Goal: Transaction & Acquisition: Purchase product/service

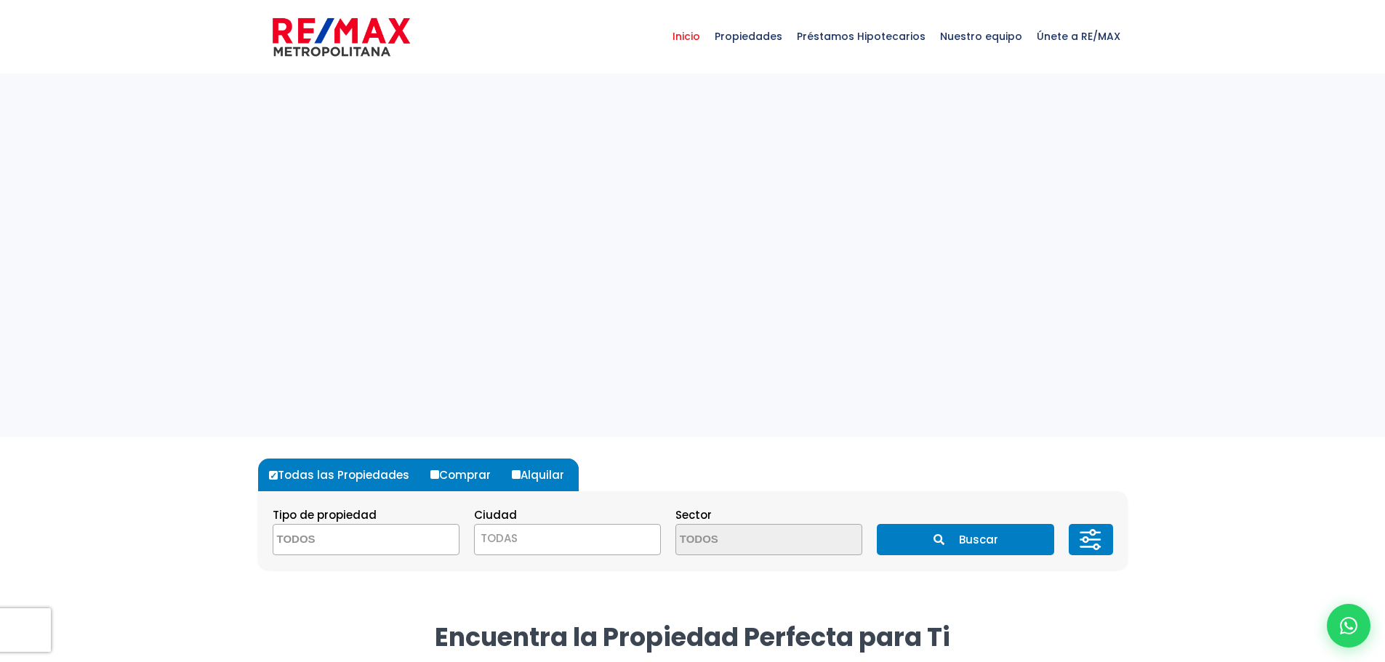
select select
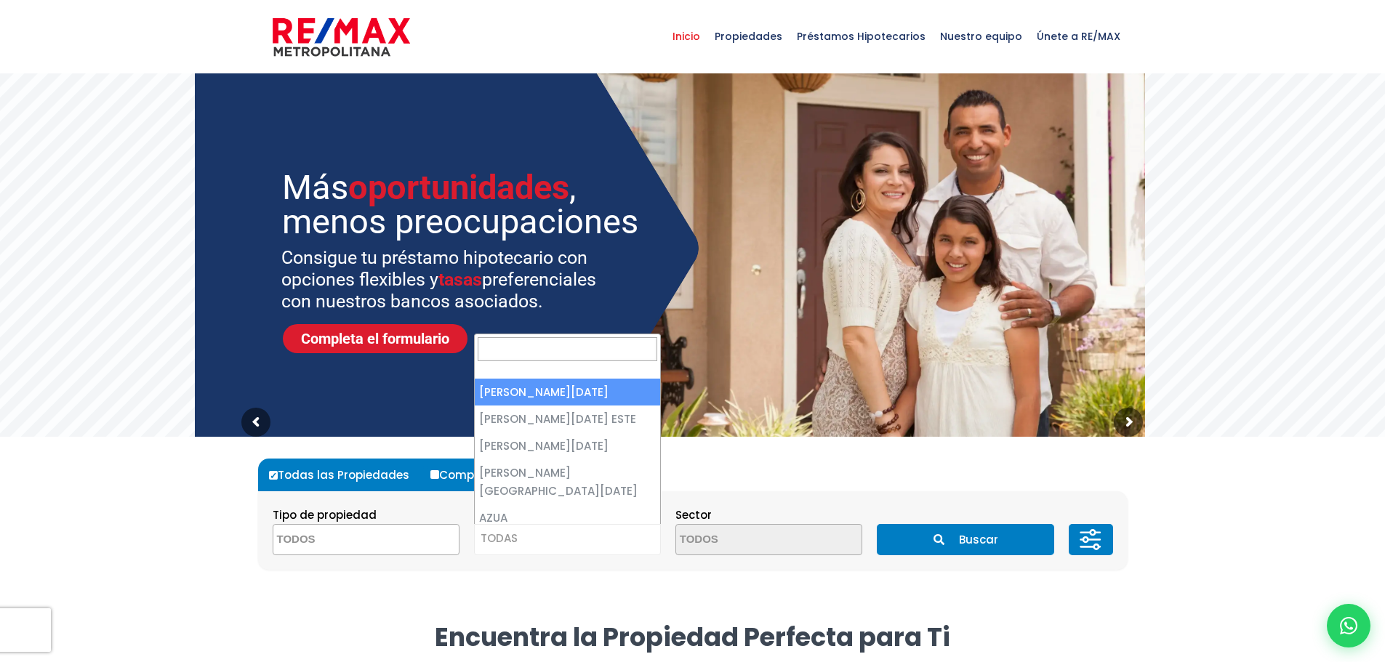
click at [547, 538] on span "TODAS" at bounding box center [567, 538] width 185 height 20
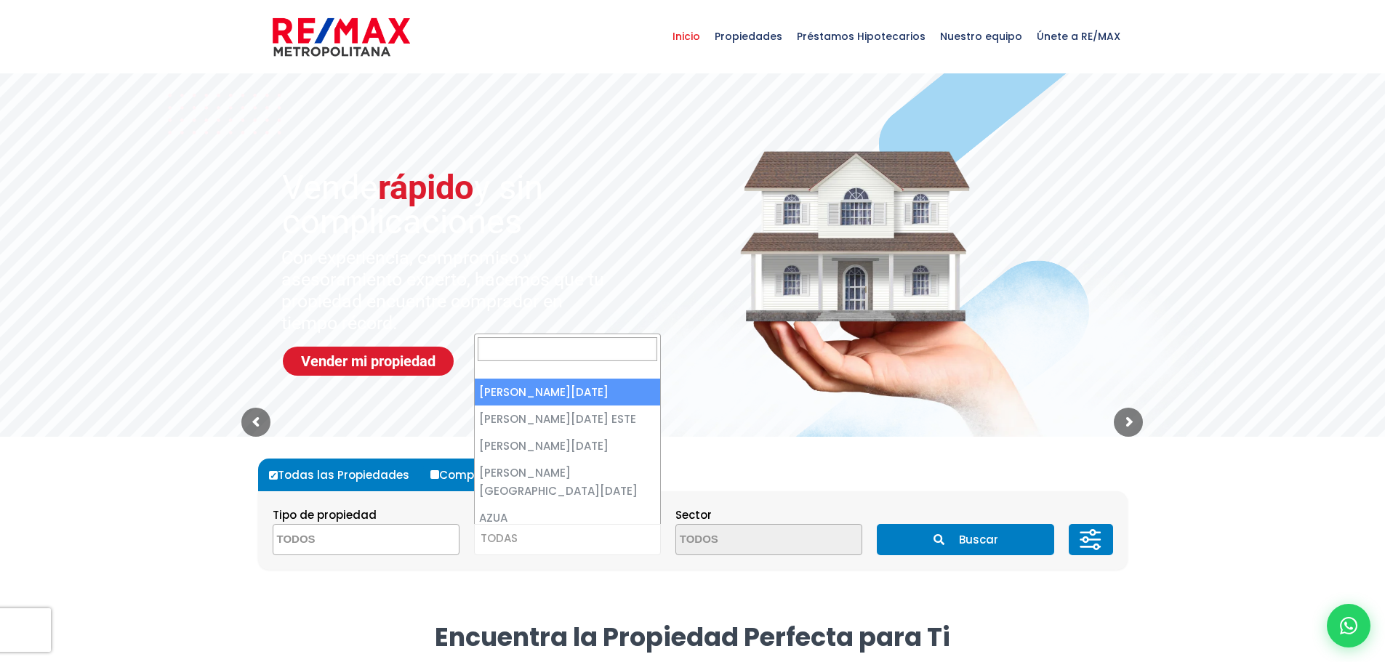
select select "1"
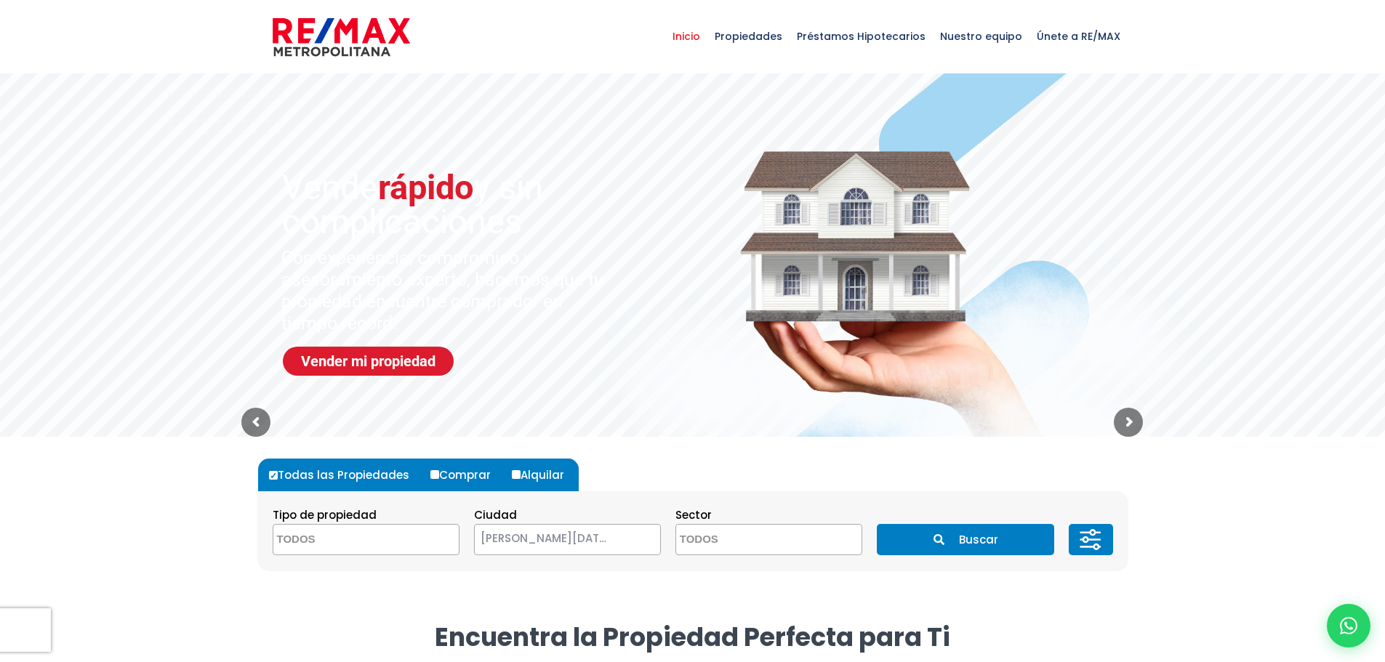
click at [1095, 539] on icon at bounding box center [1094, 539] width 12 height 0
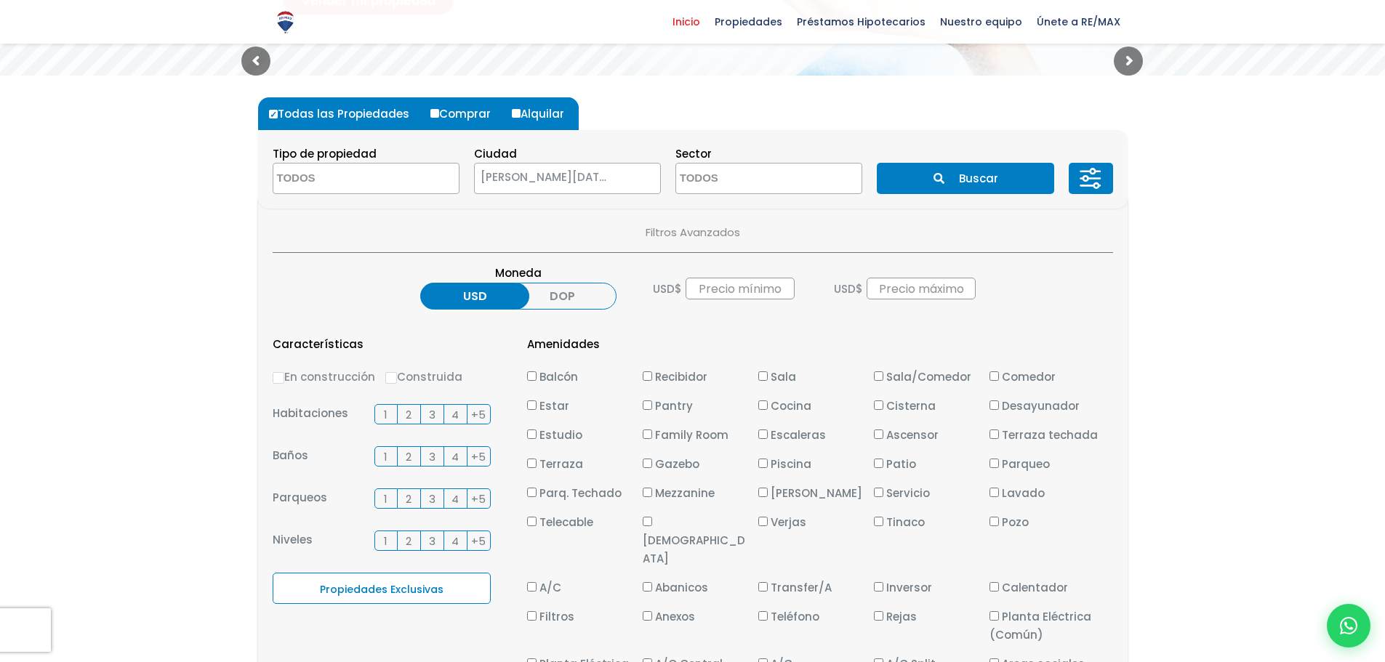
scroll to position [363, 0]
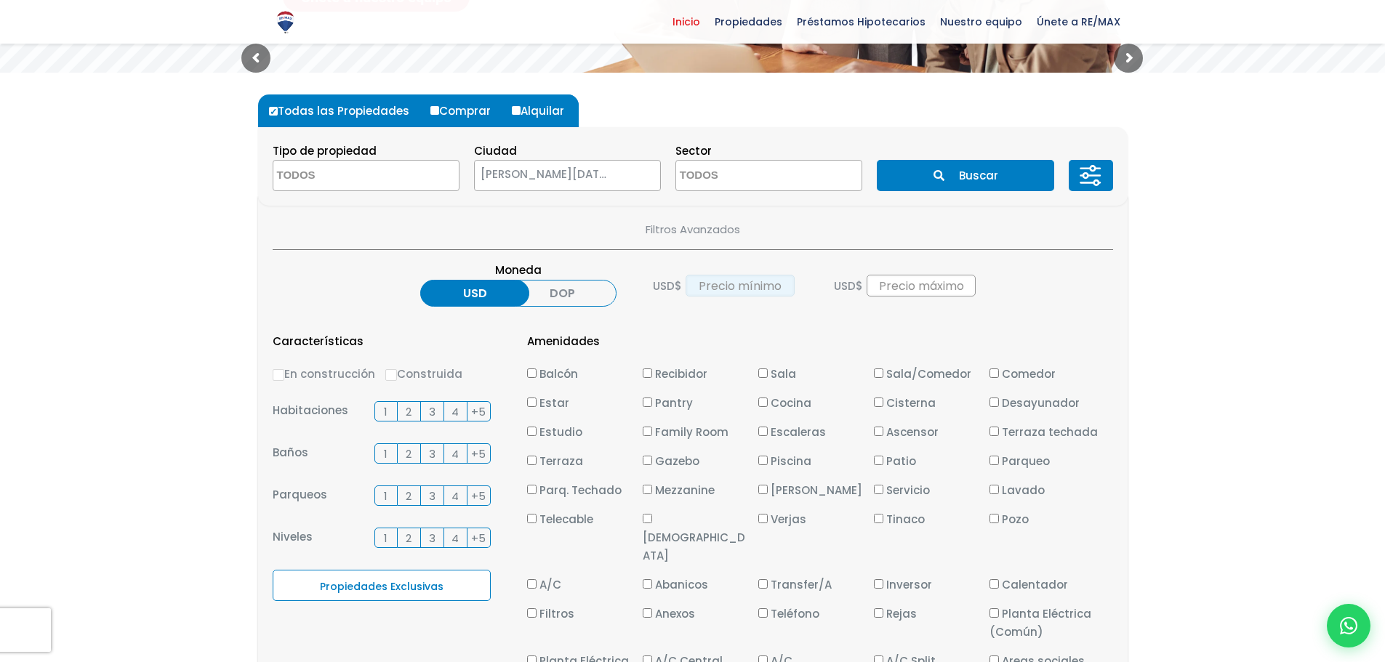
click at [727, 284] on input "text" at bounding box center [739, 286] width 109 height 22
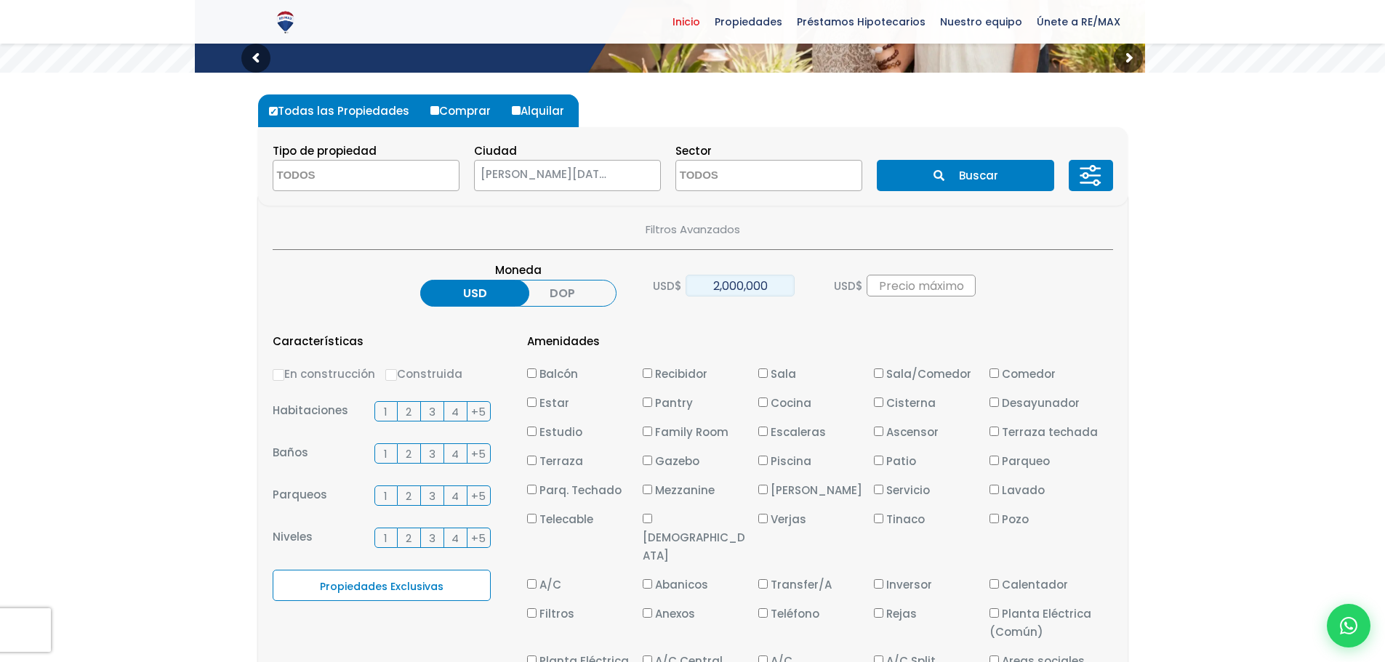
type input "2,000,000"
click at [912, 286] on input "text" at bounding box center [920, 286] width 109 height 22
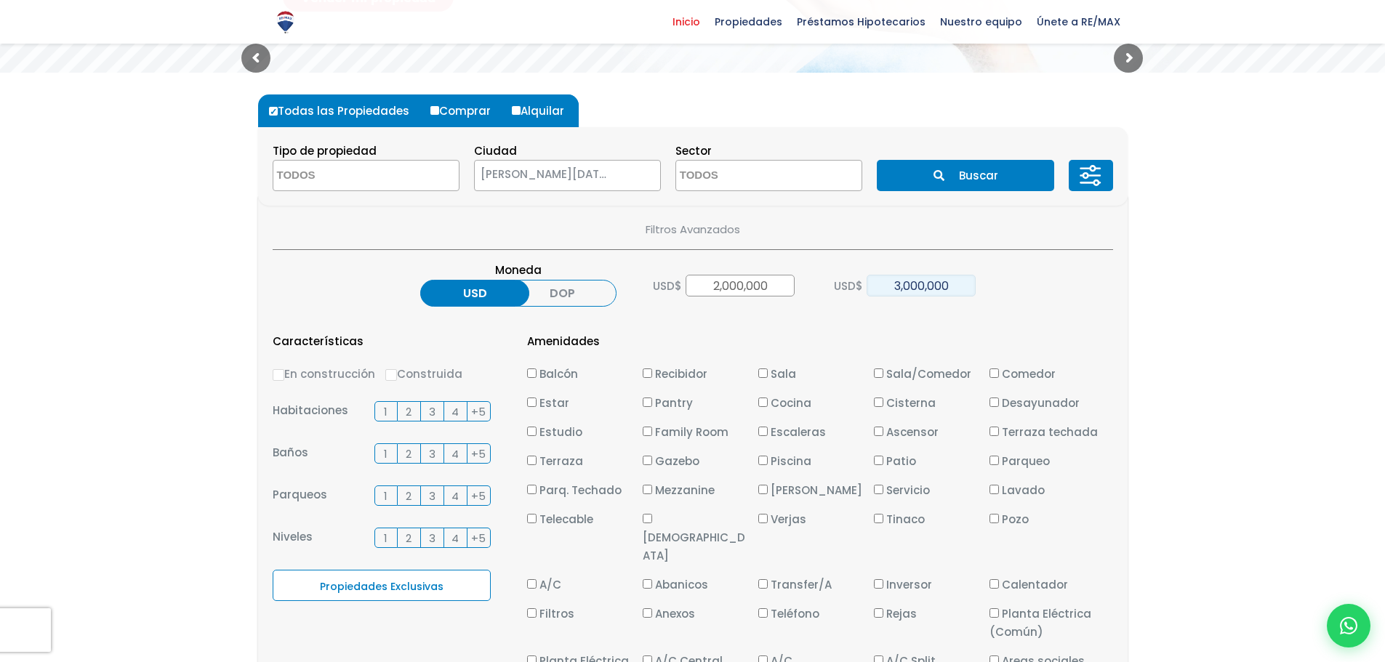
type input "3,000,000"
click at [407, 411] on span "2" at bounding box center [409, 412] width 6 height 18
click at [0, 0] on input "2" at bounding box center [0, 0] width 0 height 0
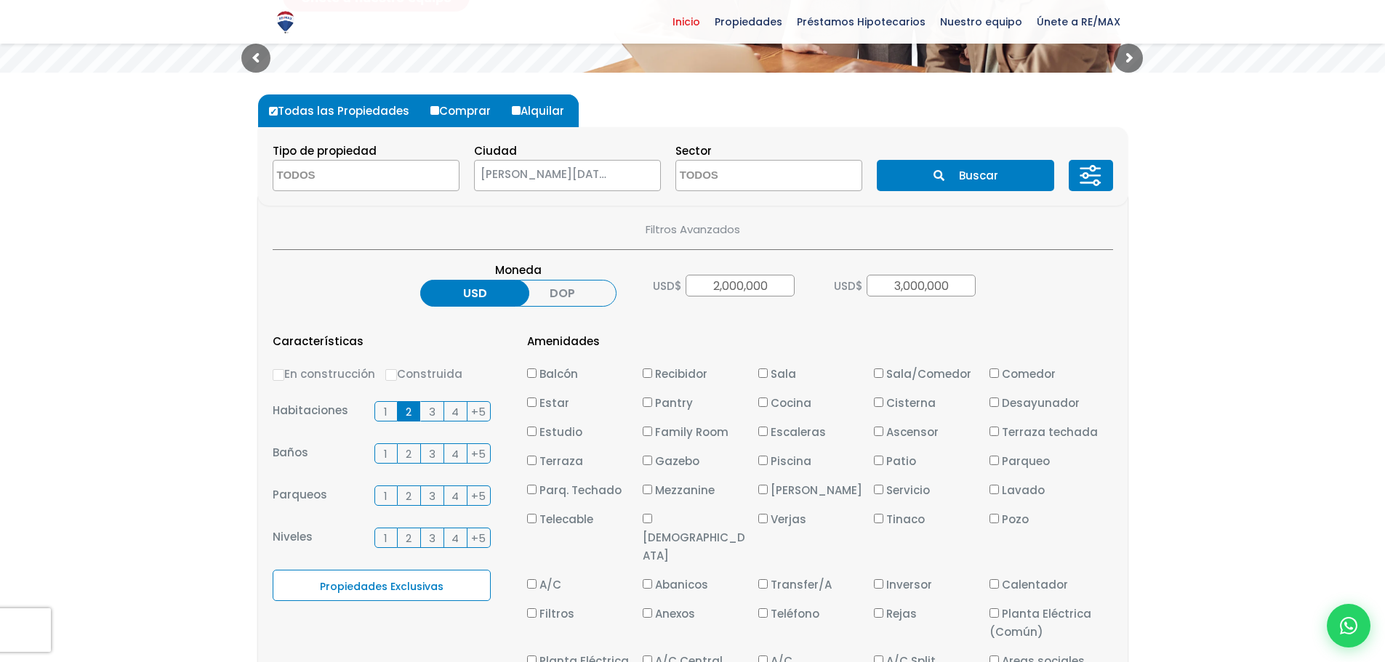
click at [429, 409] on span "3" at bounding box center [432, 412] width 7 height 18
click at [0, 0] on input "3" at bounding box center [0, 0] width 0 height 0
click at [408, 451] on span "2" at bounding box center [409, 454] width 6 height 18
click at [0, 0] on input "2" at bounding box center [0, 0] width 0 height 0
click at [427, 454] on label "3" at bounding box center [432, 453] width 23 height 20
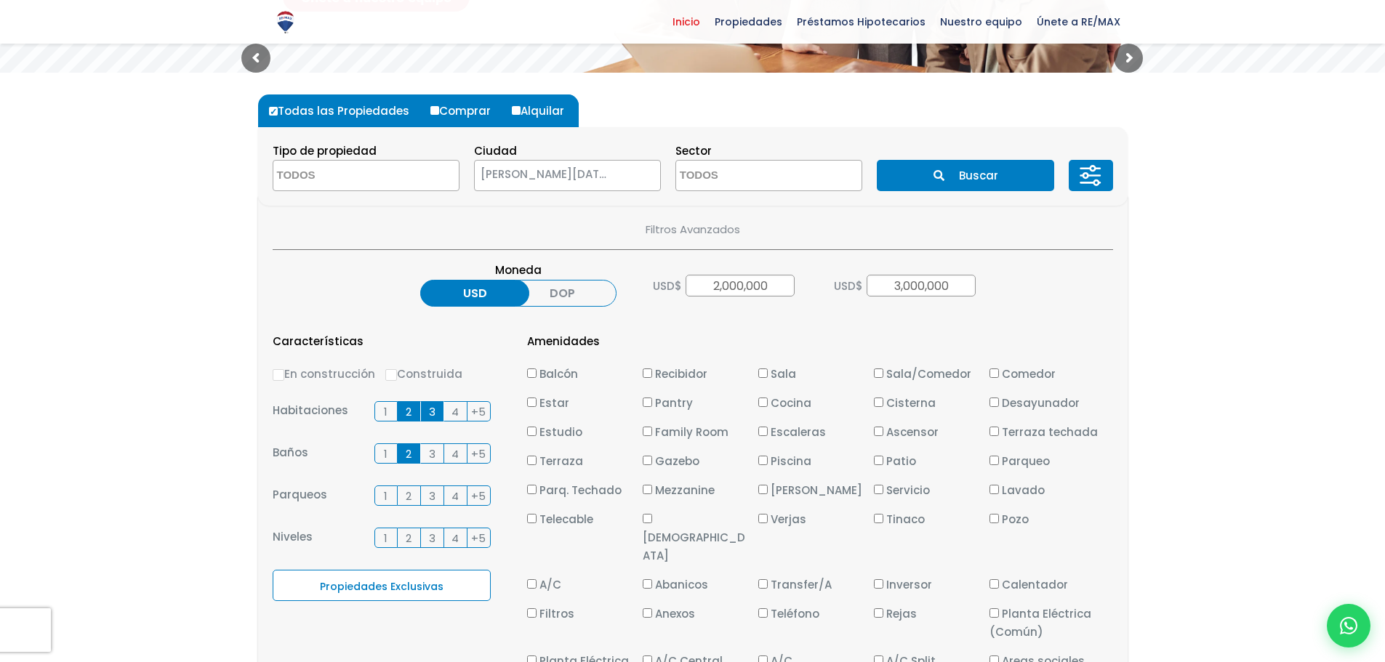
click at [0, 0] on input "3" at bounding box center [0, 0] width 0 height 0
click at [452, 450] on span "4" at bounding box center [454, 454] width 7 height 18
click at [0, 0] on input "4" at bounding box center [0, 0] width 0 height 0
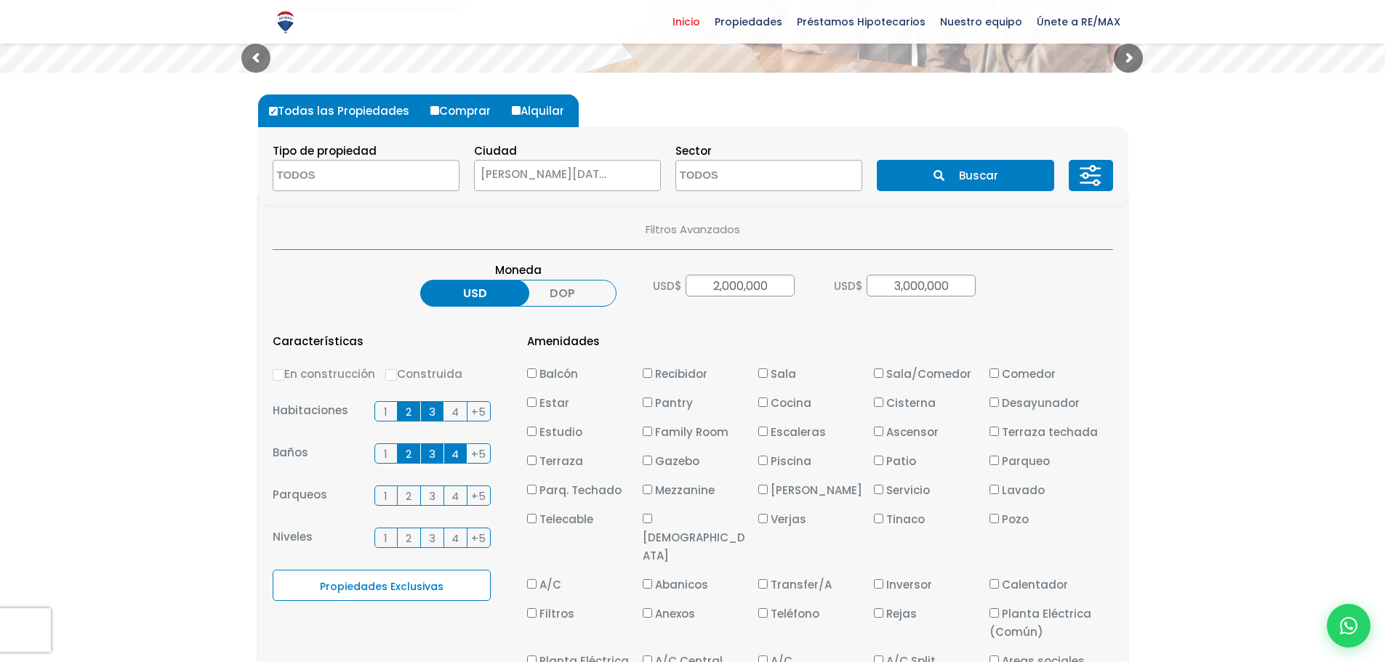
click at [387, 495] on span "1" at bounding box center [386, 496] width 4 height 18
click at [0, 0] on input "1" at bounding box center [0, 0] width 0 height 0
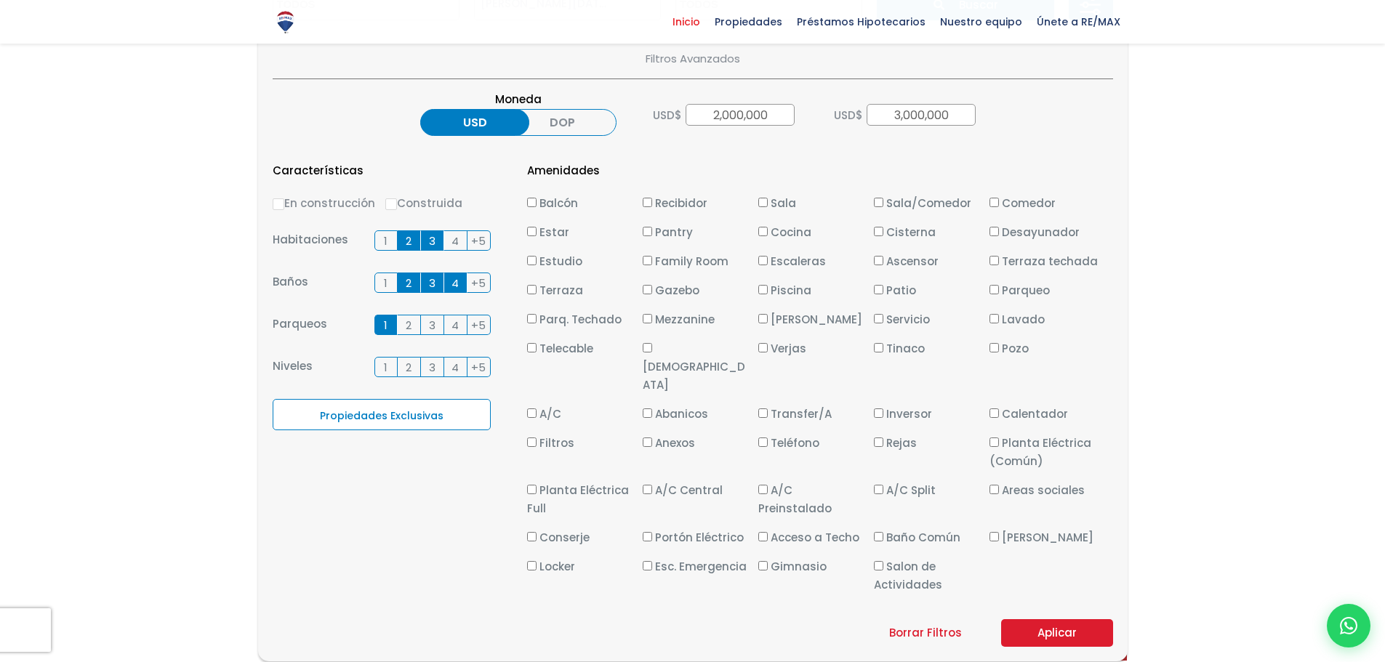
scroll to position [509, 0]
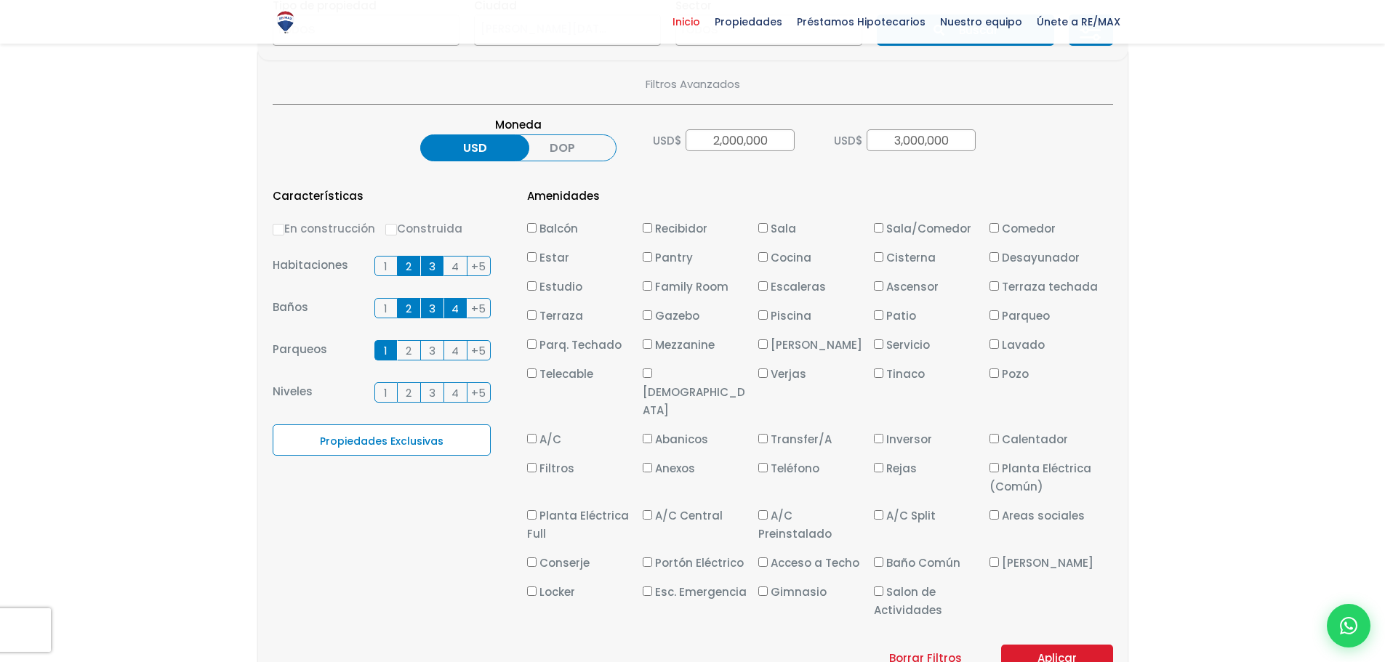
click at [1054, 645] on button "Aplicar" at bounding box center [1057, 659] width 112 height 28
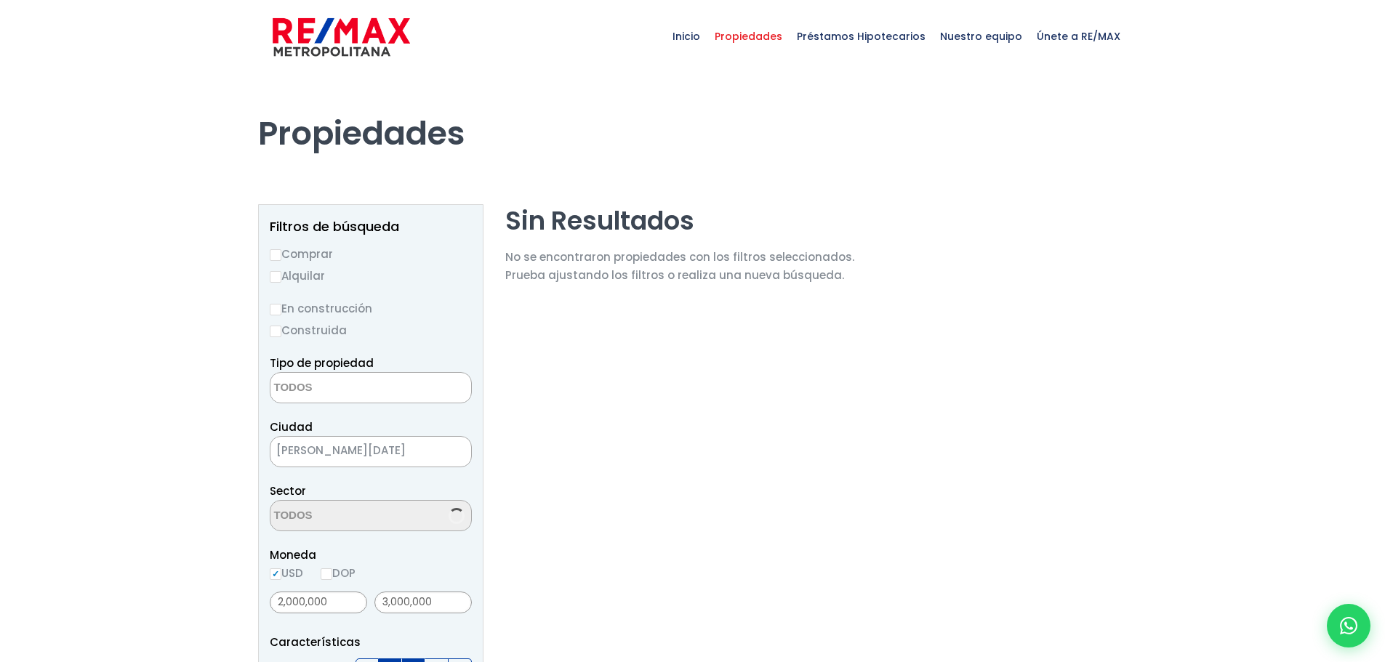
select select
click at [275, 253] on input "Comprar" at bounding box center [276, 255] width 12 height 12
radio input "true"
click at [275, 308] on input "En construcción" at bounding box center [276, 310] width 12 height 12
radio input "true"
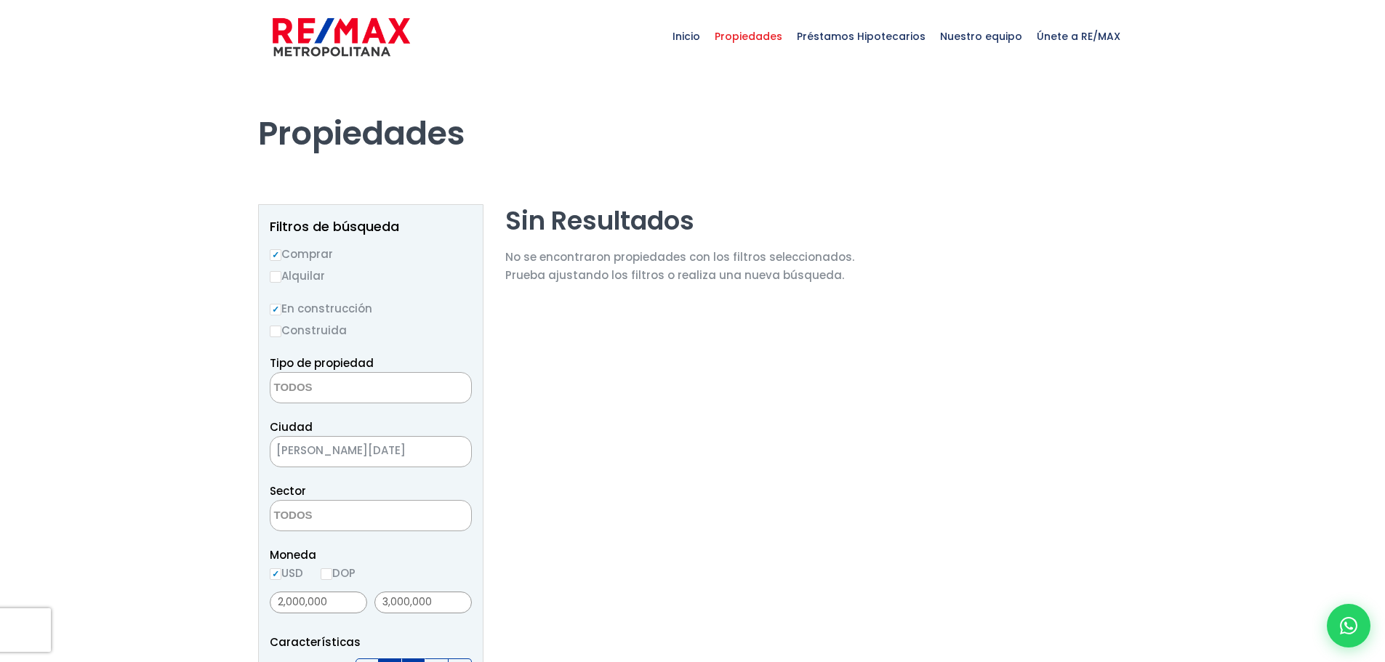
click at [273, 332] on input "Construida" at bounding box center [276, 332] width 12 height 12
radio input "true"
click at [273, 311] on input "En construcción" at bounding box center [276, 310] width 12 height 12
radio input "true"
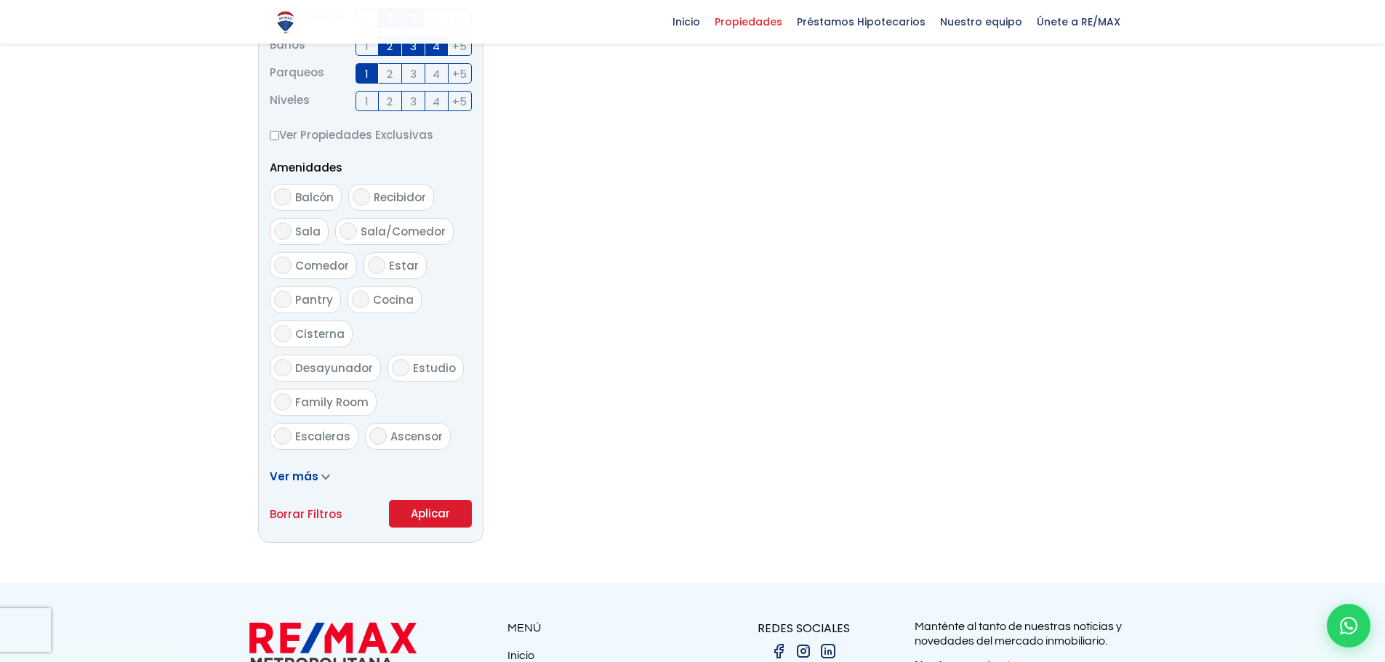
scroll to position [727, 0]
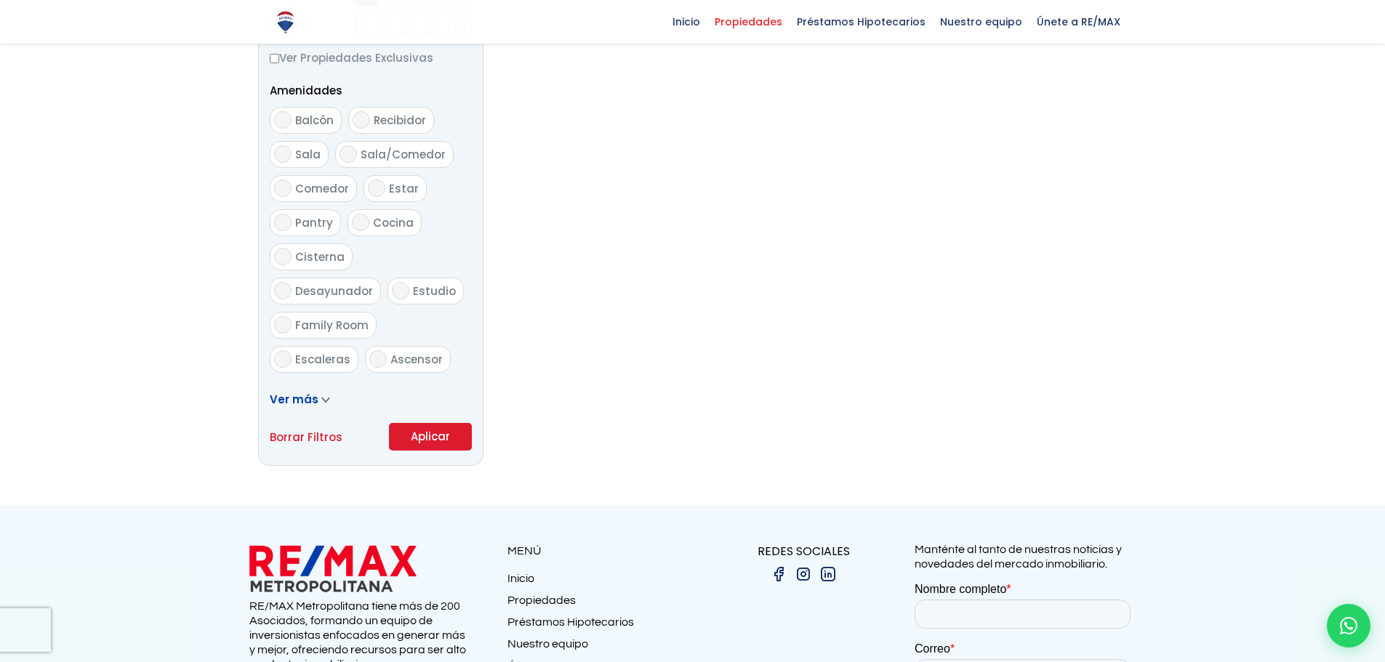
click at [438, 436] on button "Aplicar" at bounding box center [430, 437] width 83 height 28
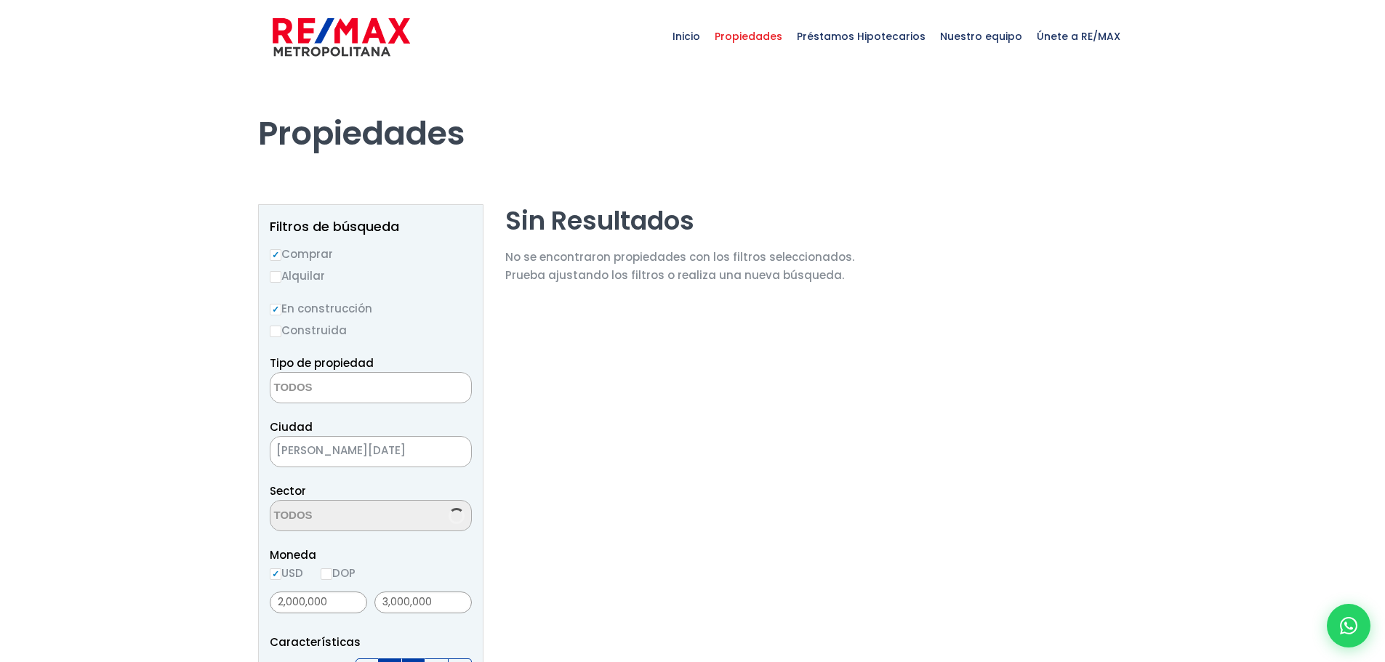
select select
click at [270, 329] on input "Construida" at bounding box center [276, 332] width 12 height 12
radio input "true"
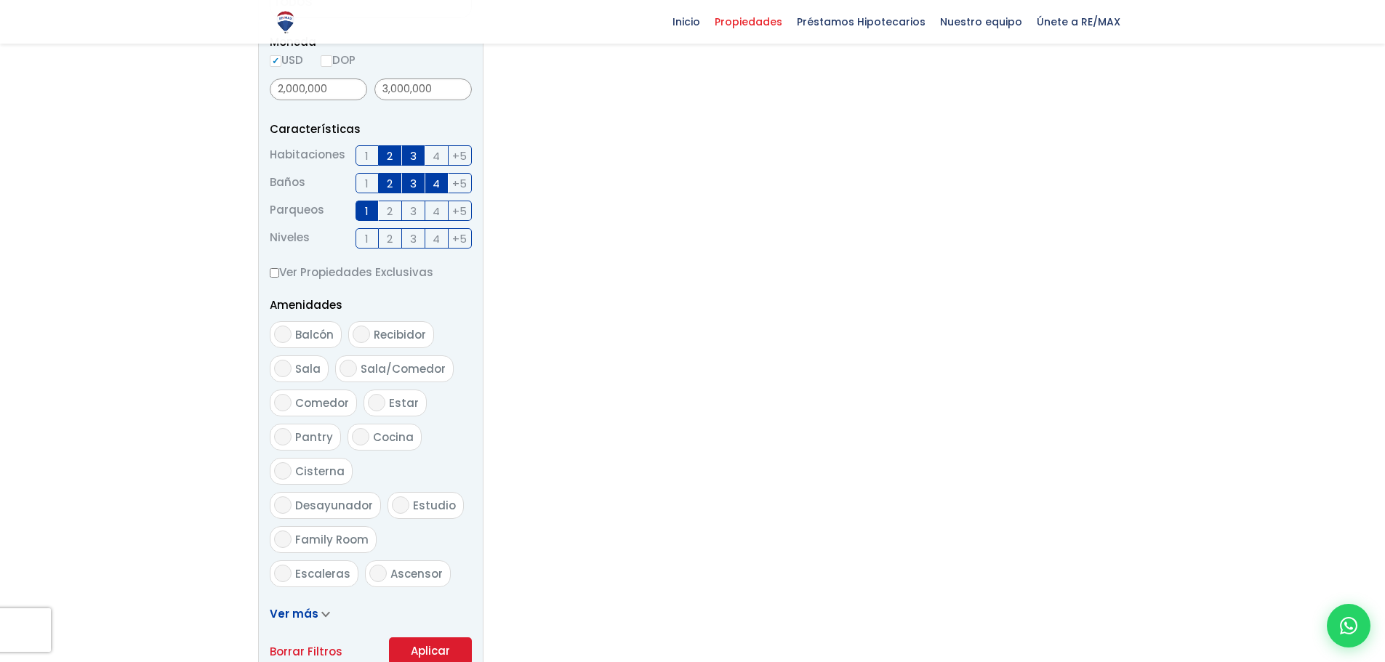
scroll to position [363, 0]
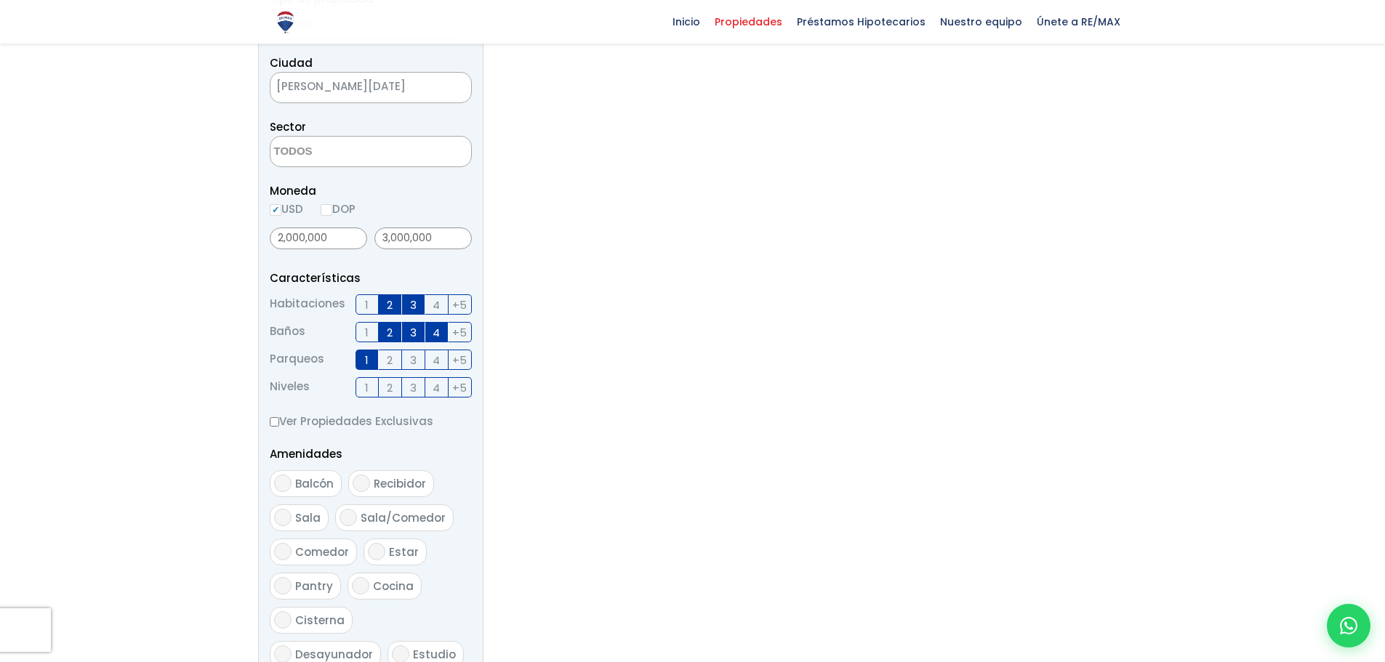
click at [390, 327] on span "2" at bounding box center [390, 332] width 6 height 18
click at [0, 0] on input "2" at bounding box center [0, 0] width 0 height 0
click at [411, 329] on span "3" at bounding box center [413, 332] width 7 height 18
click at [0, 0] on input "3" at bounding box center [0, 0] width 0 height 0
click at [433, 329] on span "4" at bounding box center [435, 332] width 7 height 18
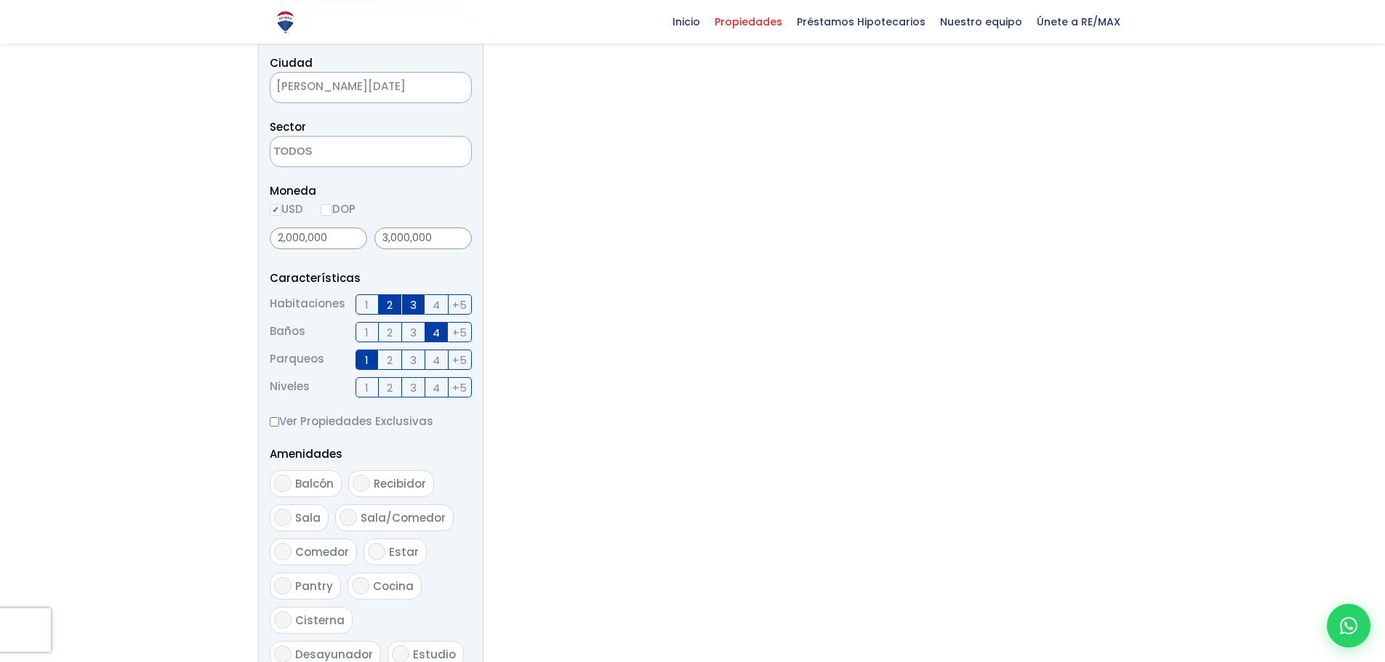
click at [0, 0] on input "4" at bounding box center [0, 0] width 0 height 0
click at [361, 359] on label "1" at bounding box center [366, 360] width 23 height 20
click at [0, 0] on input "1" at bounding box center [0, 0] width 0 height 0
click at [385, 307] on label "2" at bounding box center [390, 304] width 23 height 20
click at [0, 0] on input "2" at bounding box center [0, 0] width 0 height 0
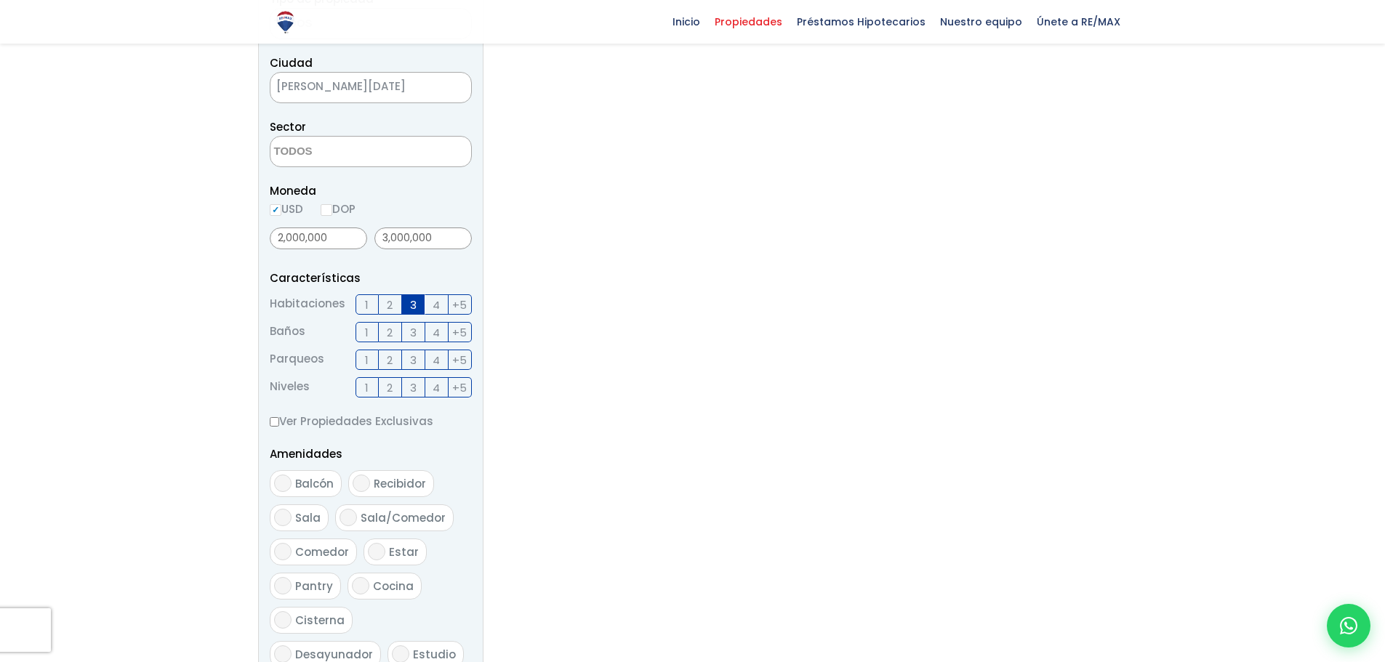
drag, startPoint x: 412, startPoint y: 301, endPoint x: 425, endPoint y: 341, distance: 41.8
click at [412, 304] on span "3" at bounding box center [413, 305] width 7 height 18
click at [0, 0] on input "3" at bounding box center [0, 0] width 0 height 0
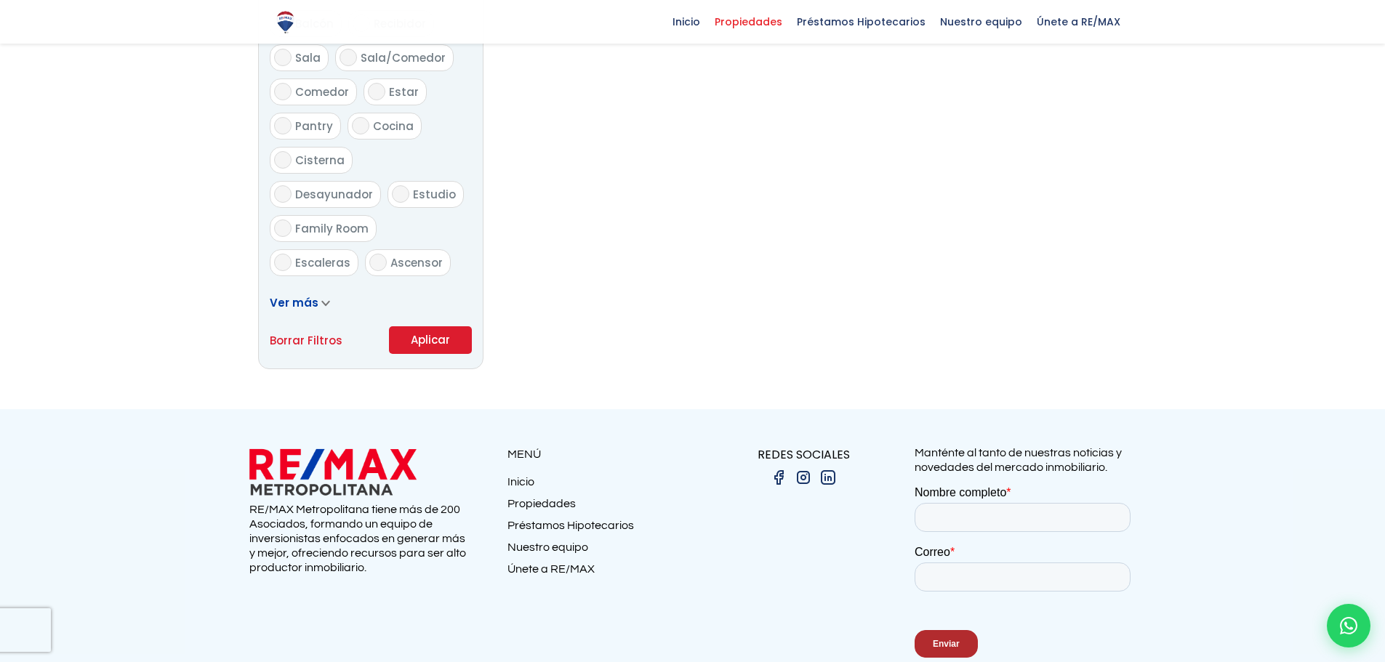
scroll to position [893, 0]
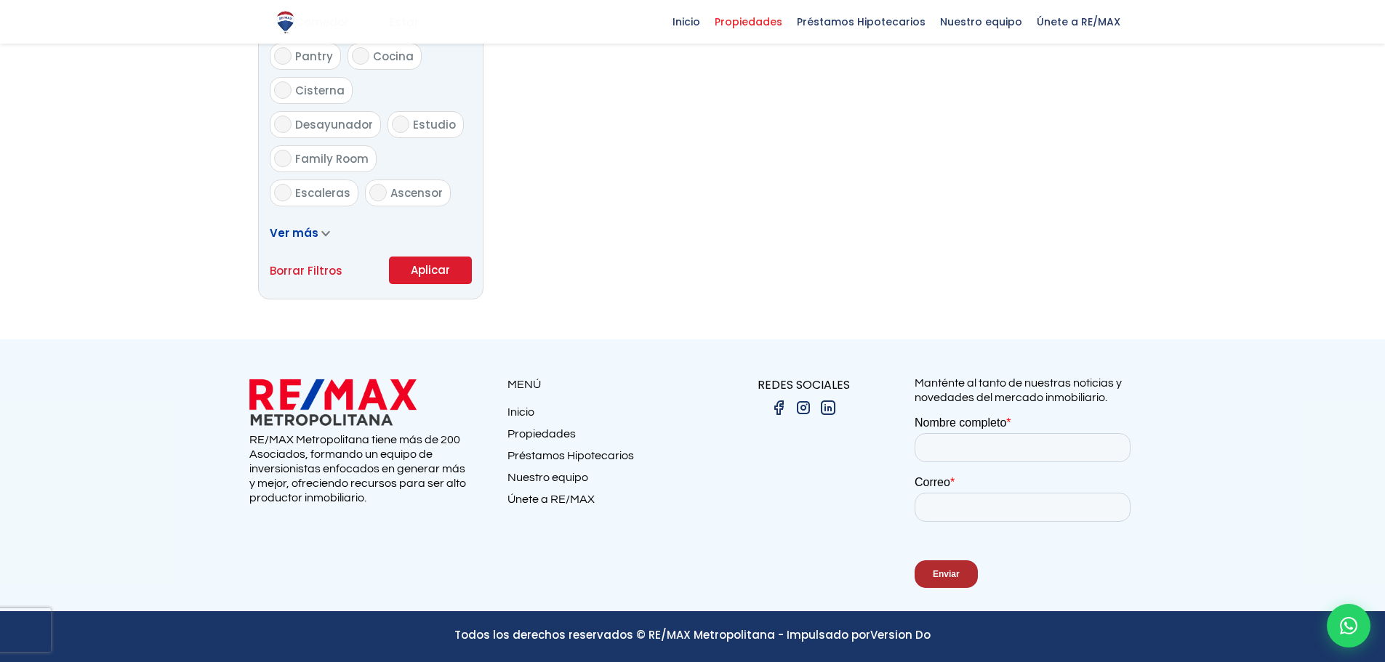
click at [430, 267] on button "Aplicar" at bounding box center [430, 271] width 83 height 28
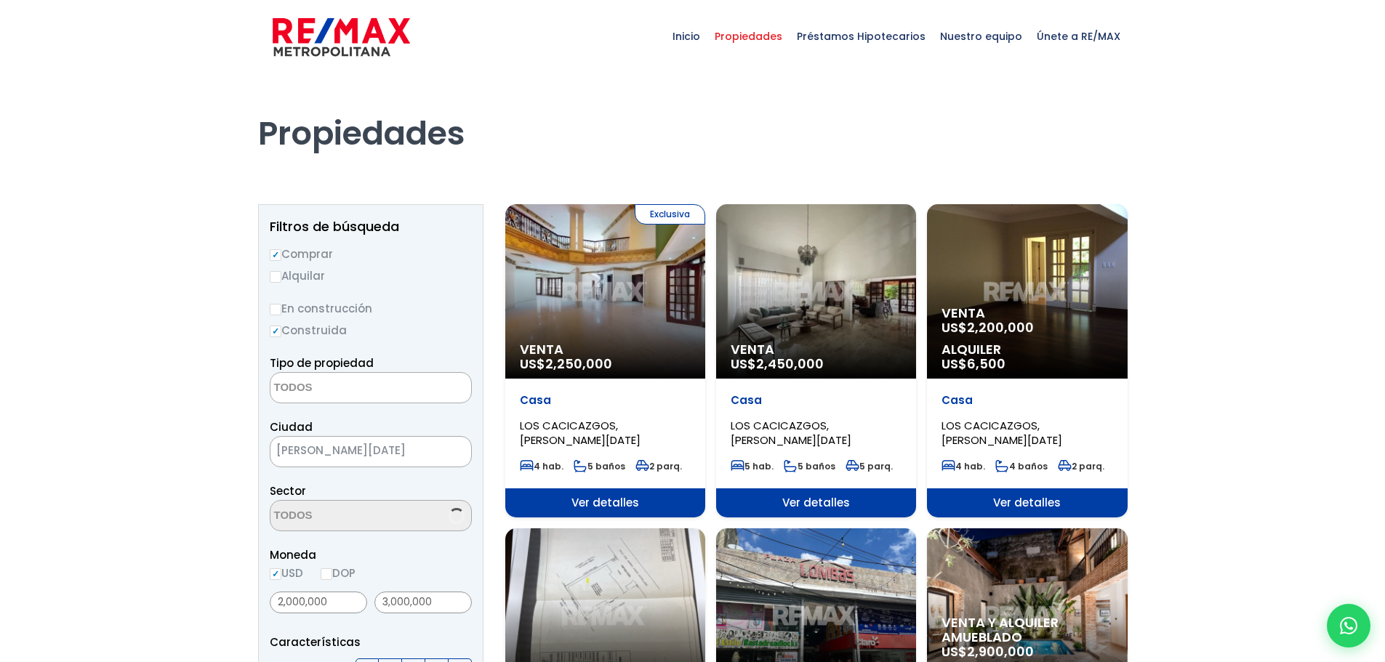
select select
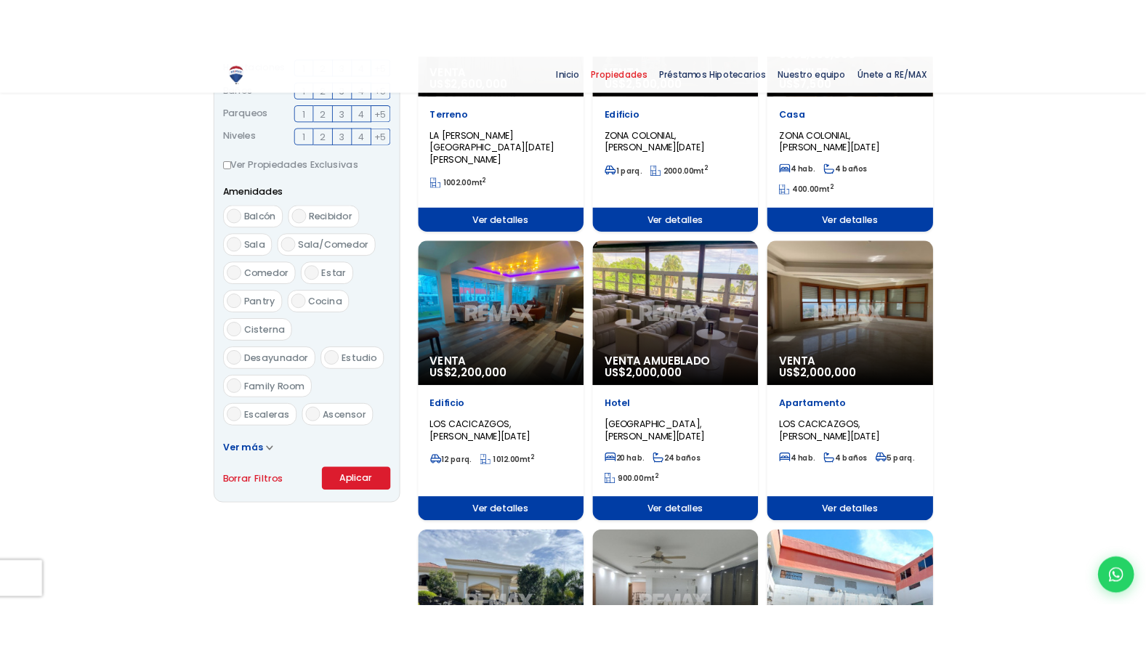
scroll to position [727, 0]
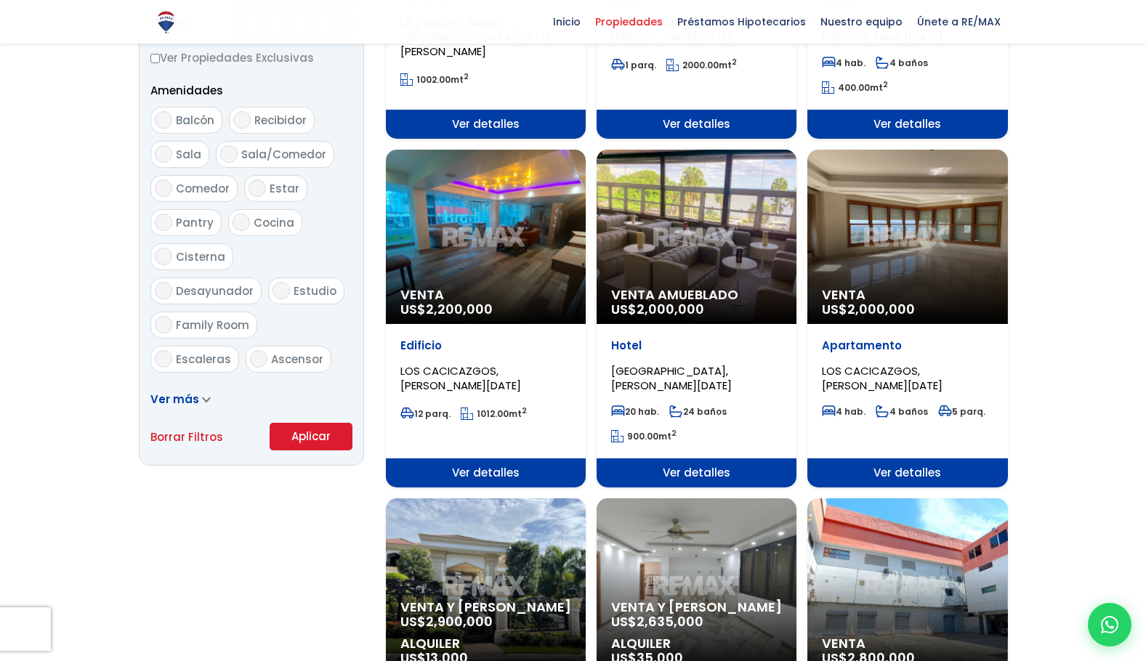
click at [254, 350] on input "Ascensor" at bounding box center [258, 358] width 17 height 17
drag, startPoint x: 253, startPoint y: 324, endPoint x: 267, endPoint y: 325, distance: 13.8
click at [254, 350] on input "Ascensor" at bounding box center [258, 358] width 17 height 17
checkbox input "false"
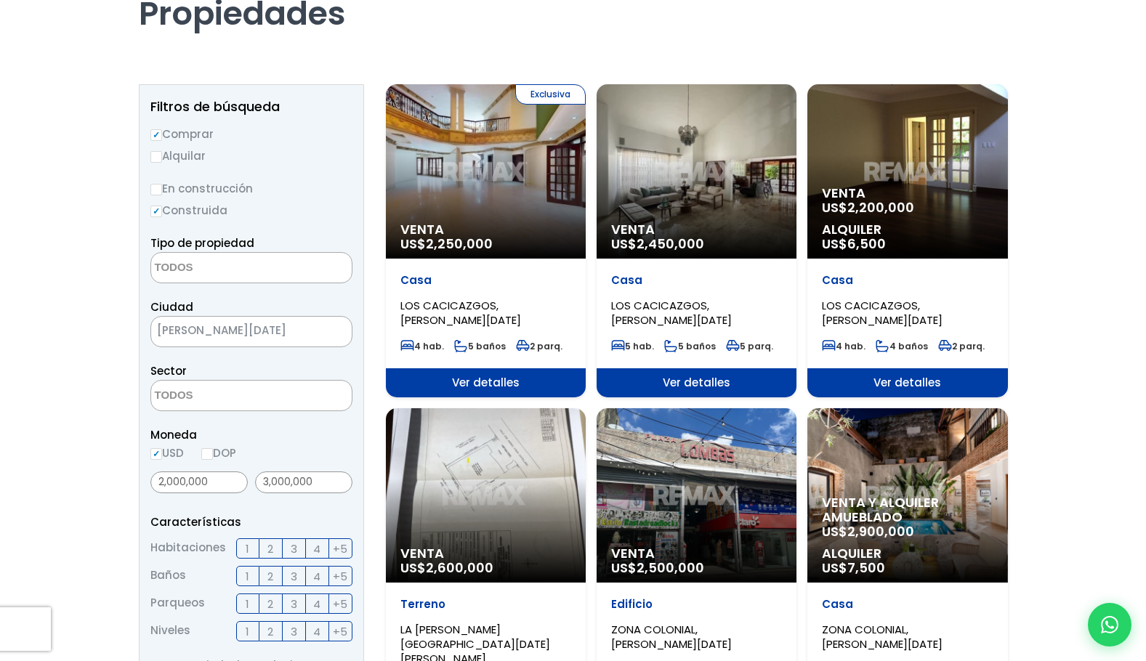
scroll to position [145, 0]
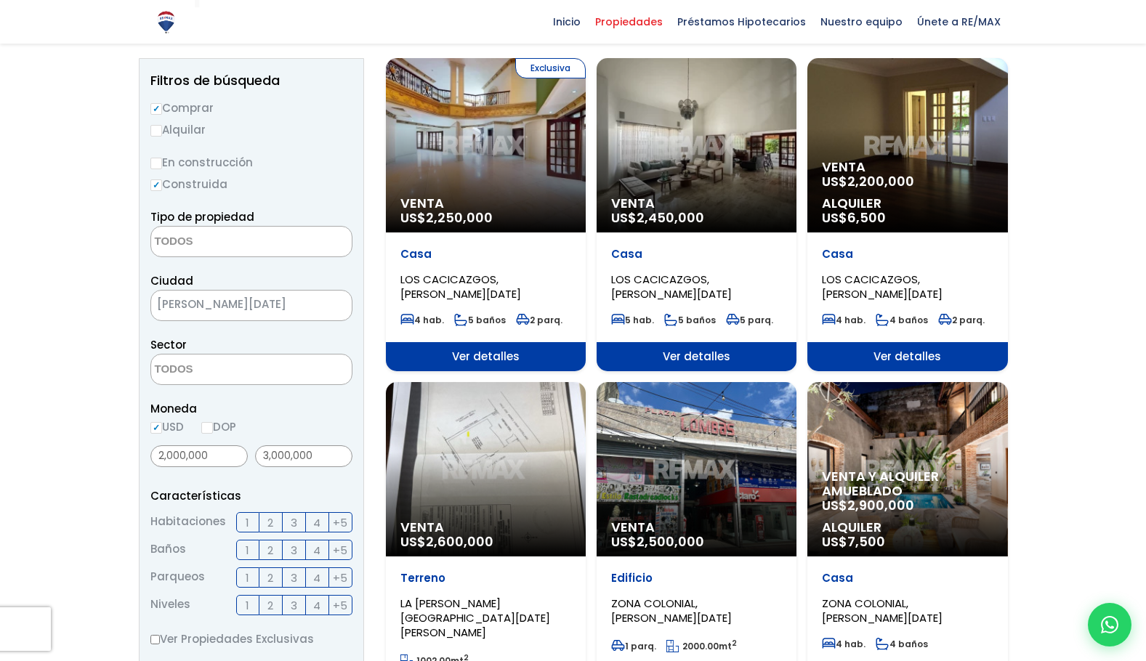
click at [189, 364] on textarea "Search" at bounding box center [221, 370] width 141 height 31
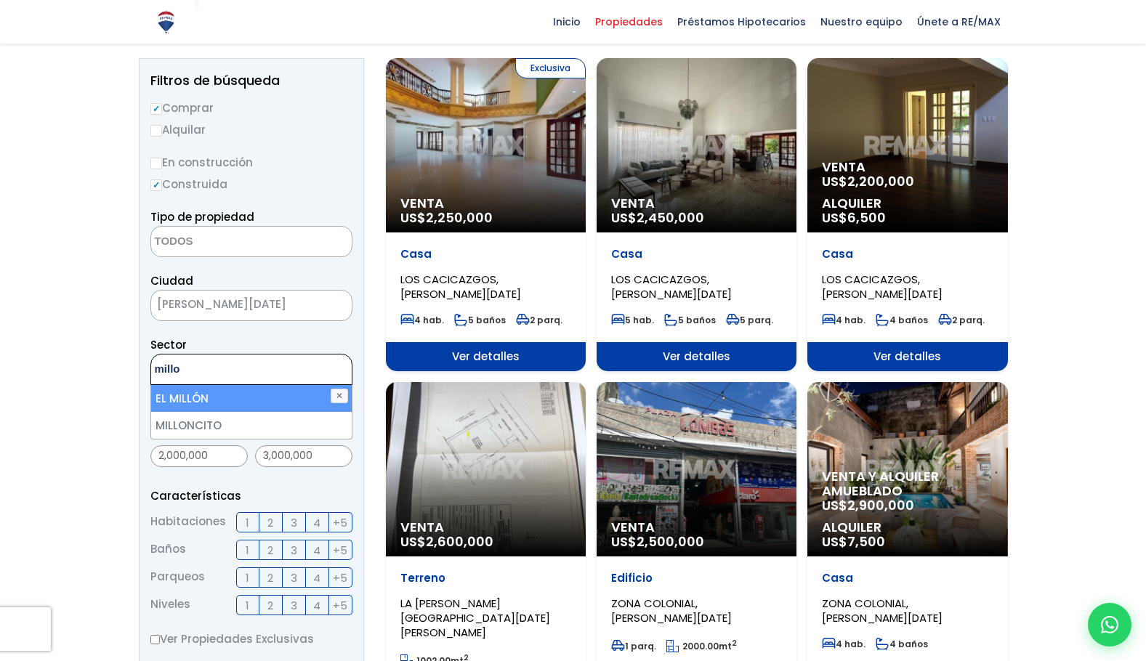
type textarea "millo"
click at [181, 398] on li "EL MILLÓN" at bounding box center [251, 398] width 201 height 27
select select "113"
click at [220, 399] on li "EL MILLÓN" at bounding box center [251, 398] width 201 height 27
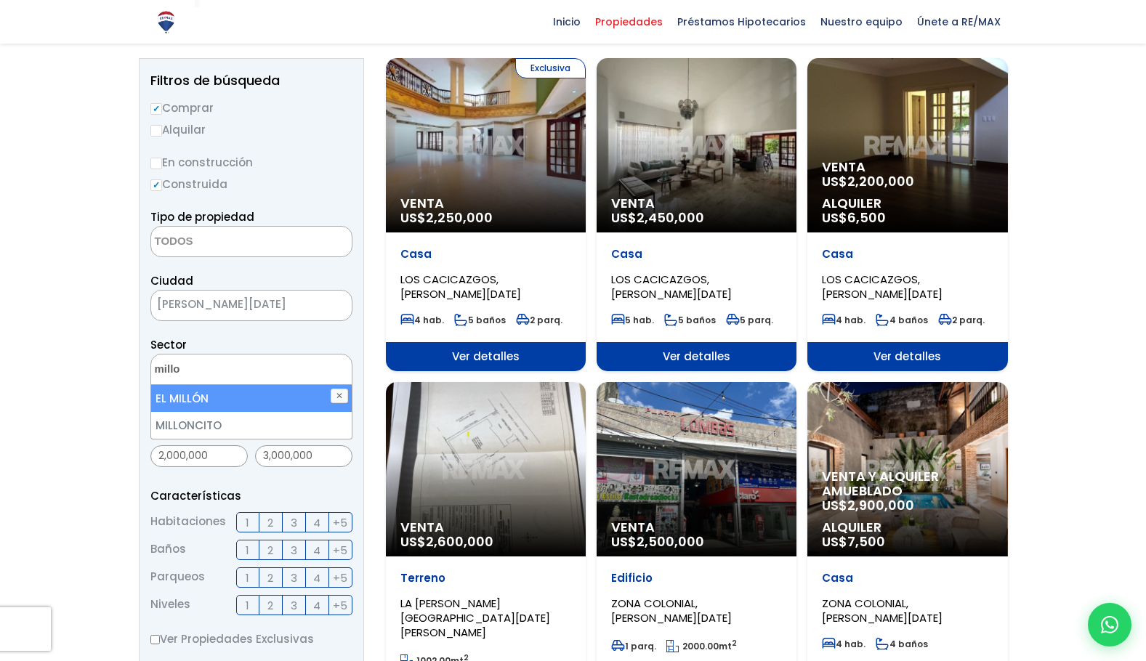
click at [172, 394] on li "EL MILLÓN" at bounding box center [251, 398] width 201 height 27
select select "113"
click at [341, 394] on button "✕" at bounding box center [339, 396] width 17 height 15
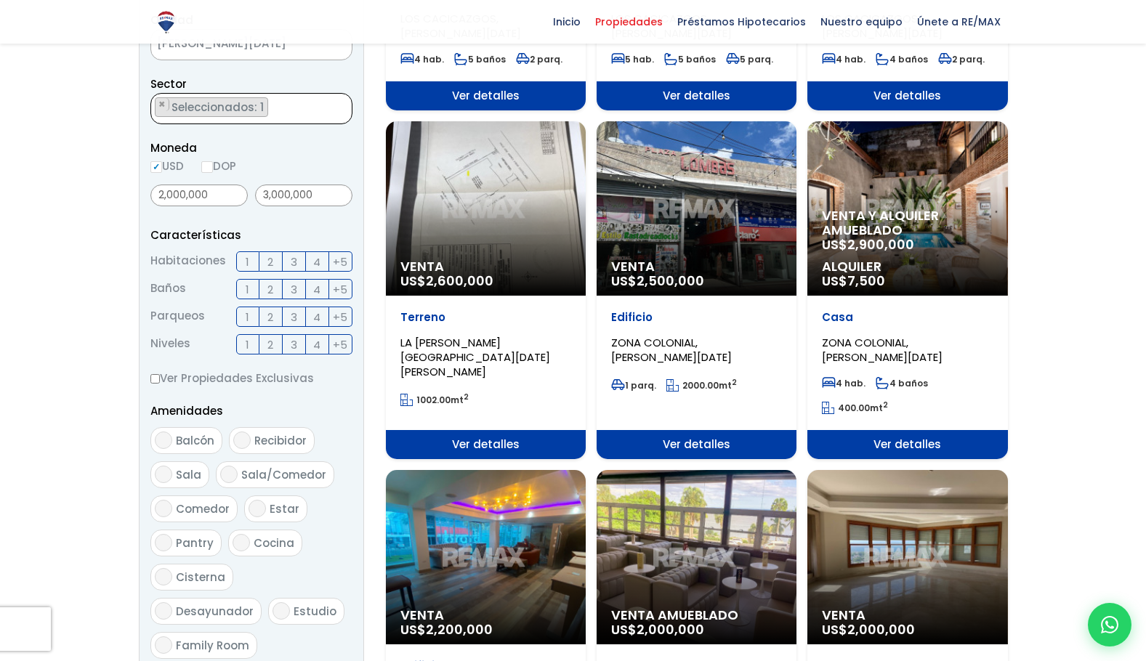
scroll to position [582, 0]
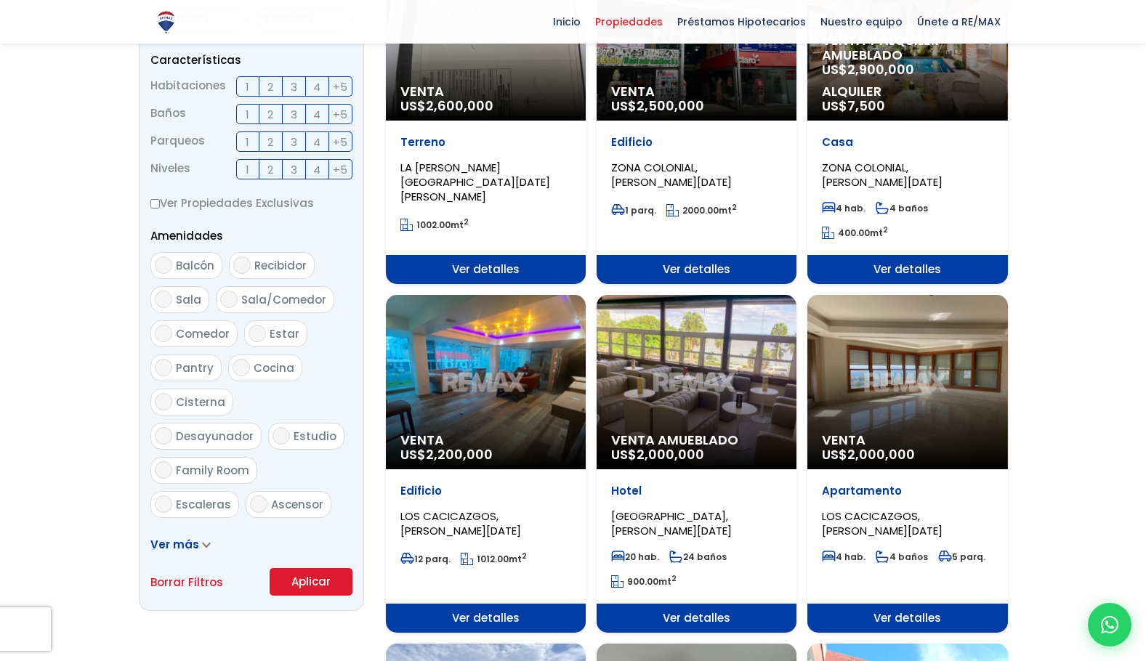
click at [294, 574] on button "Aplicar" at bounding box center [311, 582] width 83 height 28
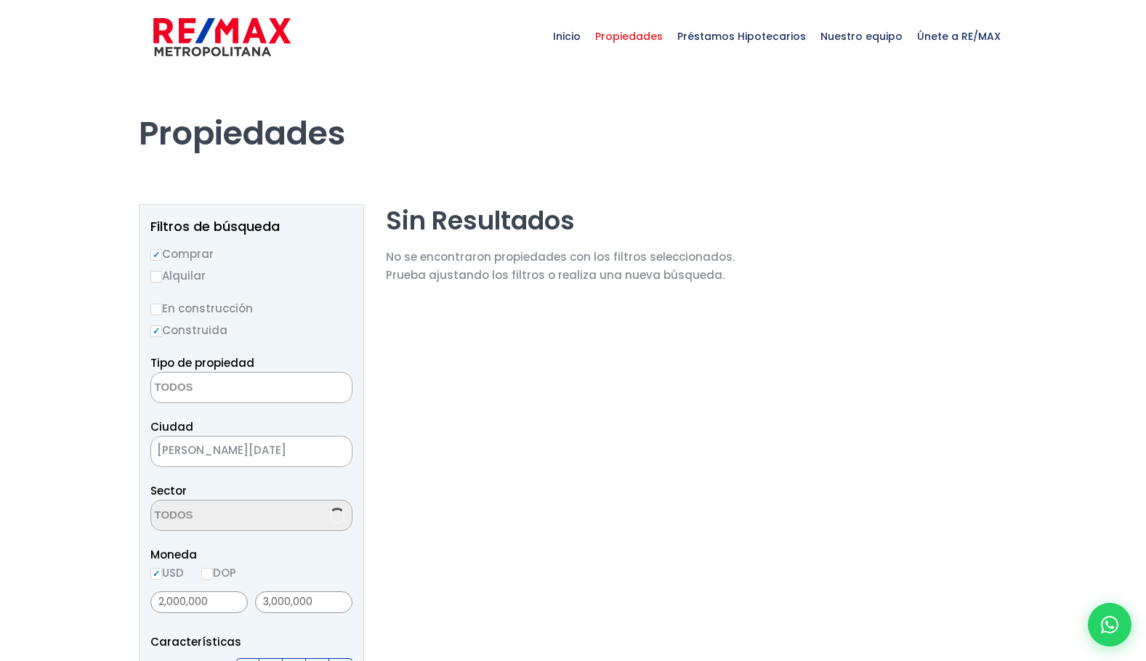
select select
select select "113"
click at [160, 510] on span "×" at bounding box center [161, 511] width 7 height 13
select select
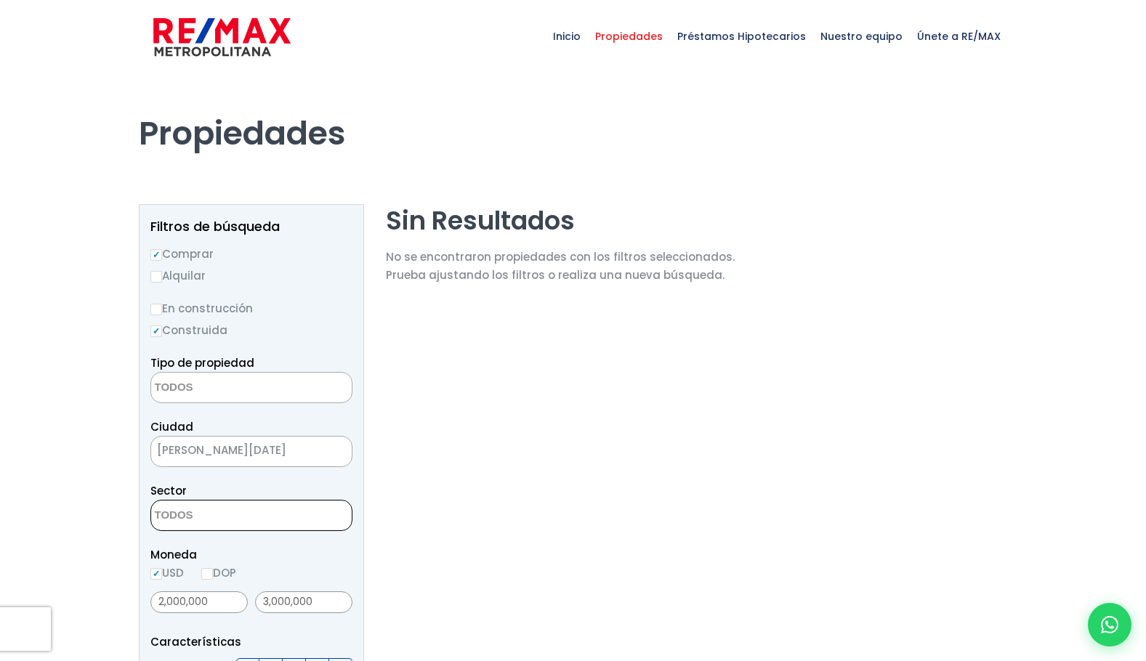
click at [190, 520] on textarea "Search" at bounding box center [221, 516] width 141 height 31
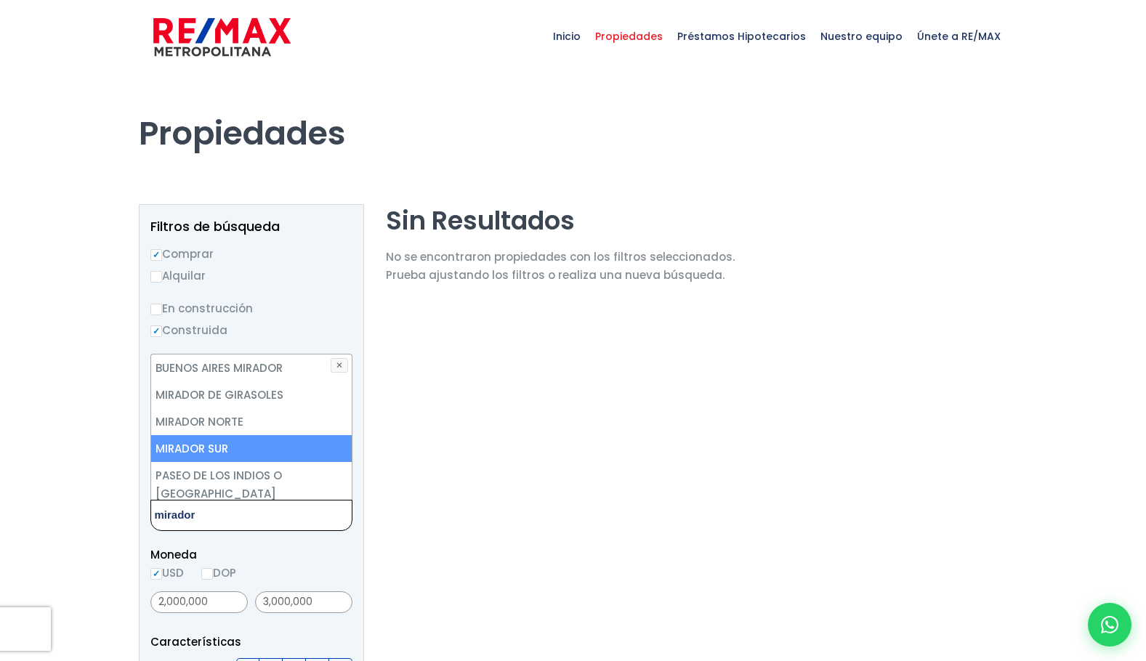
type textarea "mirador"
click at [209, 440] on li "MIRADOR SUR" at bounding box center [251, 448] width 201 height 27
select select "115"
click at [290, 441] on li "MIRADOR SUR" at bounding box center [251, 448] width 201 height 27
click at [201, 445] on li "MIRADOR SUR" at bounding box center [251, 448] width 201 height 27
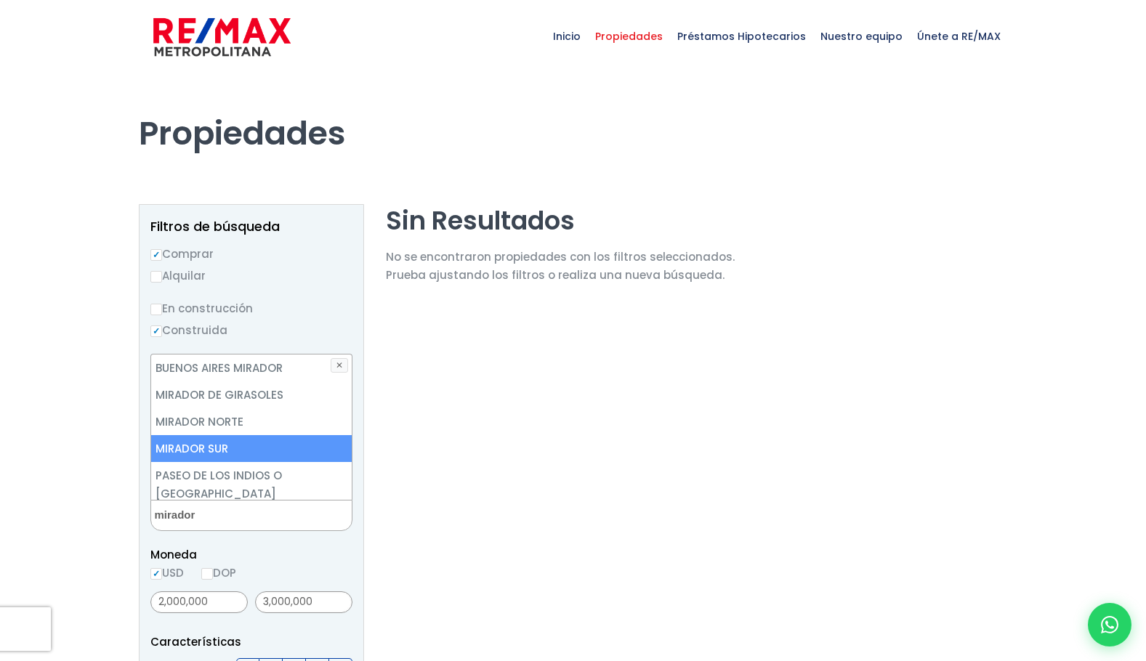
select select "115"
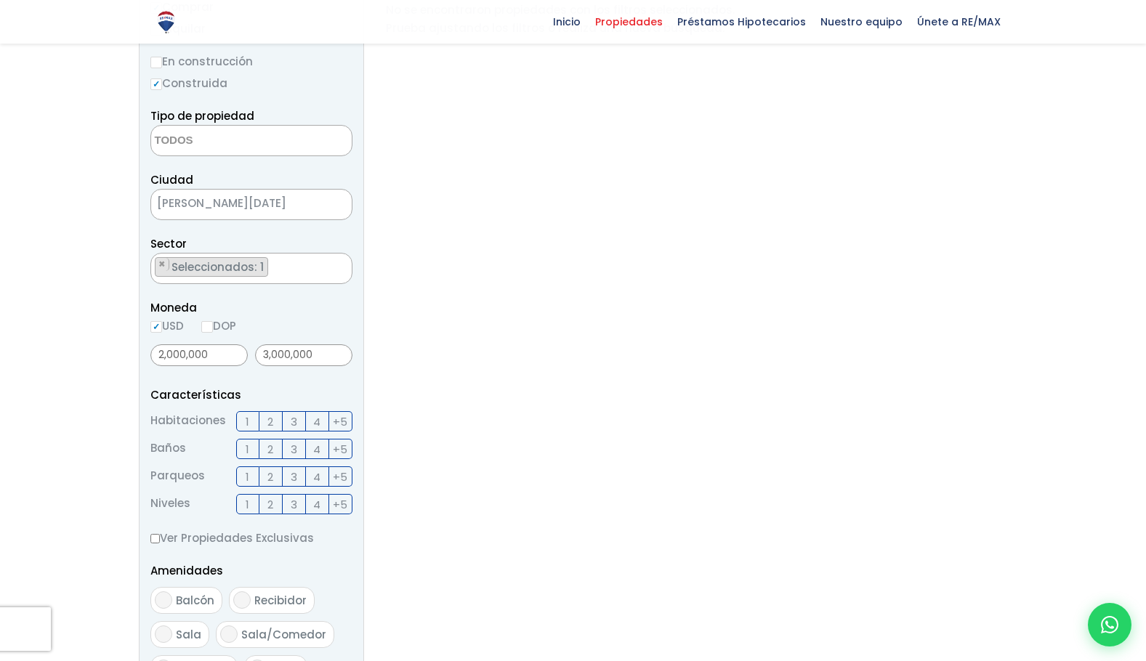
click at [322, 581] on form "Comprar Alquilar En construcción Construida Tipo de propiedad APARTAMENTO CASA …" at bounding box center [251, 464] width 202 height 933
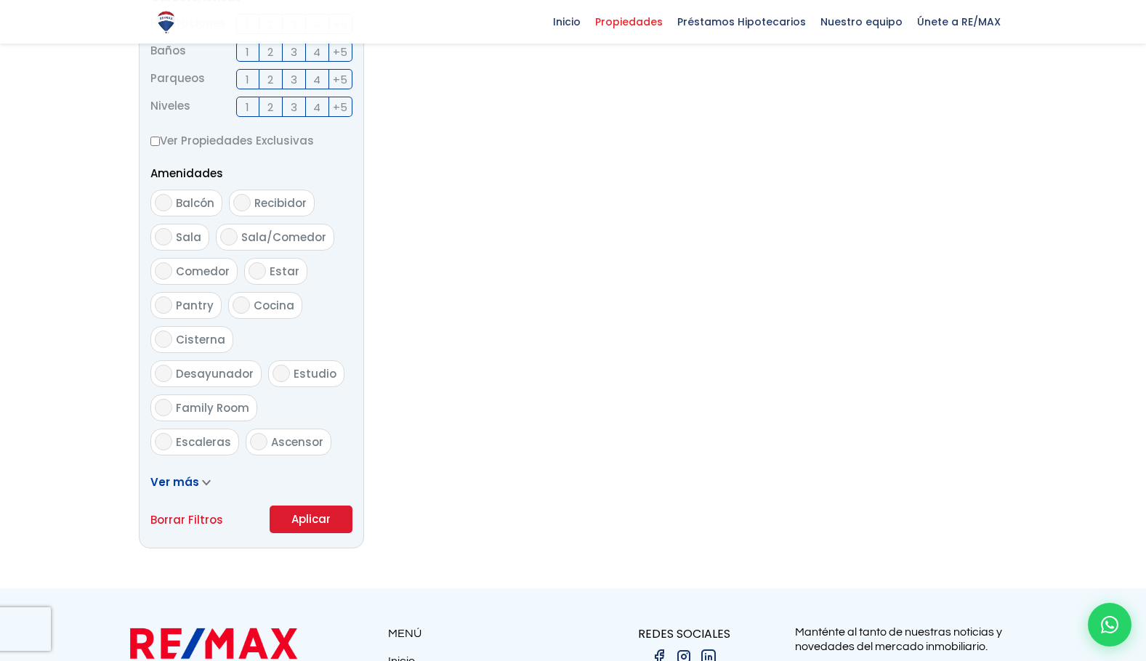
scroll to position [649, 0]
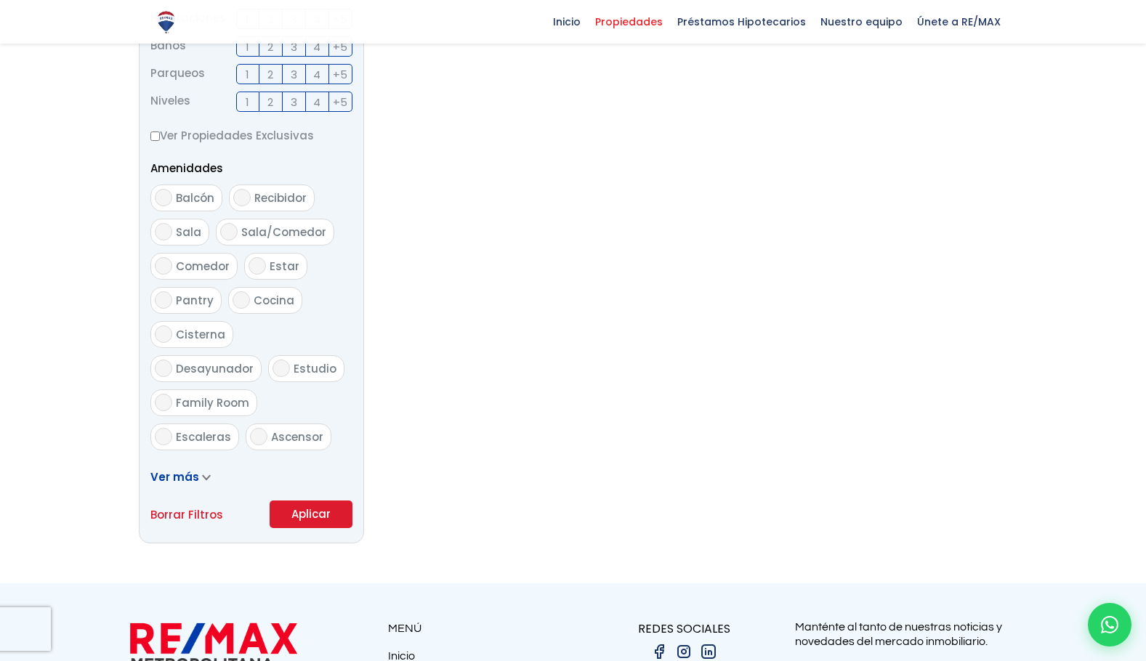
click at [318, 518] on button "Aplicar" at bounding box center [311, 515] width 83 height 28
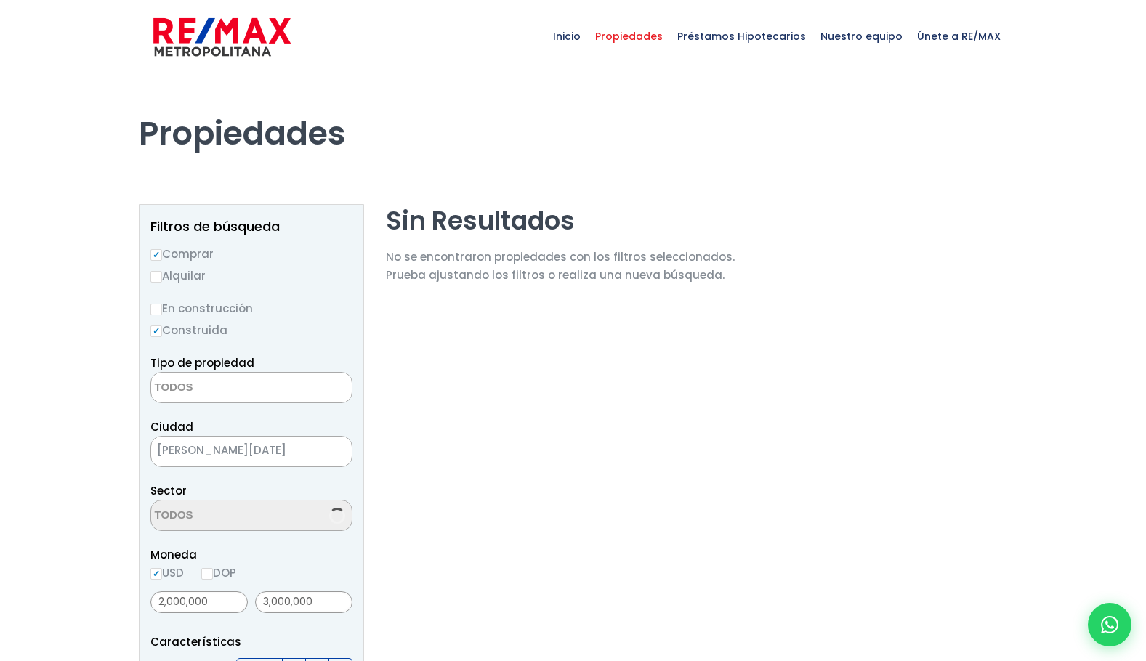
select select
select select "115"
click at [160, 512] on span "×" at bounding box center [161, 511] width 7 height 13
select select
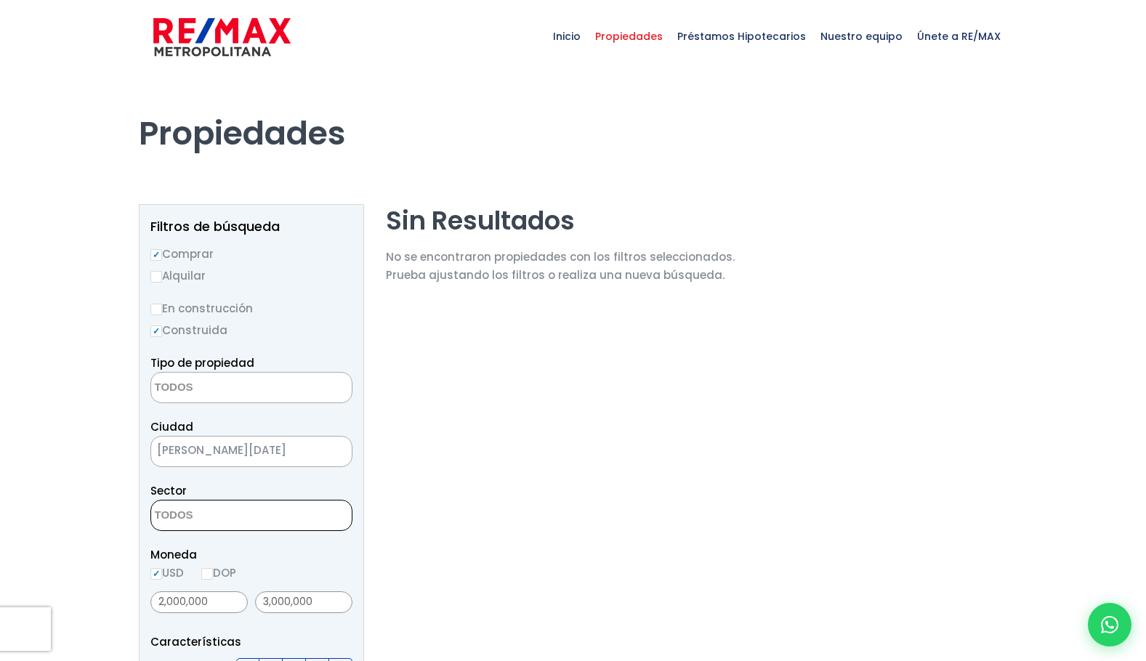
click at [189, 518] on textarea "Search" at bounding box center [221, 516] width 141 height 31
type textarea "evaristo"
click at [217, 483] on li "[PERSON_NAME]" at bounding box center [251, 486] width 201 height 27
select select "155"
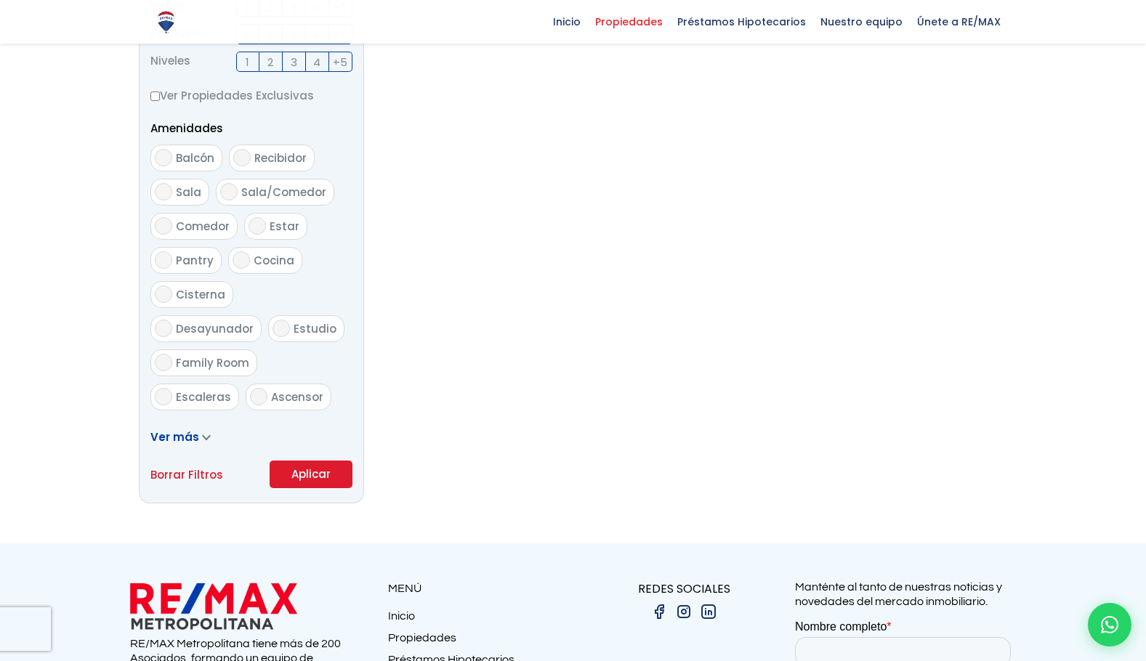
click at [310, 266] on form "Comprar Alquilar En construcción Construida Tipo de propiedad APARTAMENTO CASA …" at bounding box center [251, 21] width 202 height 933
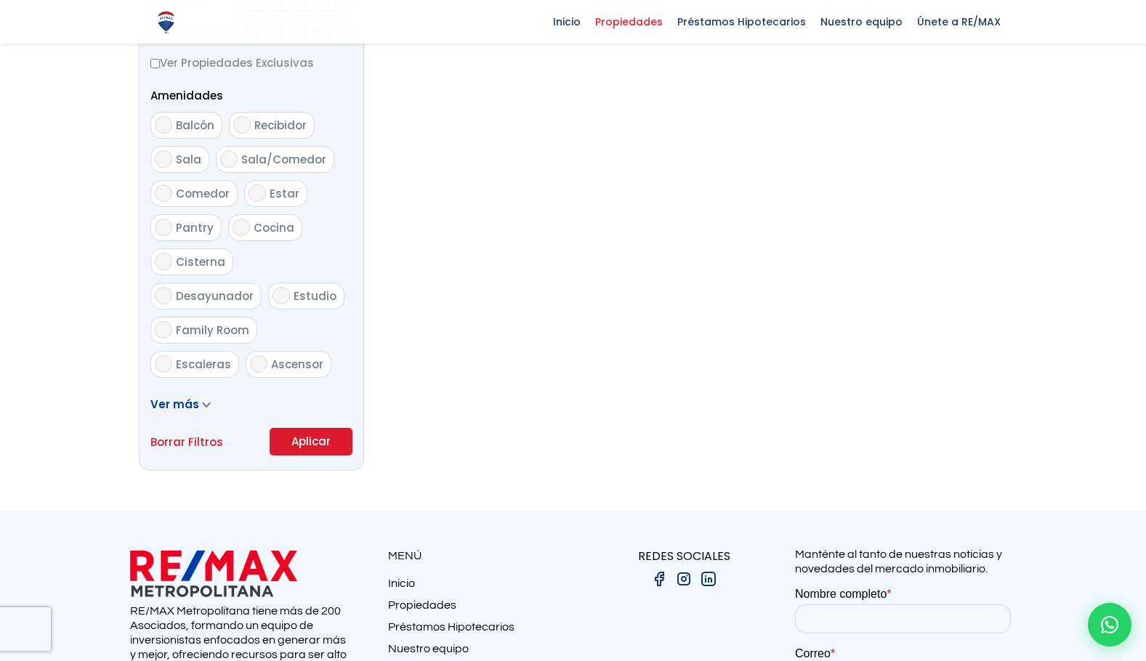
scroll to position [894, 0]
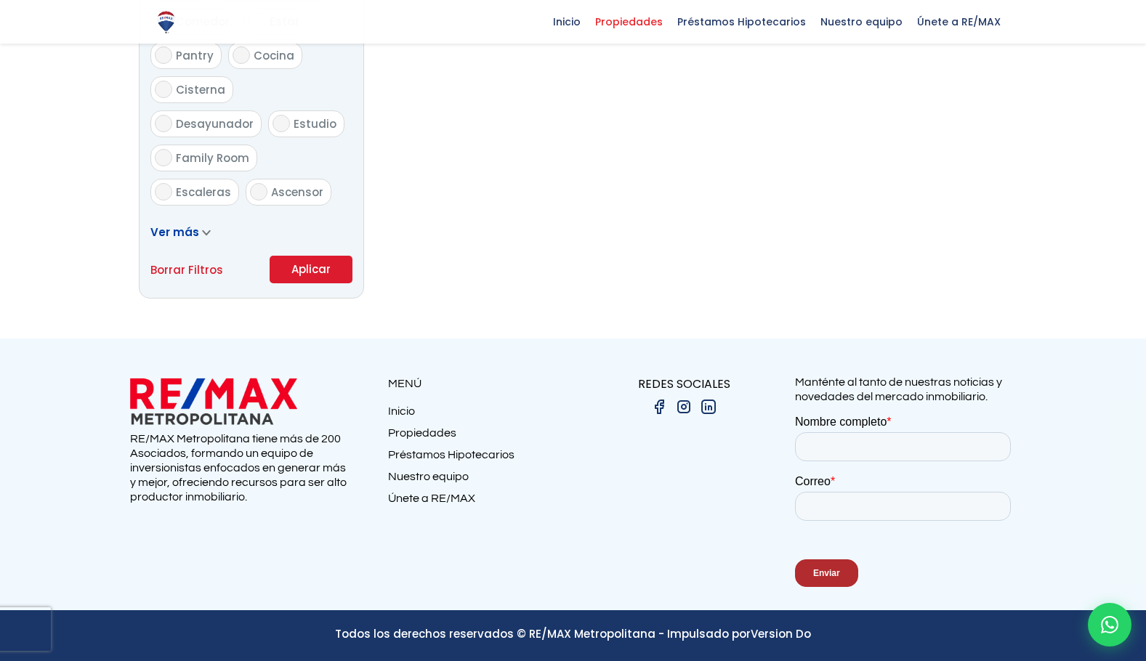
click at [317, 267] on button "Aplicar" at bounding box center [311, 270] width 83 height 28
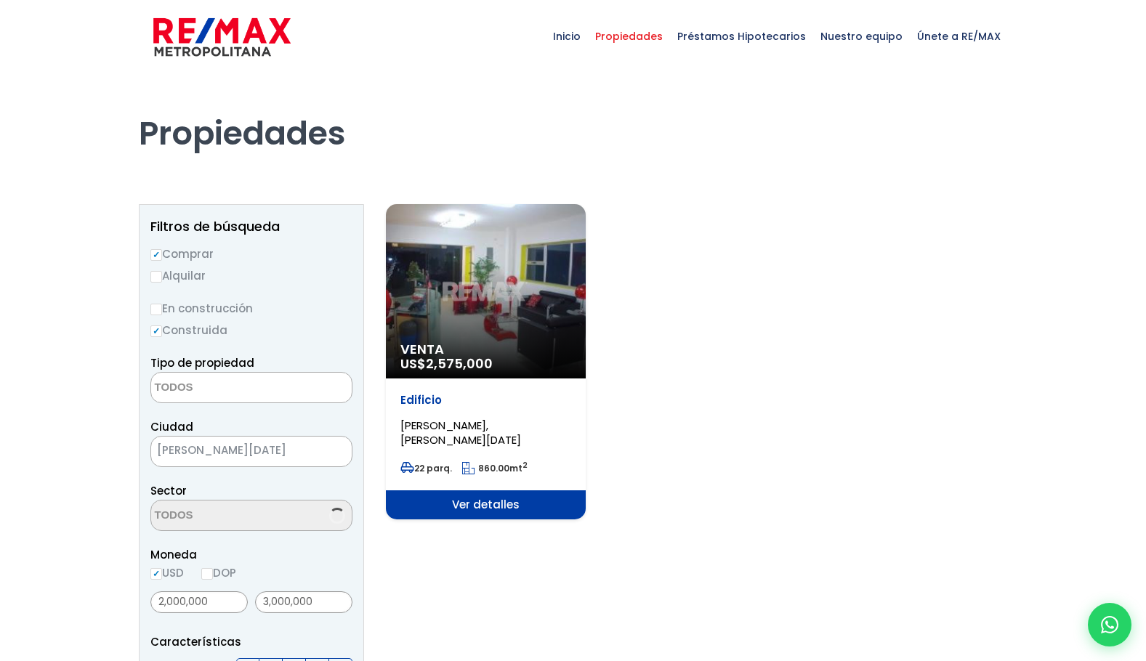
select select
select select "155"
click at [490, 504] on span "Ver detalles" at bounding box center [486, 505] width 200 height 29
select select
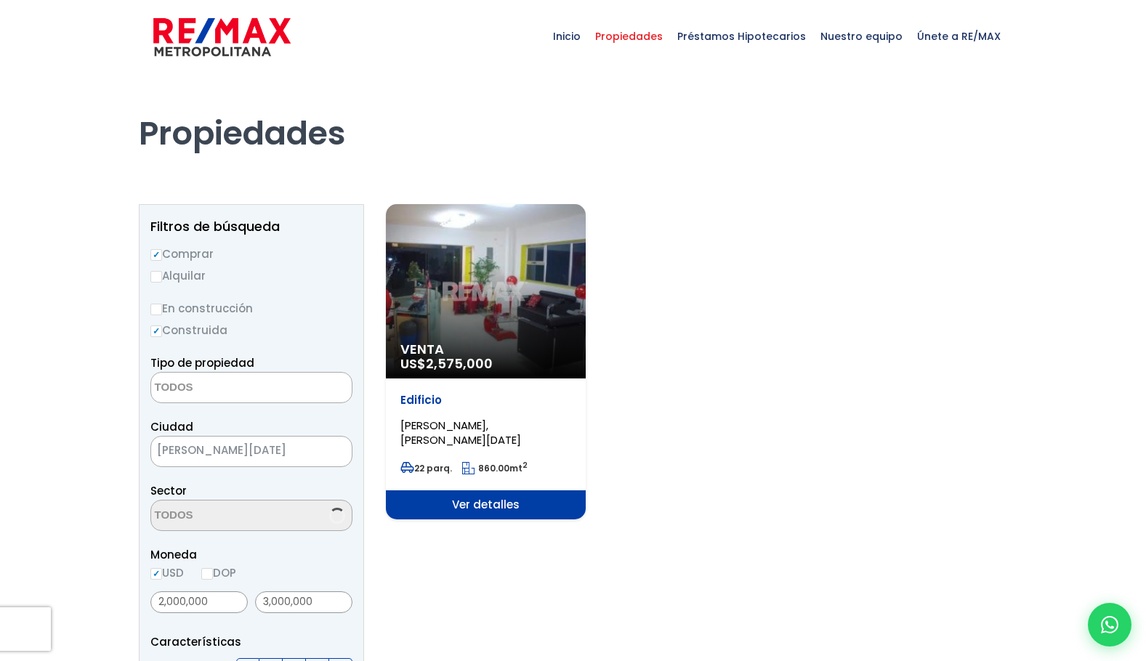
select select "155"
click at [159, 508] on span "×" at bounding box center [161, 511] width 7 height 13
select select
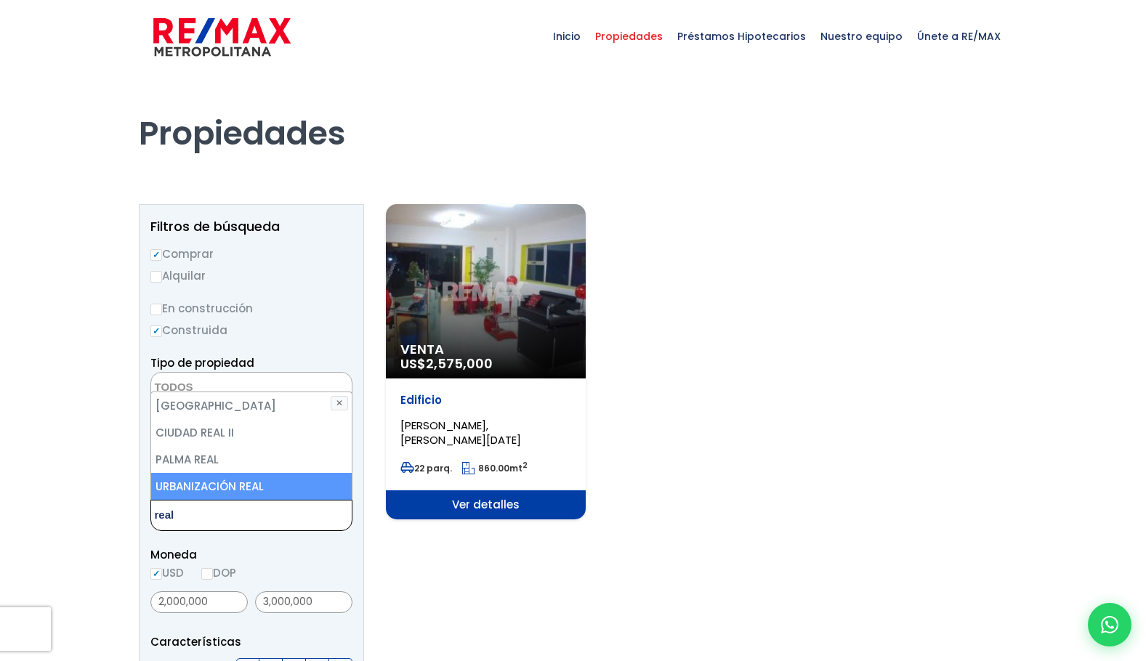
type textarea "real"
click at [204, 486] on li "URBANIZACIÓN REAL" at bounding box center [251, 486] width 201 height 27
select select "63"
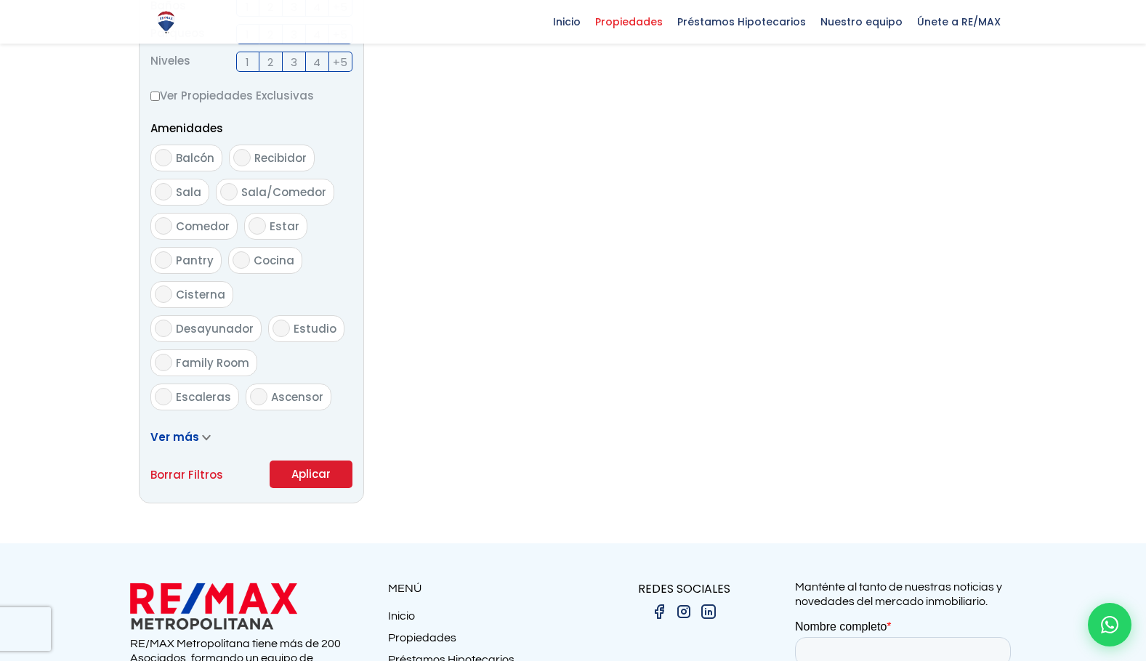
click at [309, 262] on form "Comprar Alquilar En construcción Construida Tipo de propiedad APARTAMENTO CASA …" at bounding box center [251, 21] width 202 height 933
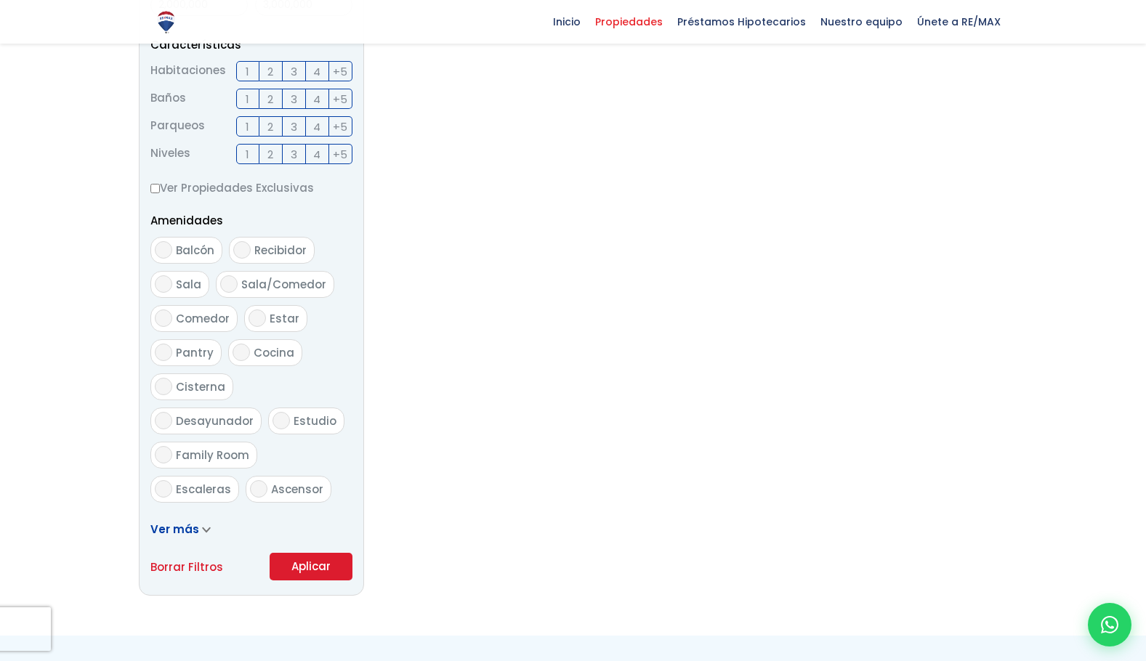
scroll to position [722, 0]
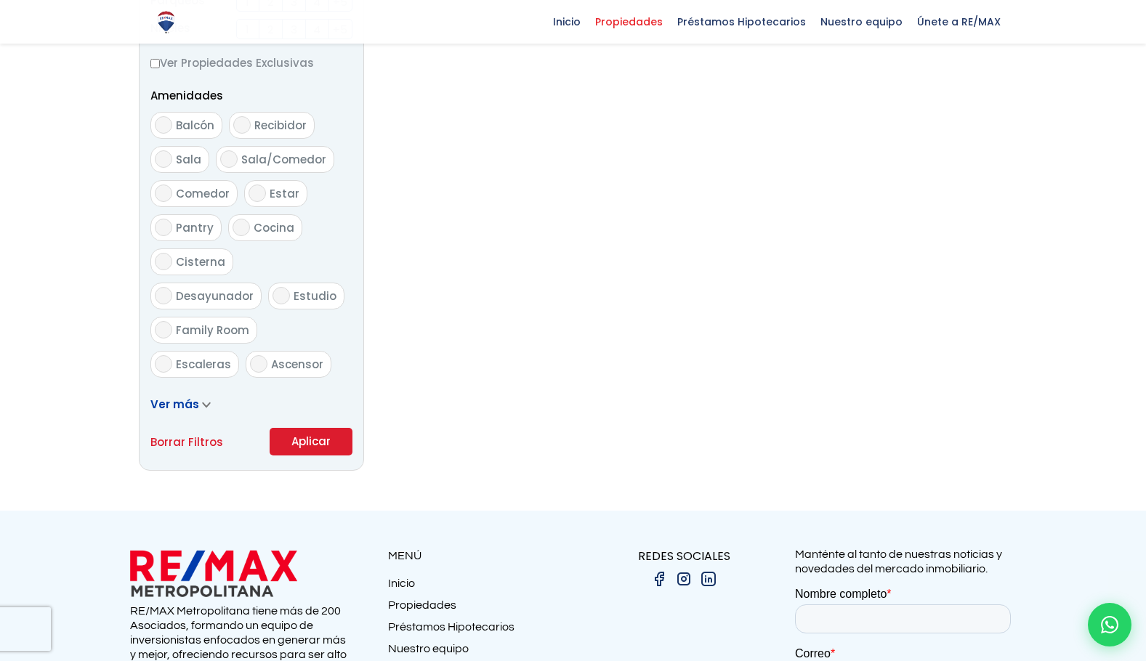
click at [315, 438] on button "Aplicar" at bounding box center [311, 442] width 83 height 28
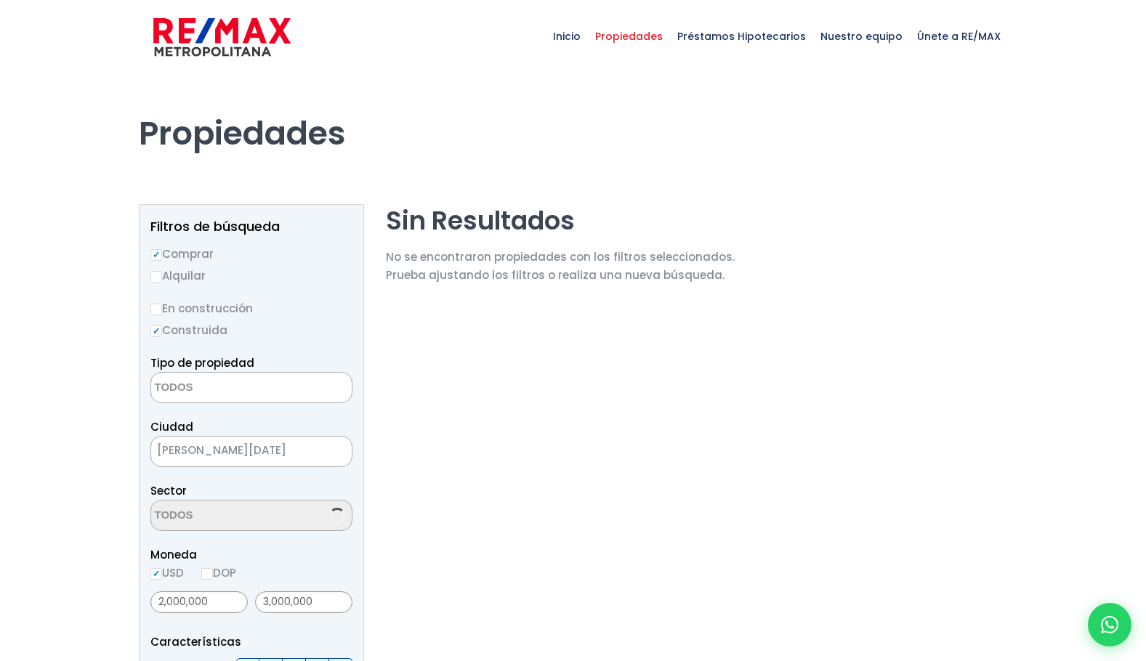
select select
select select "63"
click at [161, 510] on span "×" at bounding box center [161, 511] width 7 height 13
select select
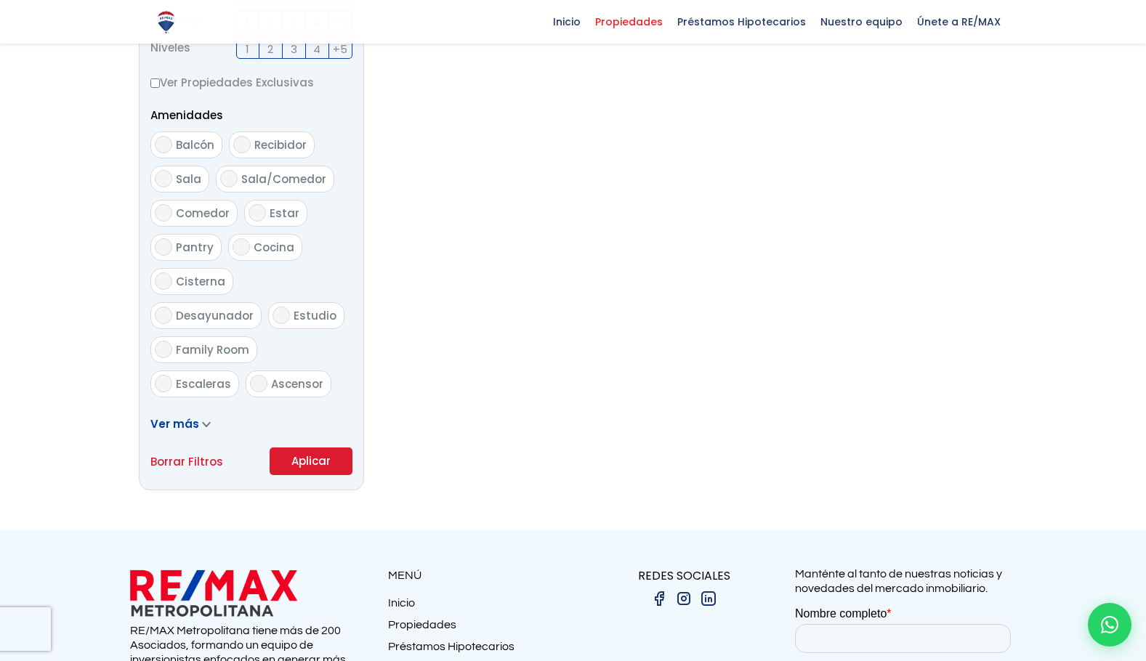
scroll to position [894, 0]
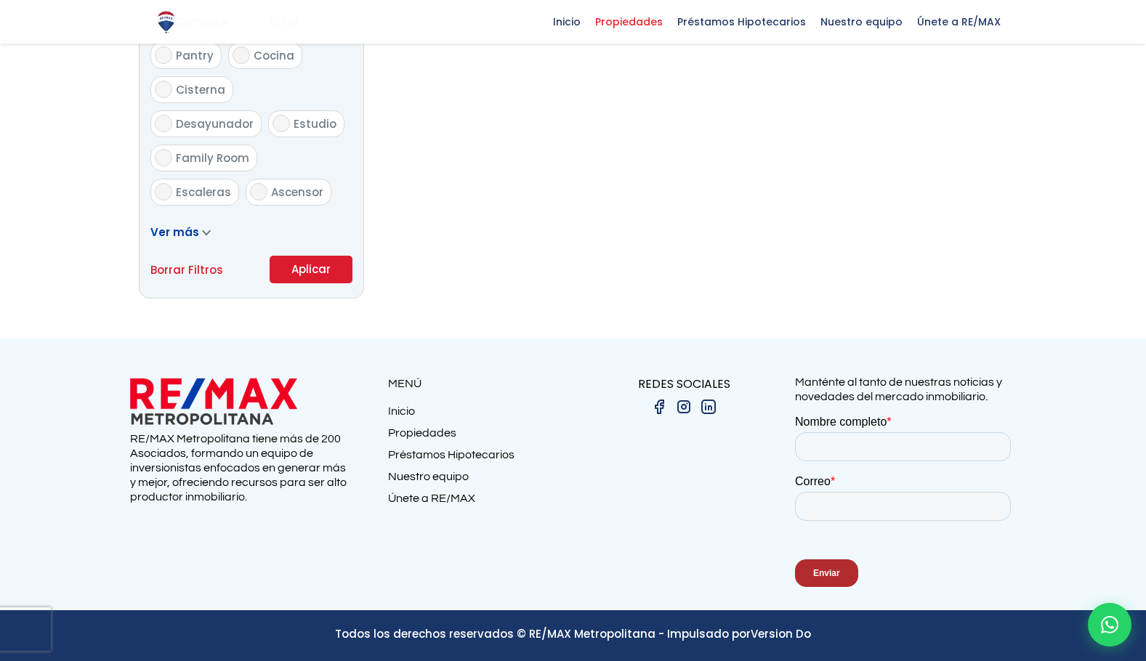
click at [315, 267] on button "Aplicar" at bounding box center [311, 270] width 83 height 28
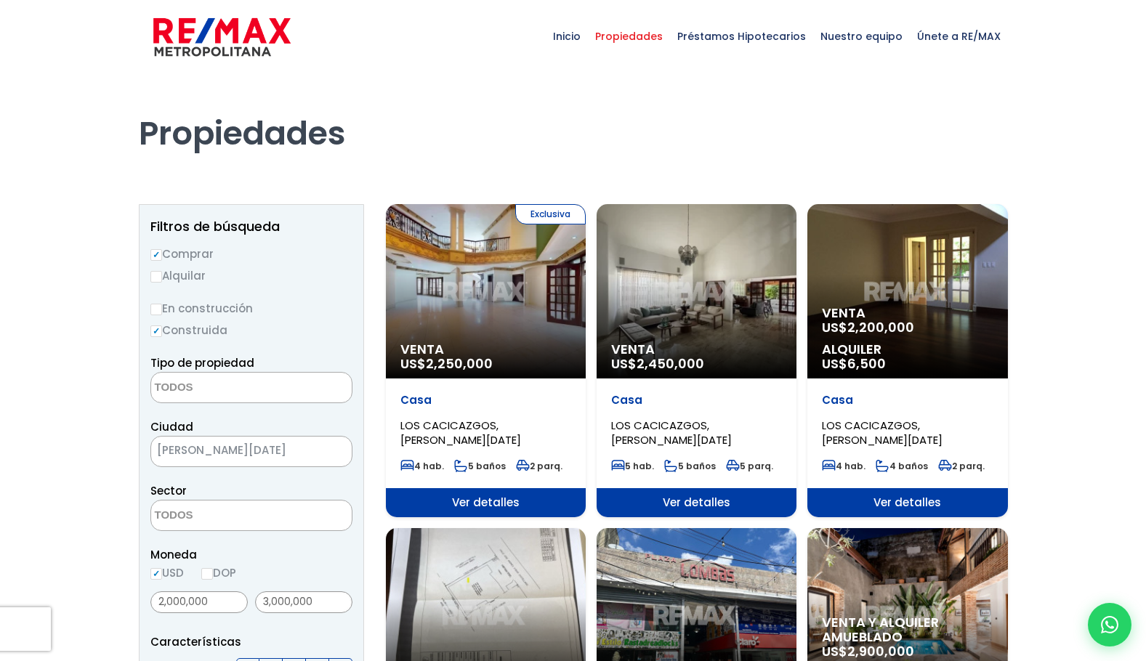
click at [228, 390] on textarea "Search" at bounding box center [221, 388] width 141 height 31
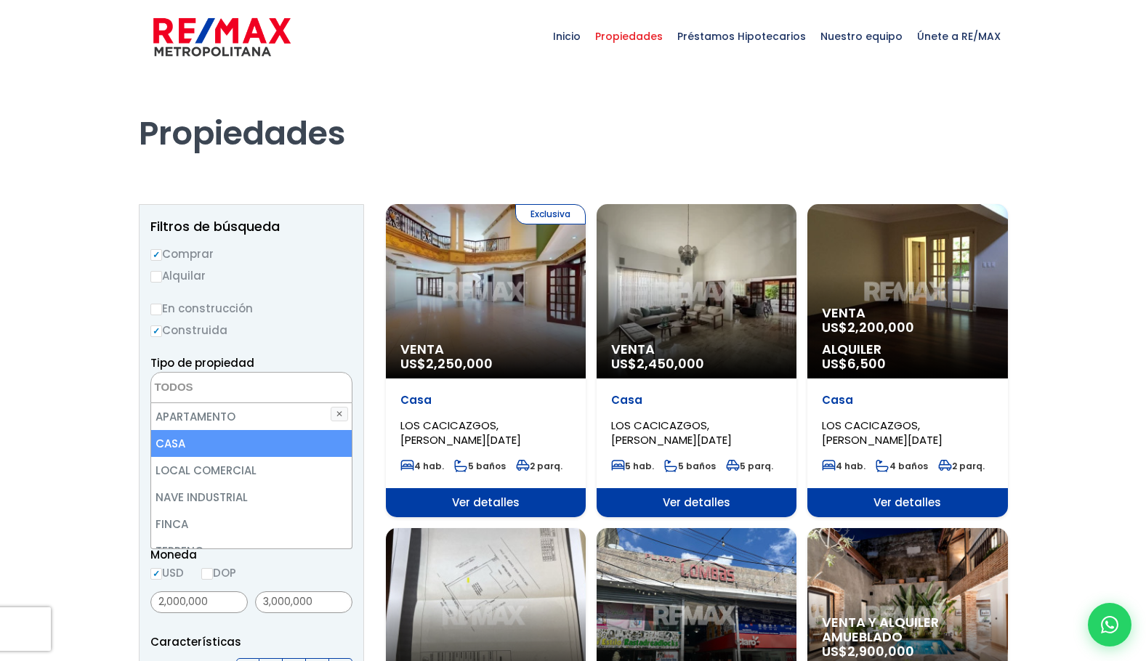
click at [186, 440] on li "CASA" at bounding box center [251, 443] width 201 height 27
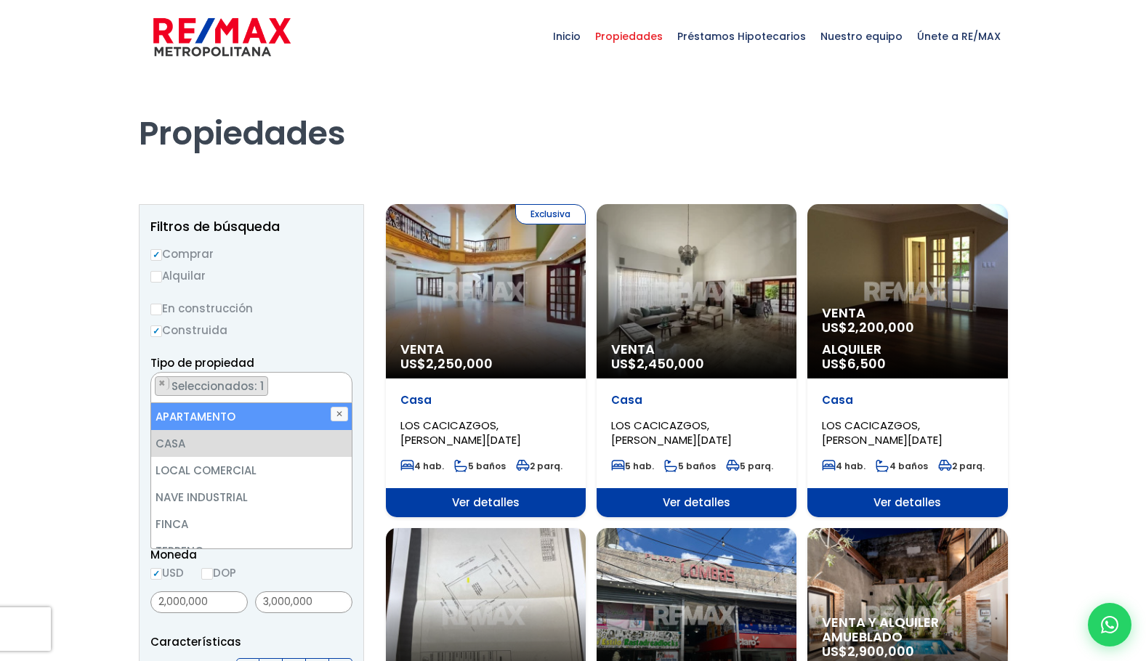
click at [191, 413] on li "APARTAMENTO" at bounding box center [251, 416] width 201 height 27
select select "apartment"
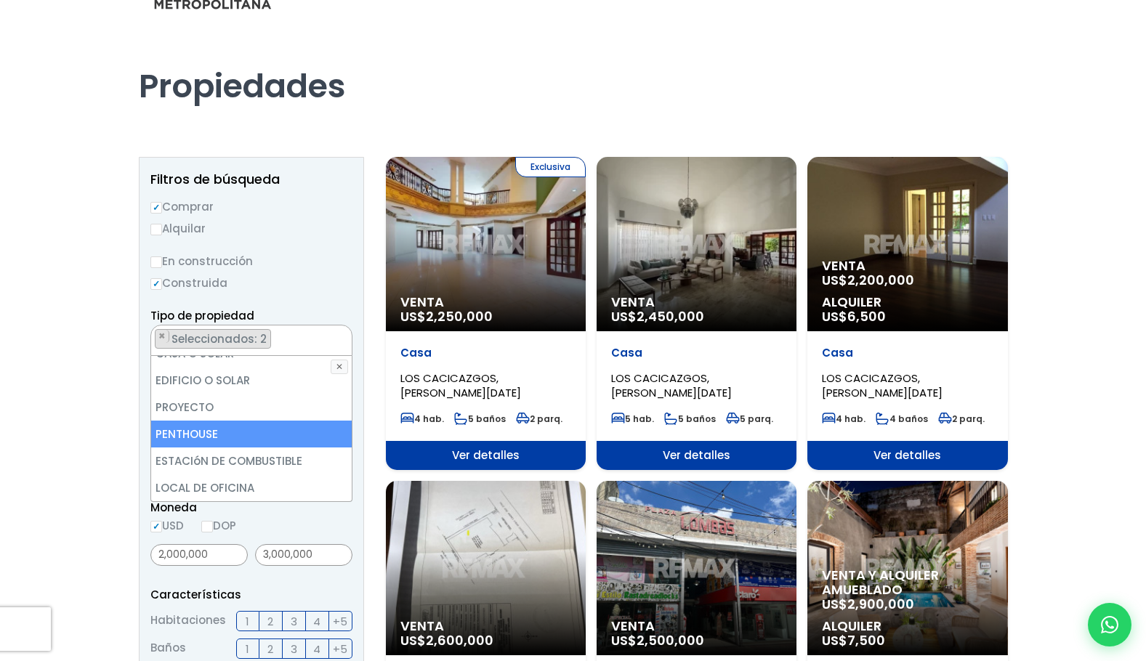
scroll to position [73, 0]
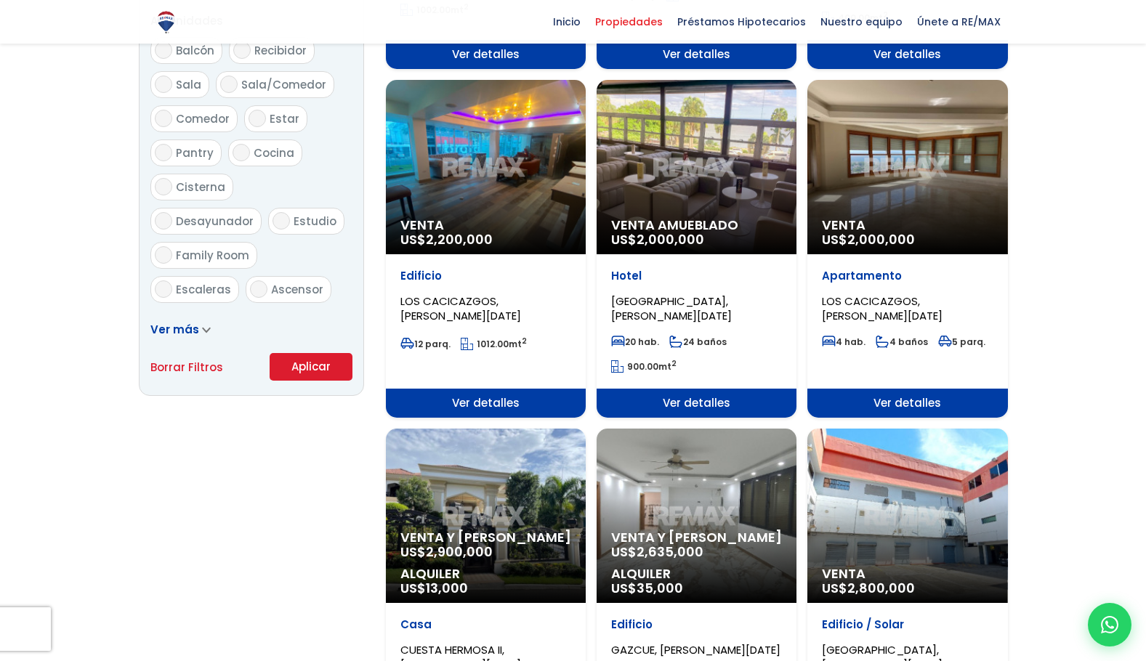
scroll to position [812, 0]
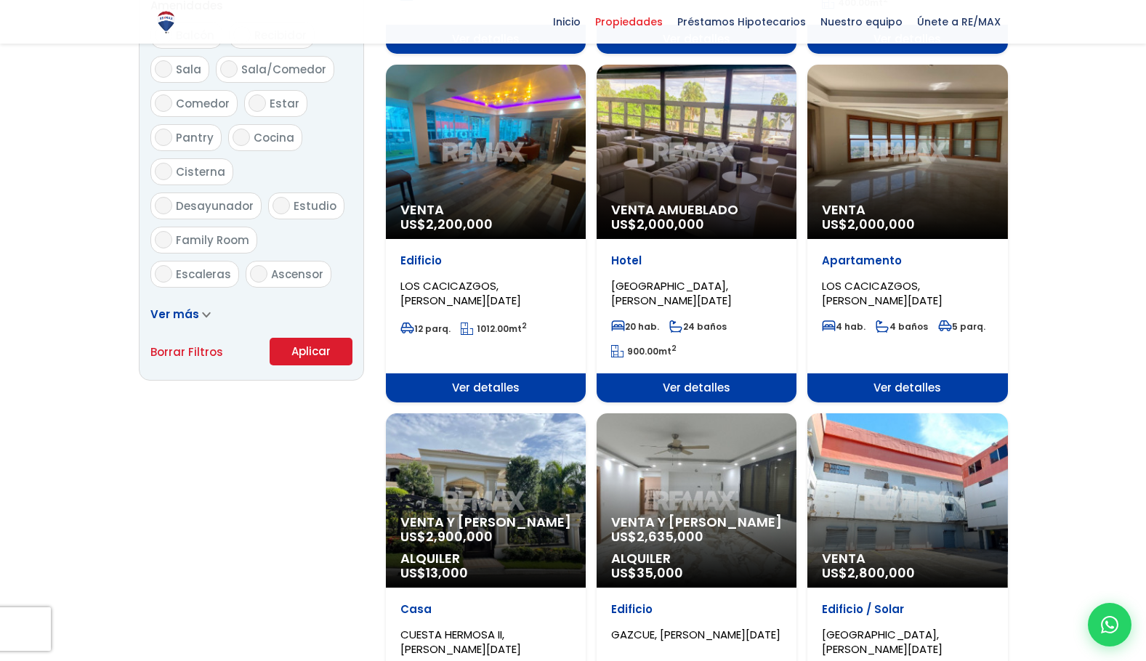
click at [310, 351] on button "Aplicar" at bounding box center [311, 352] width 83 height 28
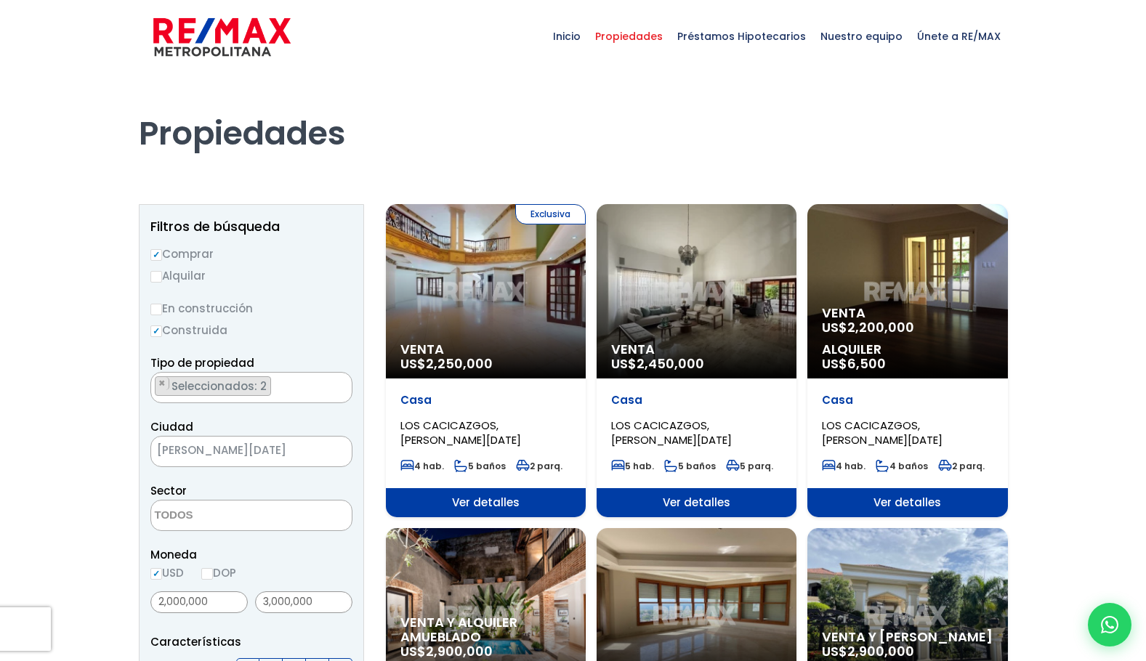
click at [464, 503] on span "Ver detalles" at bounding box center [486, 502] width 200 height 29
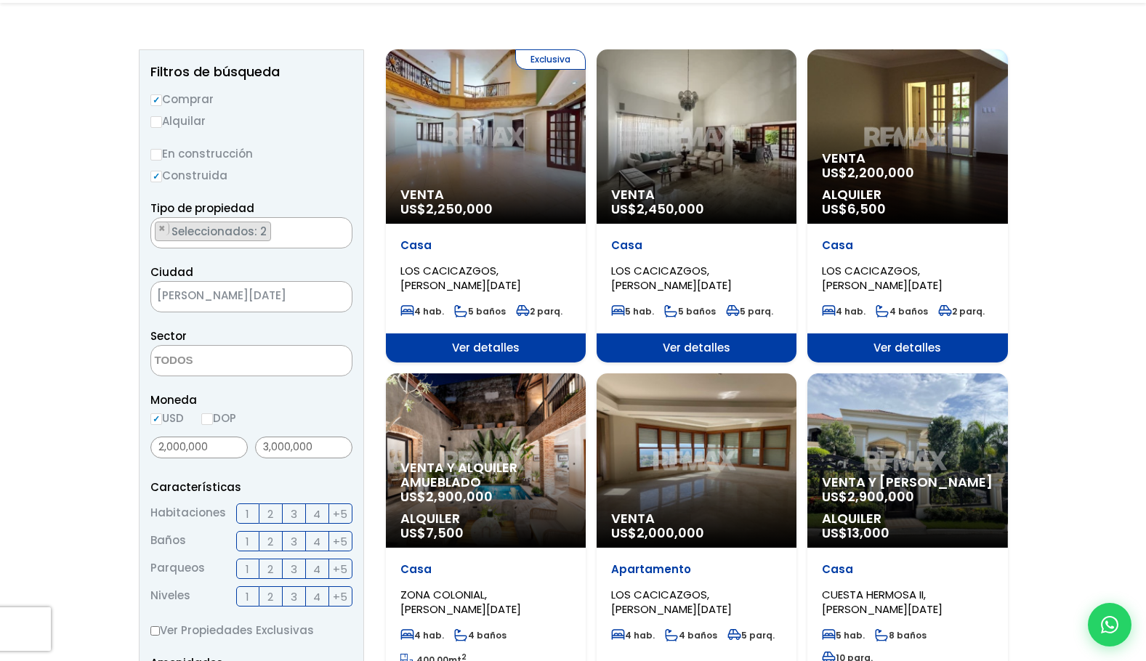
scroll to position [218, 0]
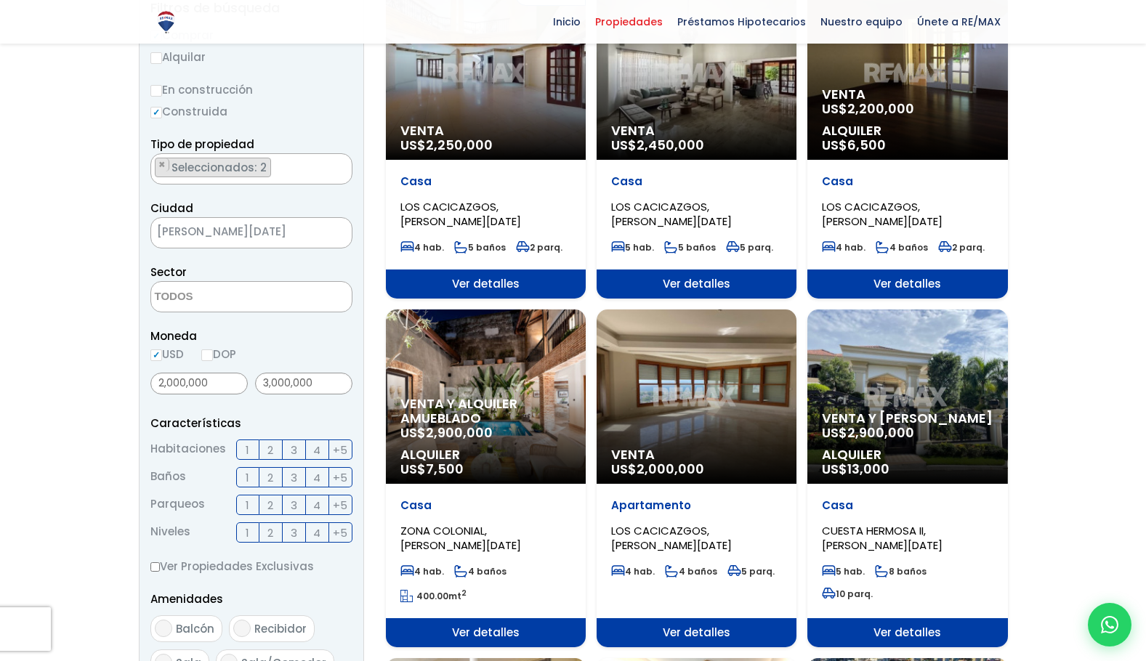
click at [207, 358] on input "DOP" at bounding box center [207, 356] width 12 height 12
radio input "true"
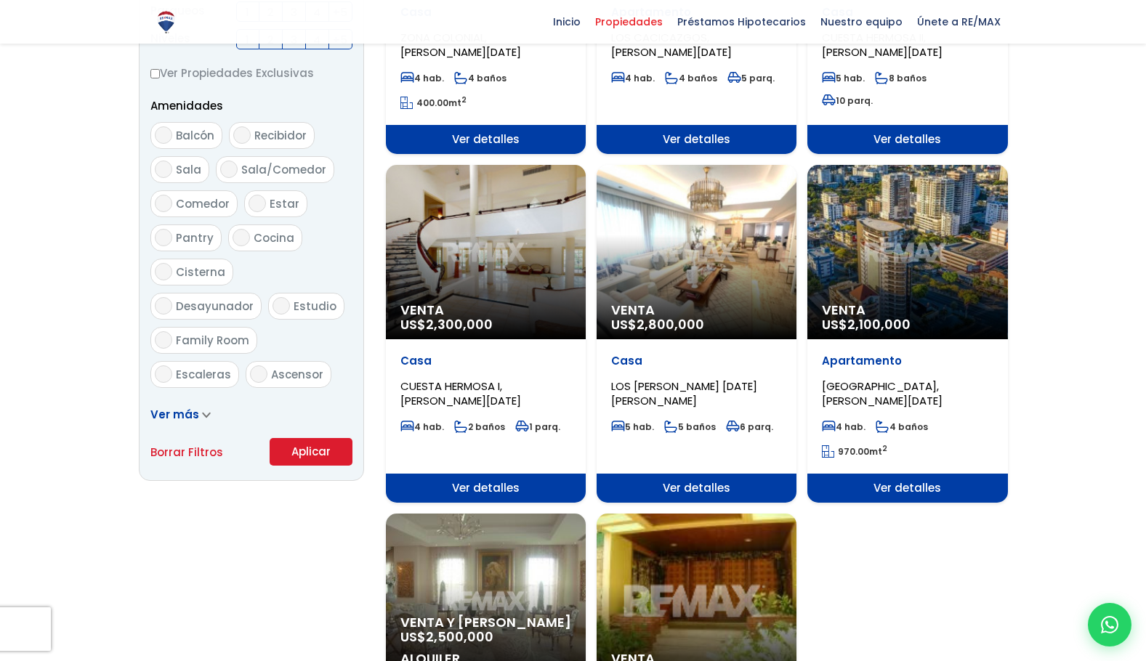
scroll to position [727, 0]
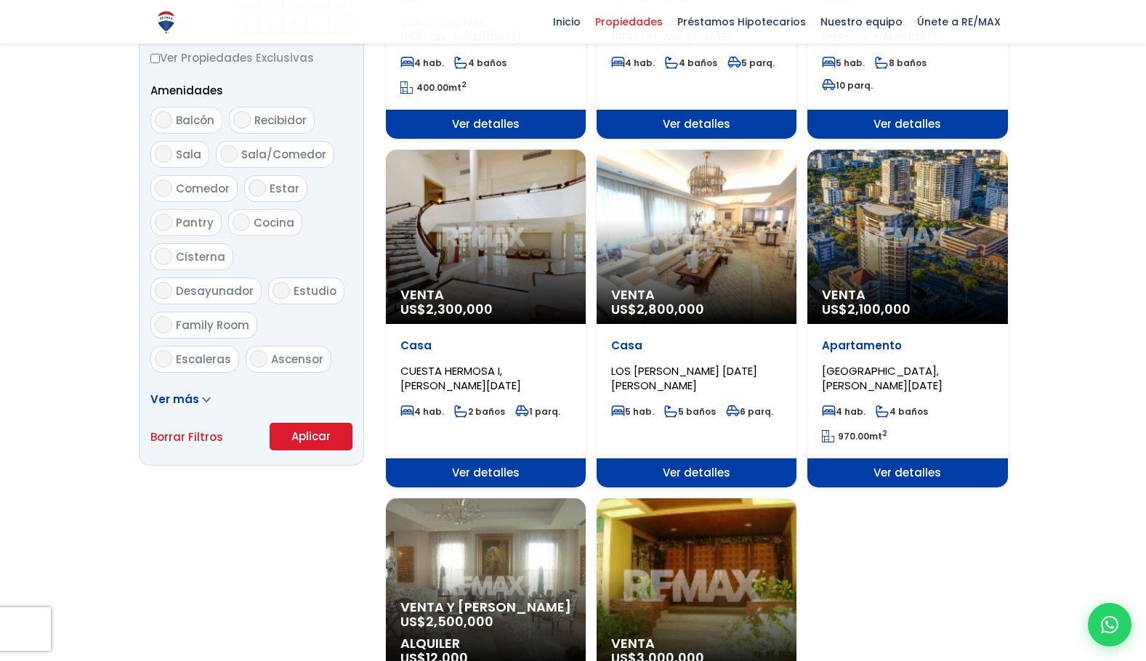
click at [307, 437] on button "Aplicar" at bounding box center [311, 437] width 83 height 28
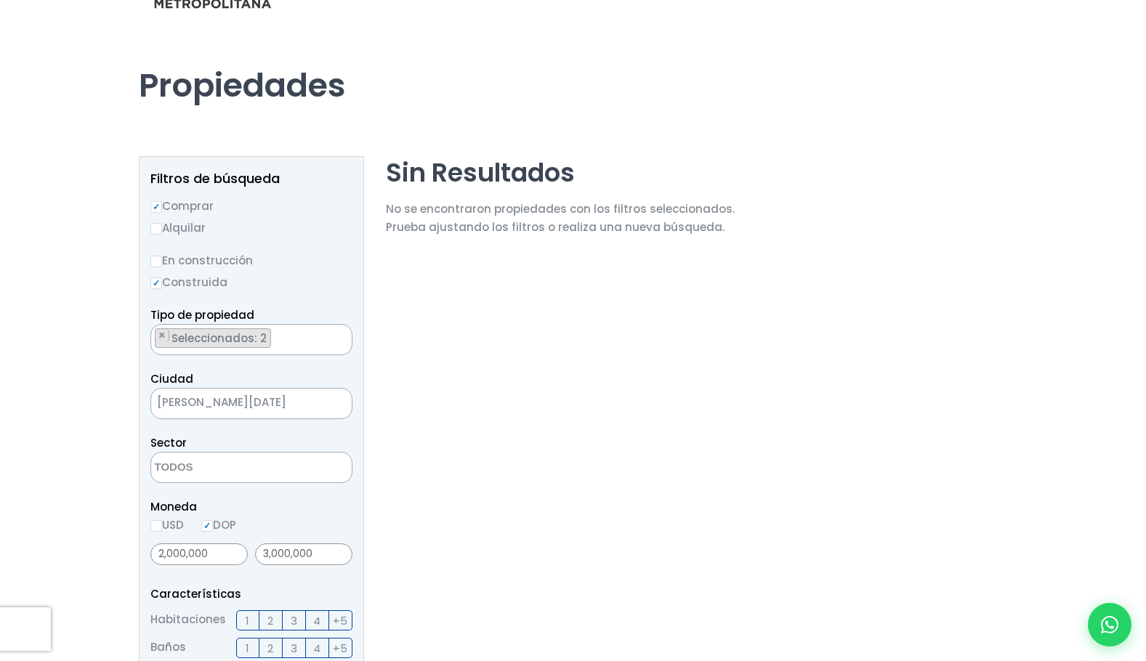
scroll to position [73, 0]
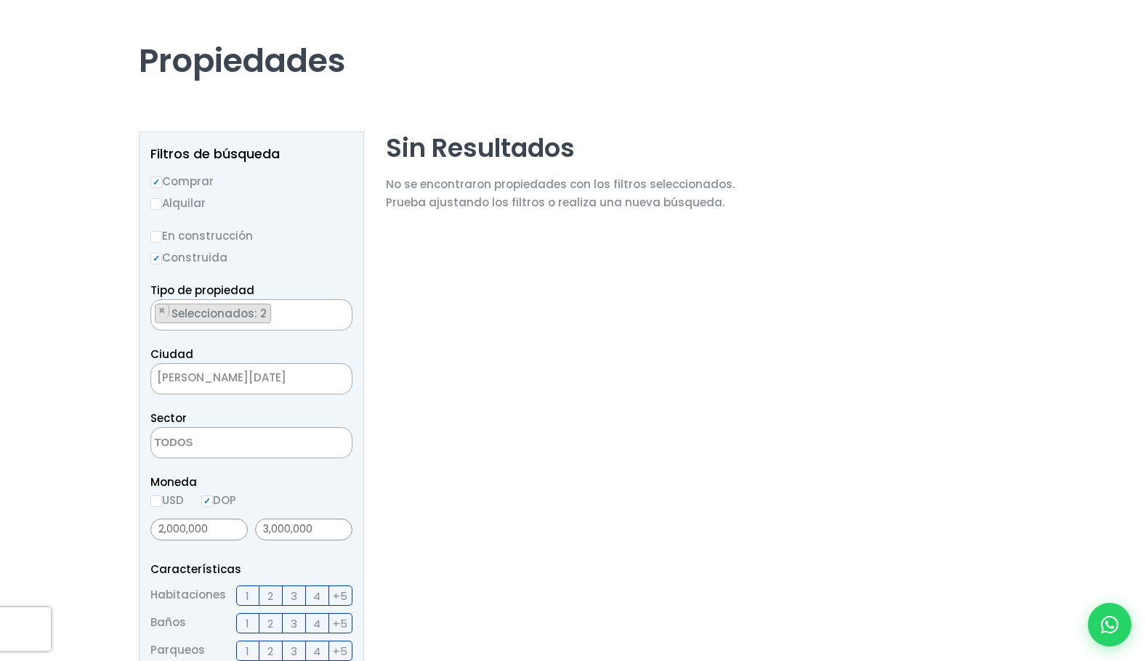
click at [158, 238] on input "En construcción" at bounding box center [156, 237] width 12 height 12
radio input "true"
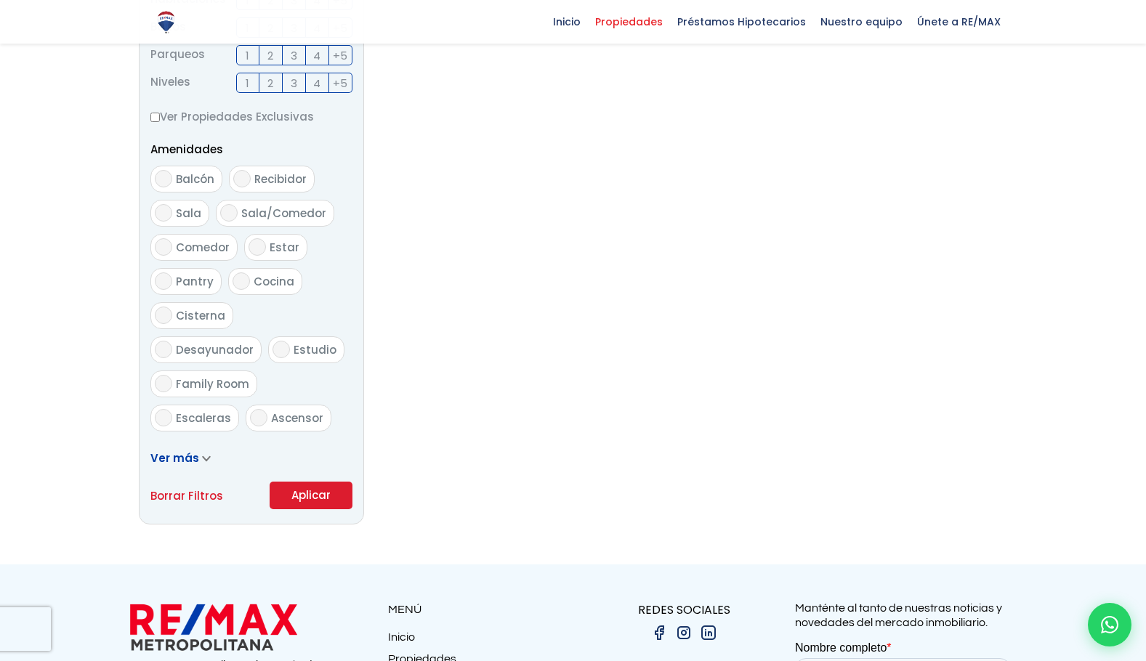
scroll to position [727, 0]
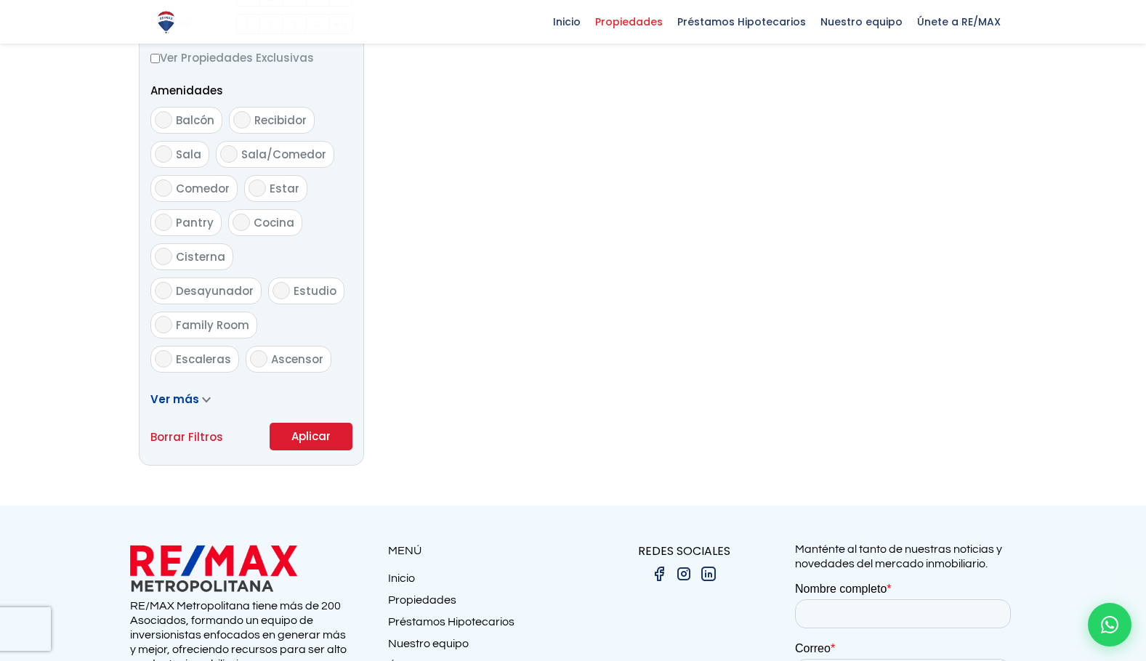
click at [315, 437] on button "Aplicar" at bounding box center [311, 437] width 83 height 28
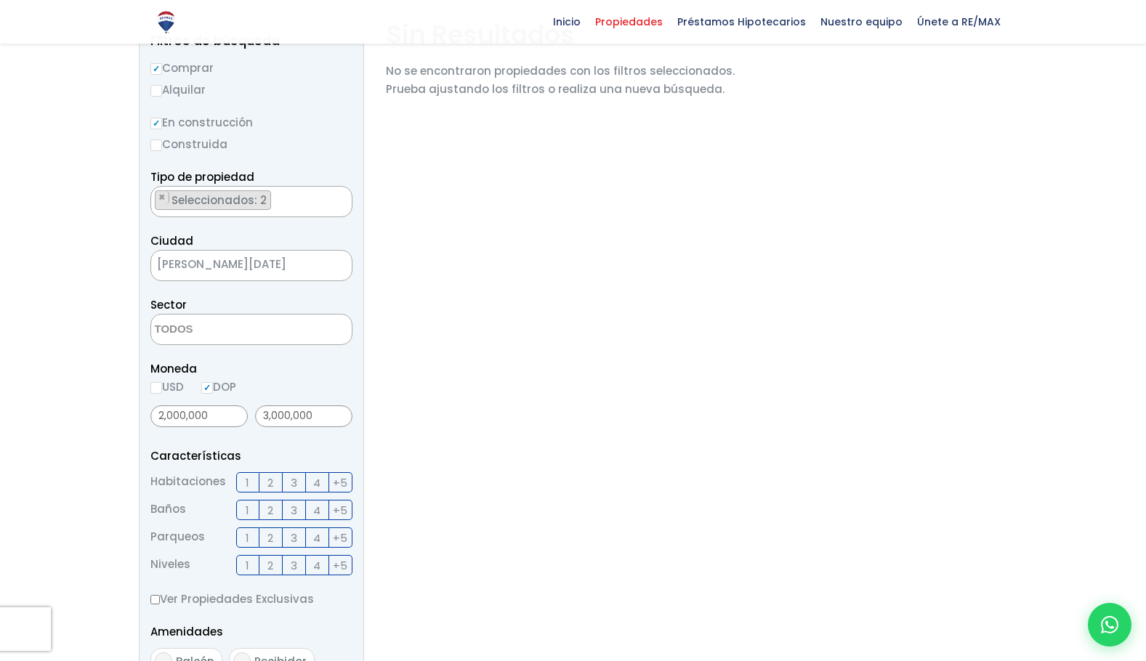
scroll to position [218, 0]
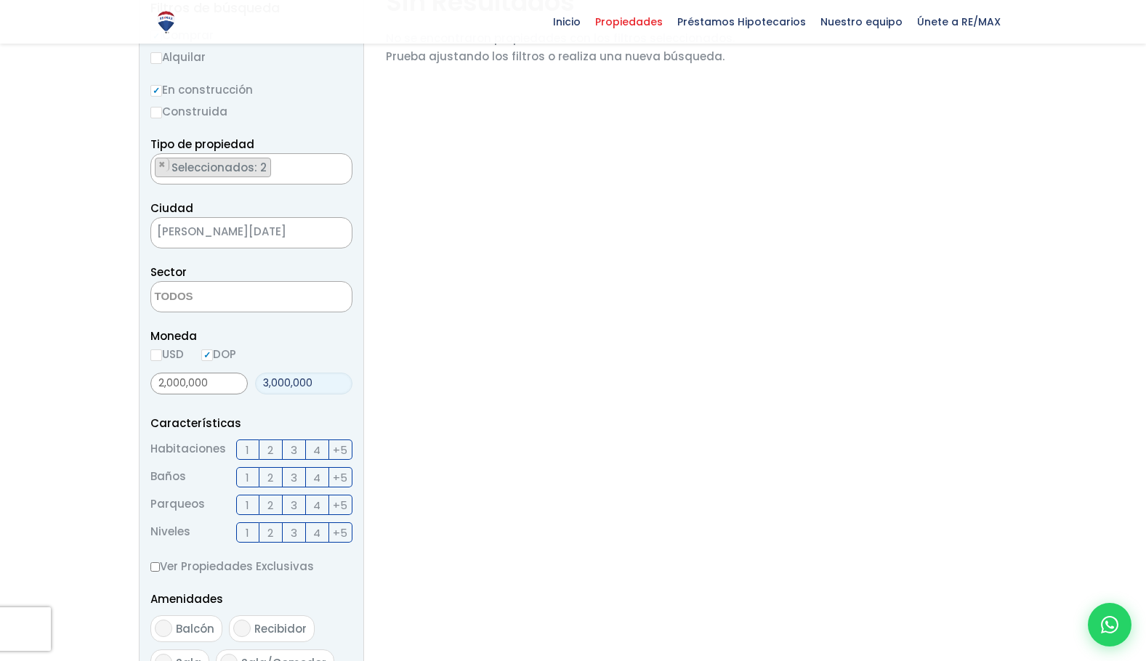
click at [267, 383] on input "3,000,000" at bounding box center [303, 384] width 97 height 22
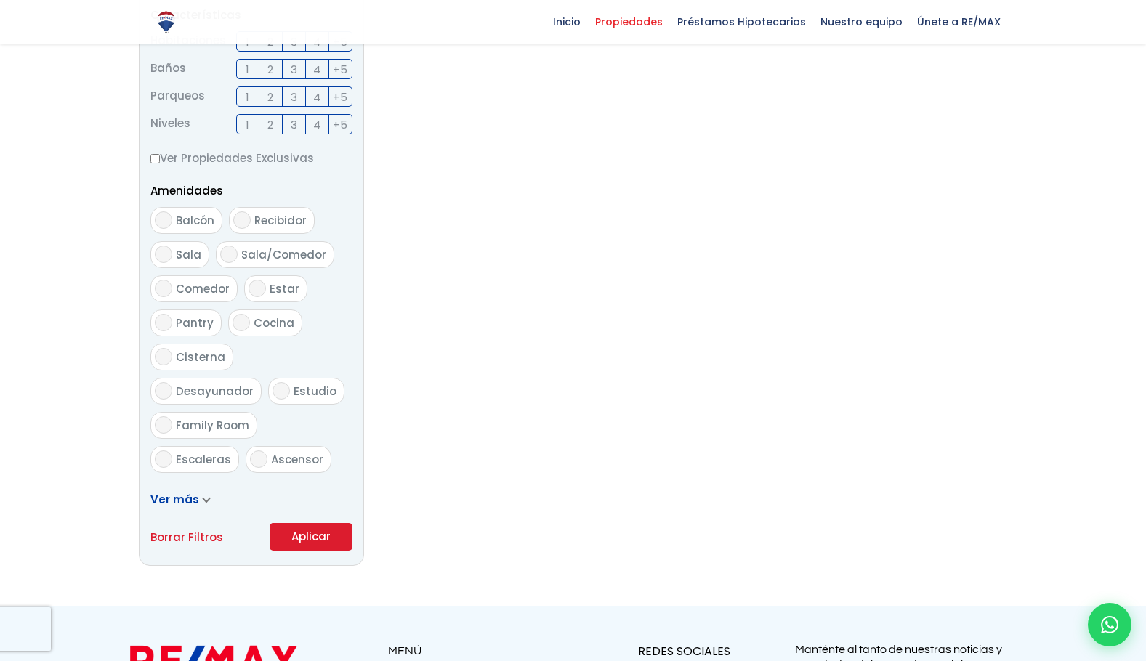
scroll to position [654, 0]
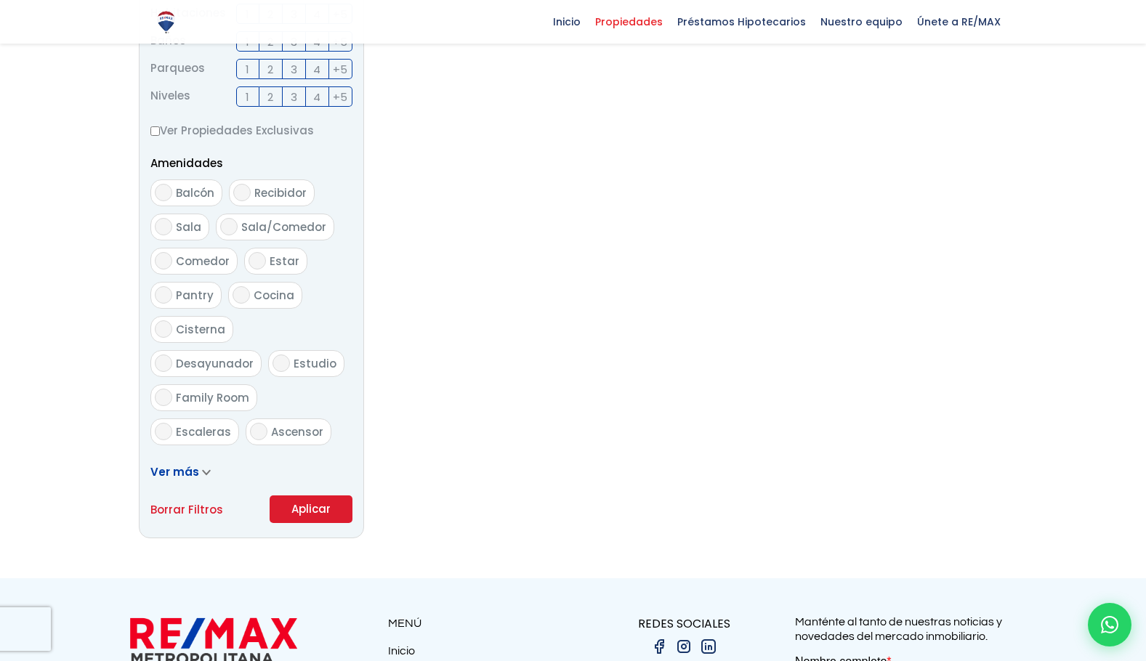
type input "5,000,000"
click at [307, 511] on button "Aplicar" at bounding box center [311, 510] width 83 height 28
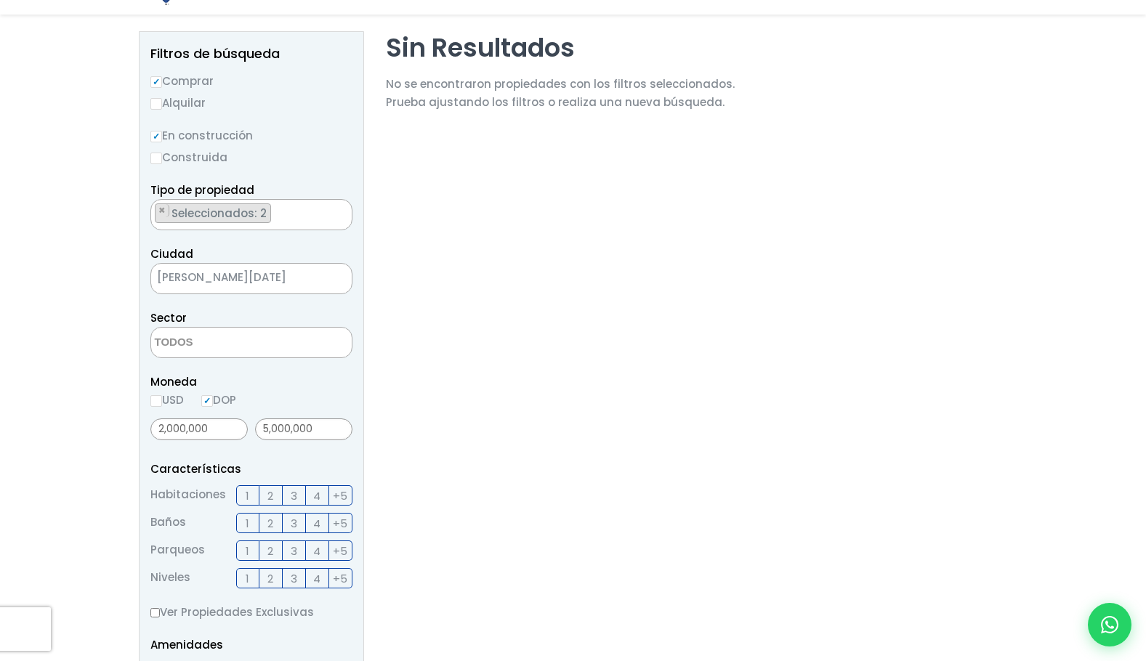
scroll to position [218, 0]
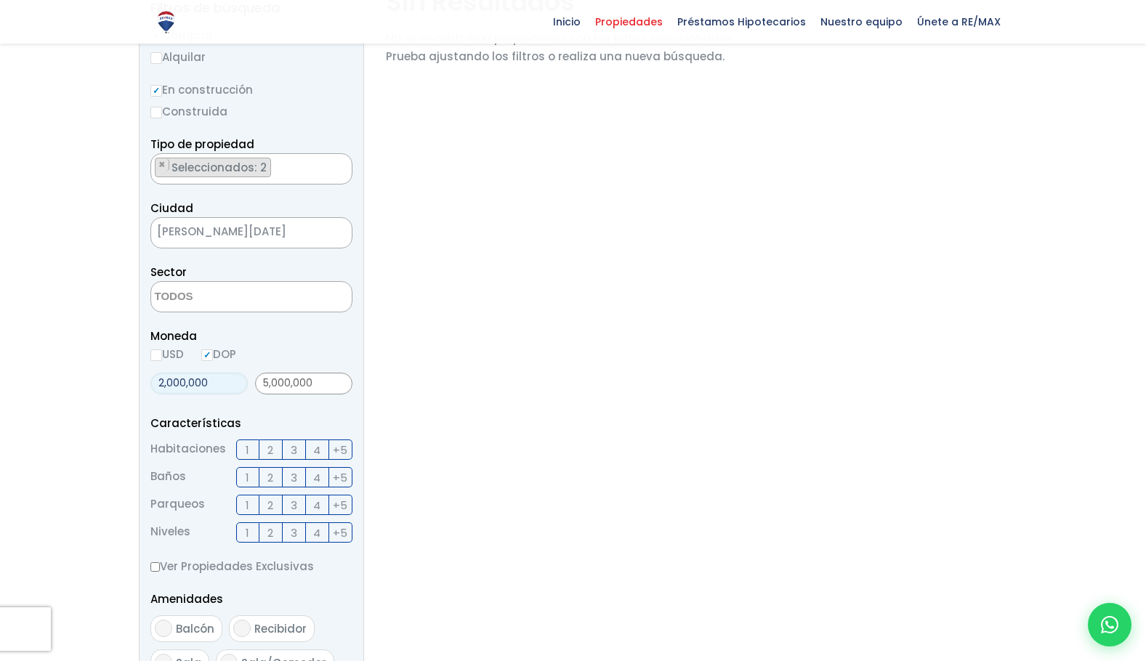
drag, startPoint x: 226, startPoint y: 383, endPoint x: 105, endPoint y: 389, distance: 120.8
click at [106, 389] on section "Propiedades Todas las Propiedades Comprar Alquilar Tipo de propiedad APARTAMENT…" at bounding box center [573, 435] width 1146 height 1160
drag, startPoint x: 318, startPoint y: 382, endPoint x: 213, endPoint y: 425, distance: 113.8
click at [229, 382] on div "60,000 5,000,000" at bounding box center [251, 383] width 202 height 33
drag, startPoint x: 198, startPoint y: 383, endPoint x: 139, endPoint y: 388, distance: 59.1
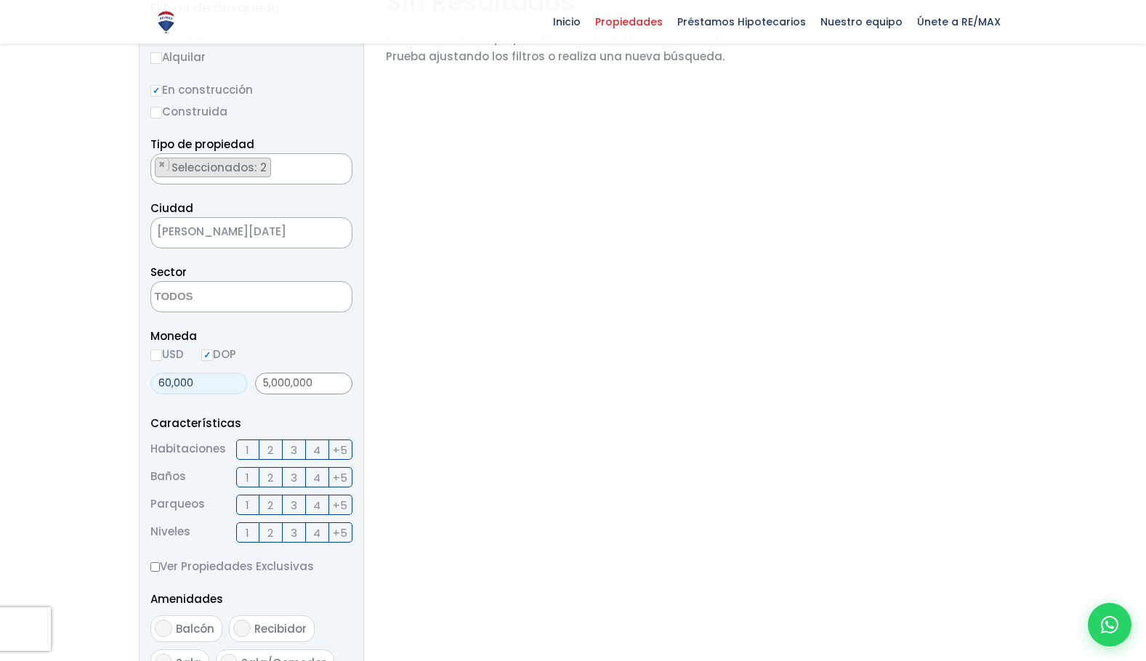
click at [139, 388] on aside "Filtros de búsqueda Comprar Alquilar En construcción Construida Tipo de propied…" at bounding box center [251, 479] width 225 height 989
type input "2,000,000"
click at [496, 528] on section "Sin Resultados No se encontraron propiedades con los filtros seleccionados. Pru…" at bounding box center [560, 479] width 349 height 989
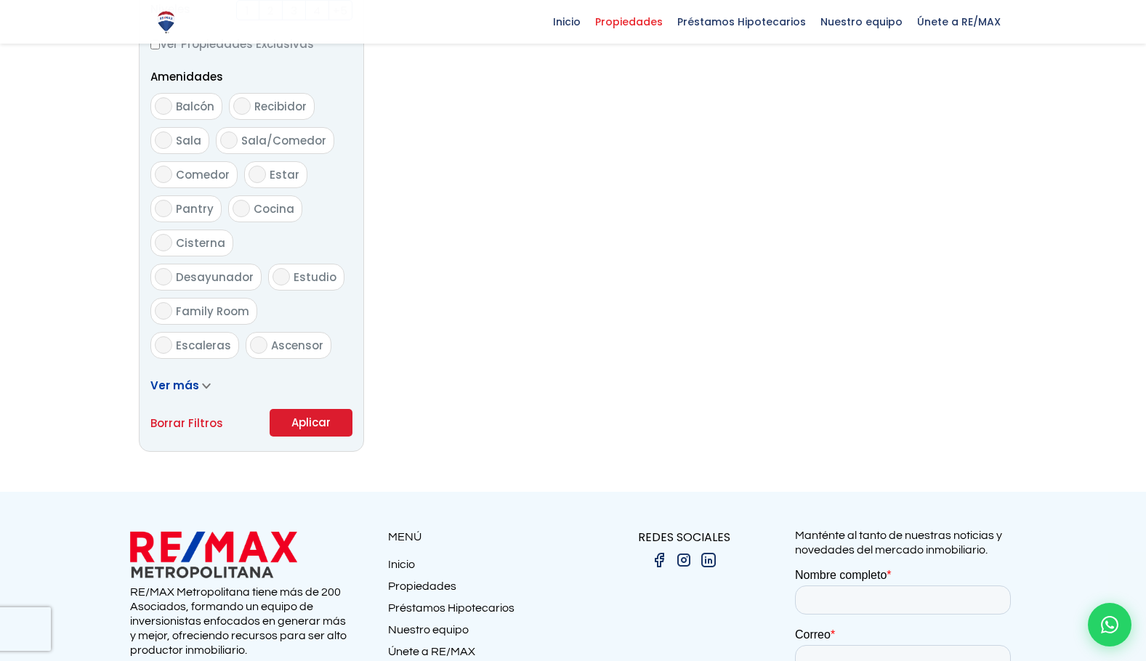
scroll to position [800, 0]
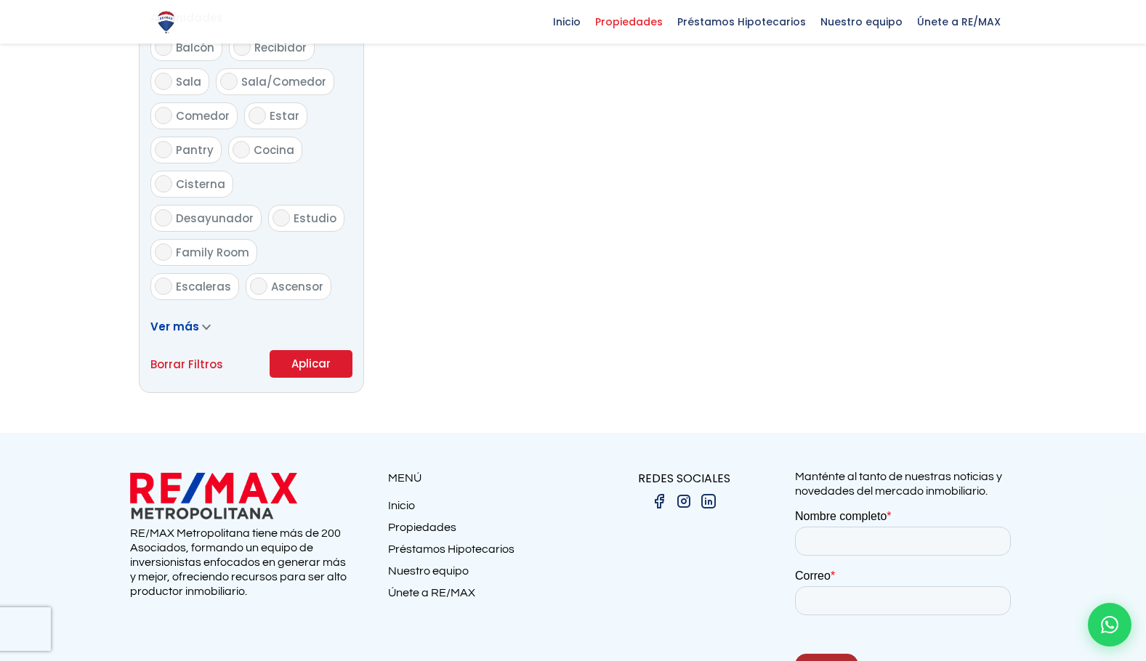
click at [313, 359] on button "Aplicar" at bounding box center [311, 364] width 83 height 28
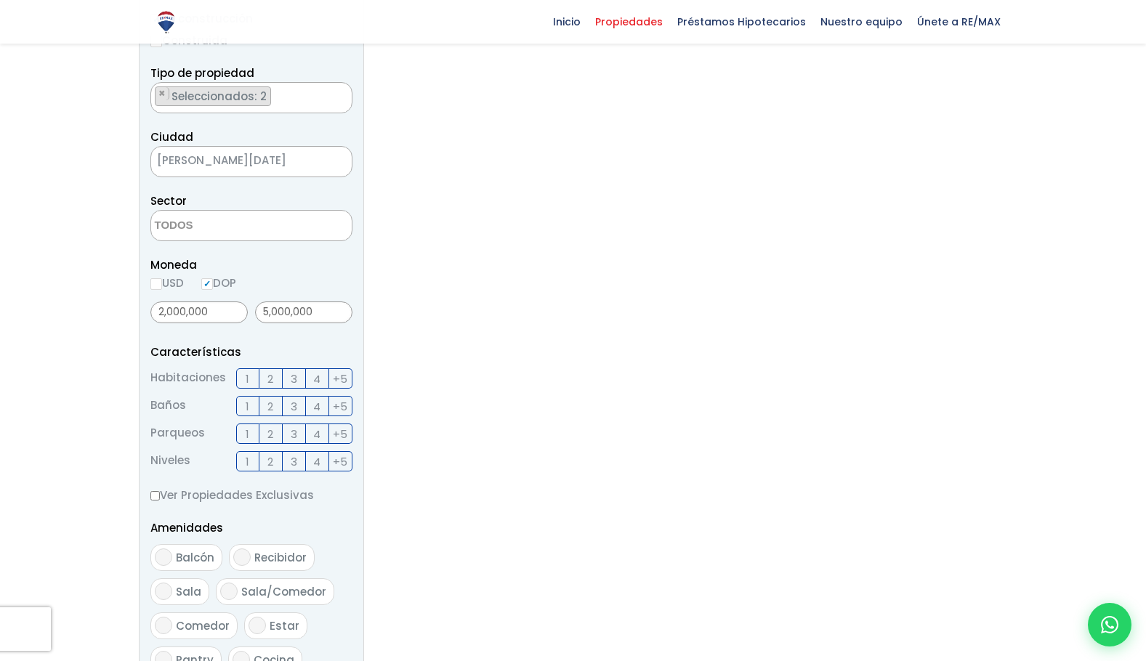
scroll to position [291, 0]
click at [267, 310] on input "5,000,000" at bounding box center [303, 311] width 97 height 22
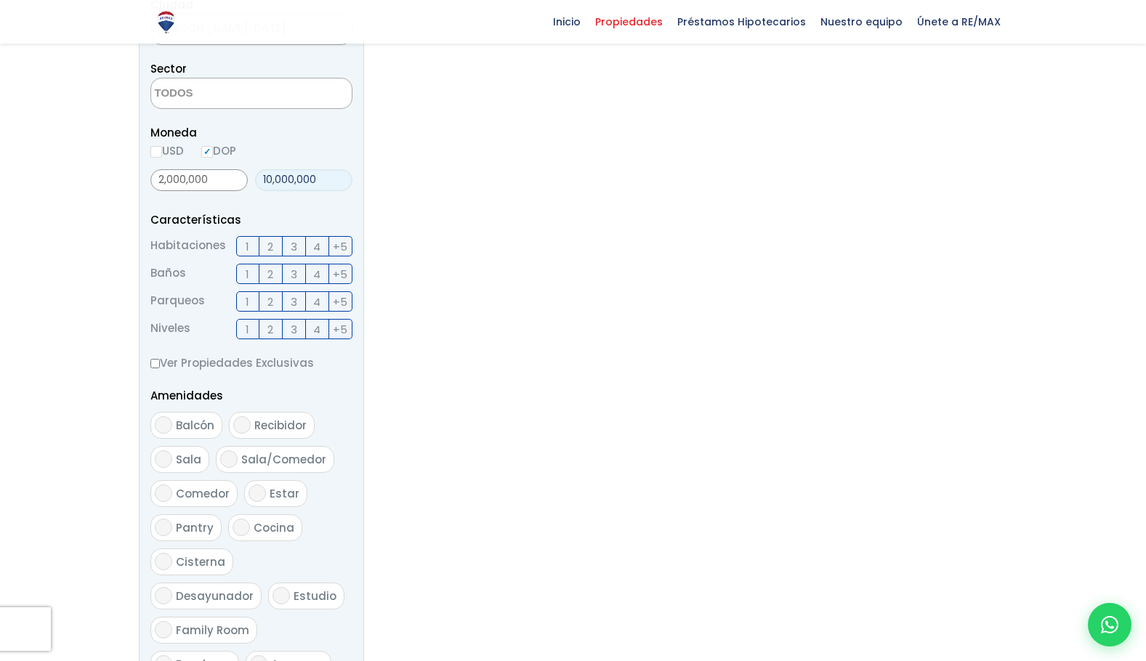
scroll to position [872, 0]
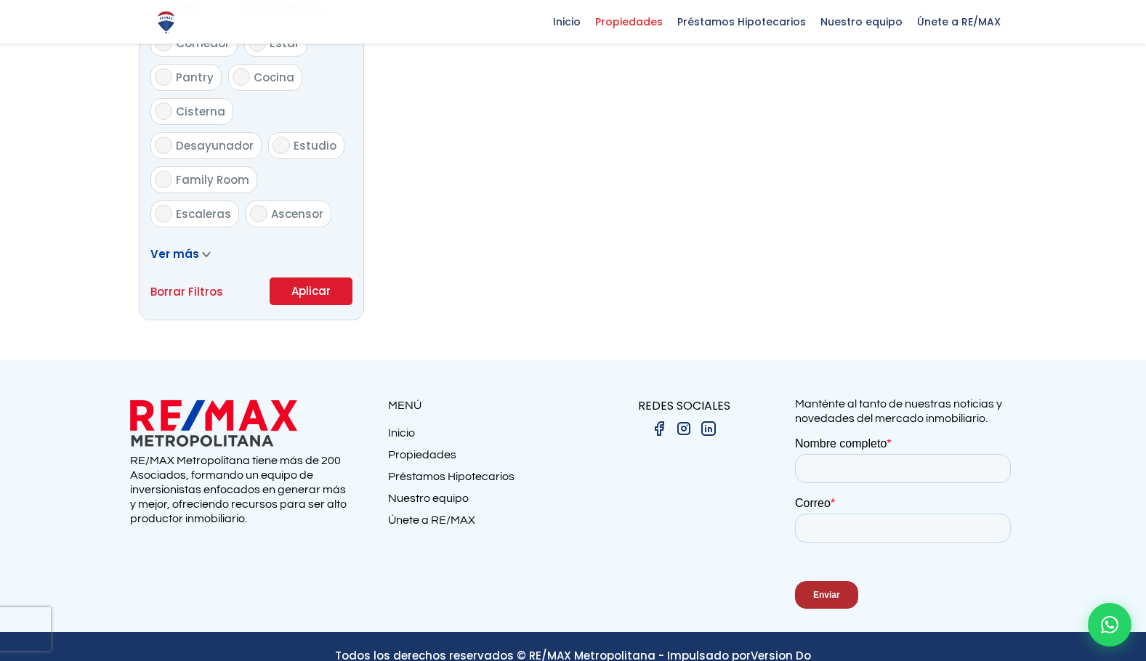
type input "10,000,000"
click at [310, 291] on button "Aplicar" at bounding box center [311, 292] width 83 height 28
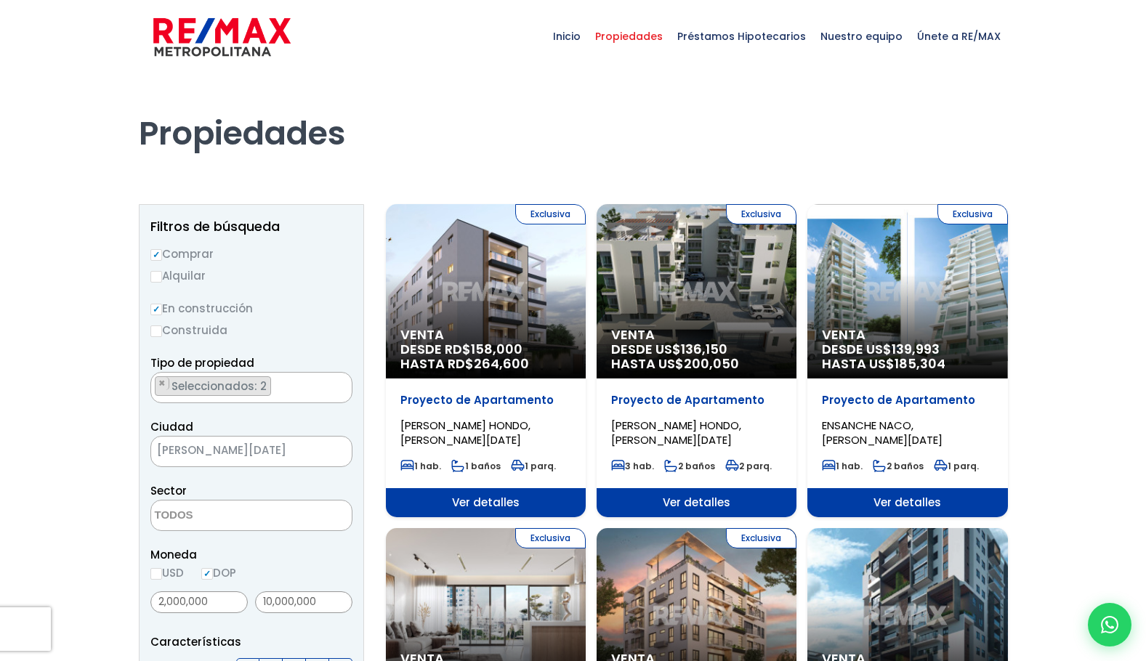
click at [496, 502] on span "Ver detalles" at bounding box center [486, 502] width 200 height 29
click at [154, 331] on input "Construida" at bounding box center [156, 332] width 12 height 12
radio input "true"
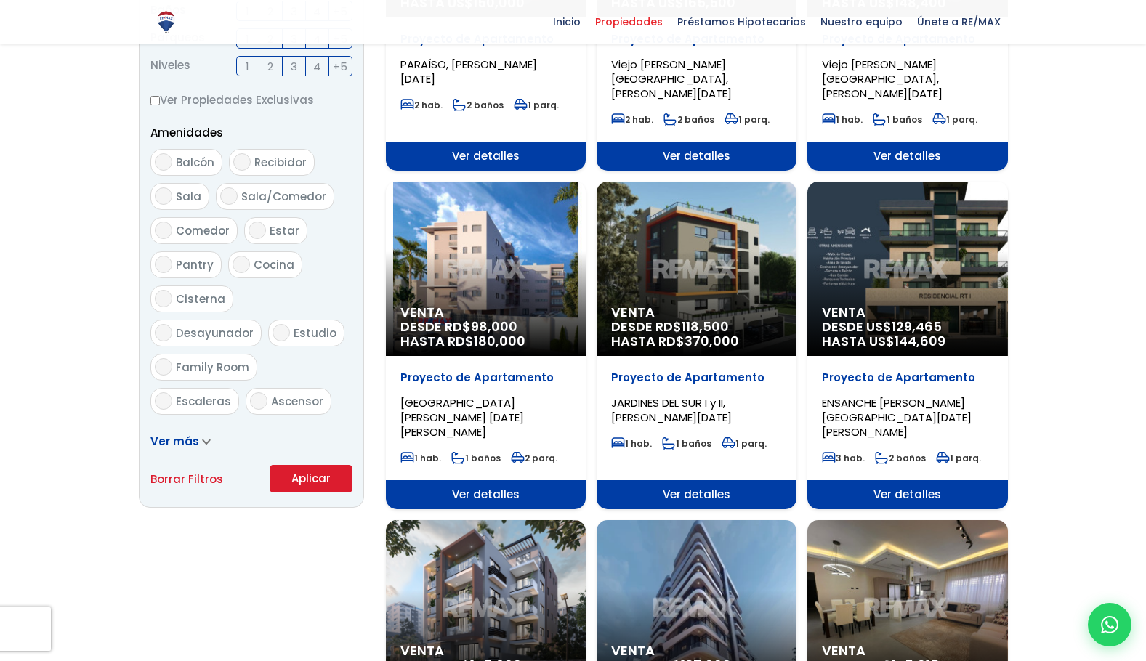
scroll to position [800, 0]
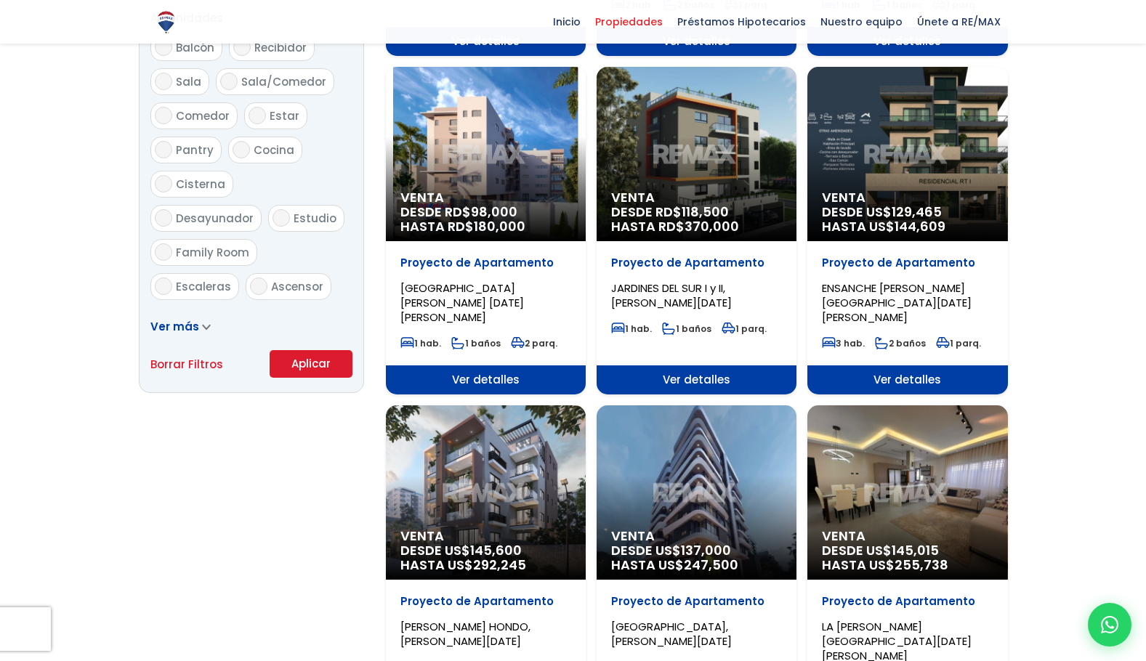
click at [317, 363] on button "Aplicar" at bounding box center [311, 364] width 83 height 28
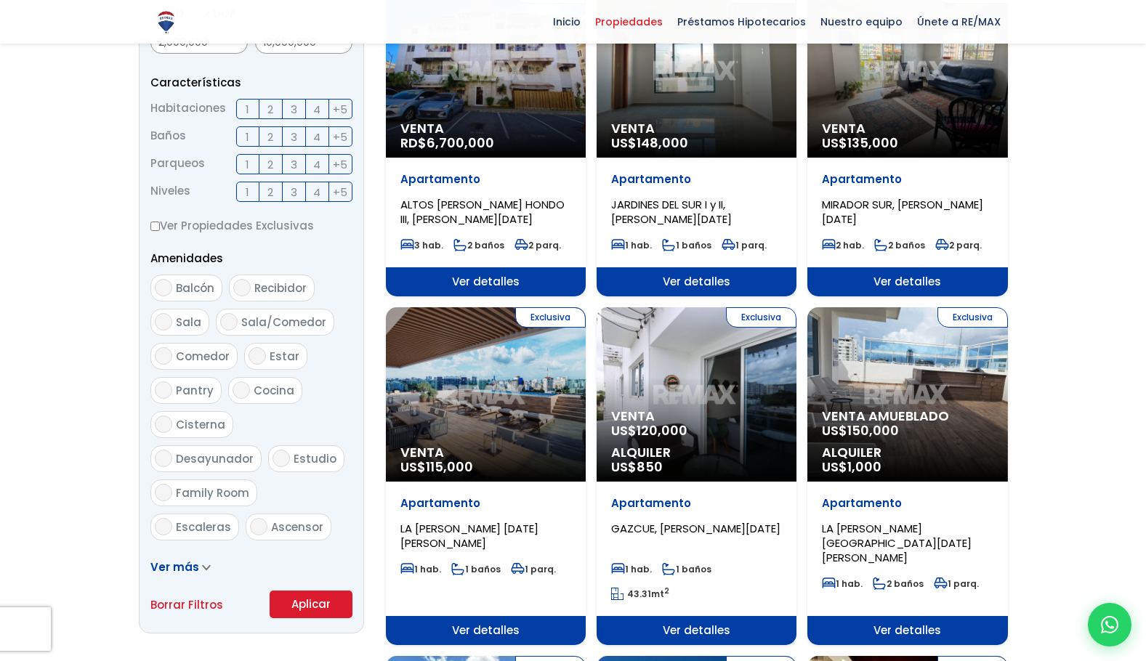
scroll to position [582, 0]
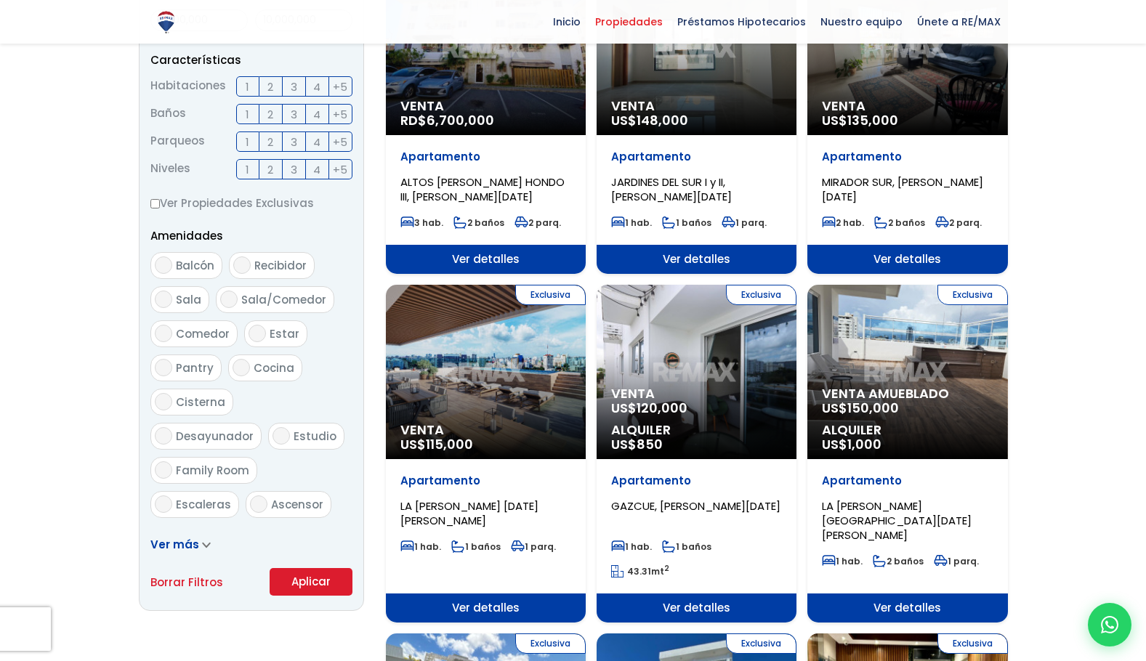
click at [163, 267] on input "Balcón" at bounding box center [163, 265] width 17 height 17
checkbox input "true"
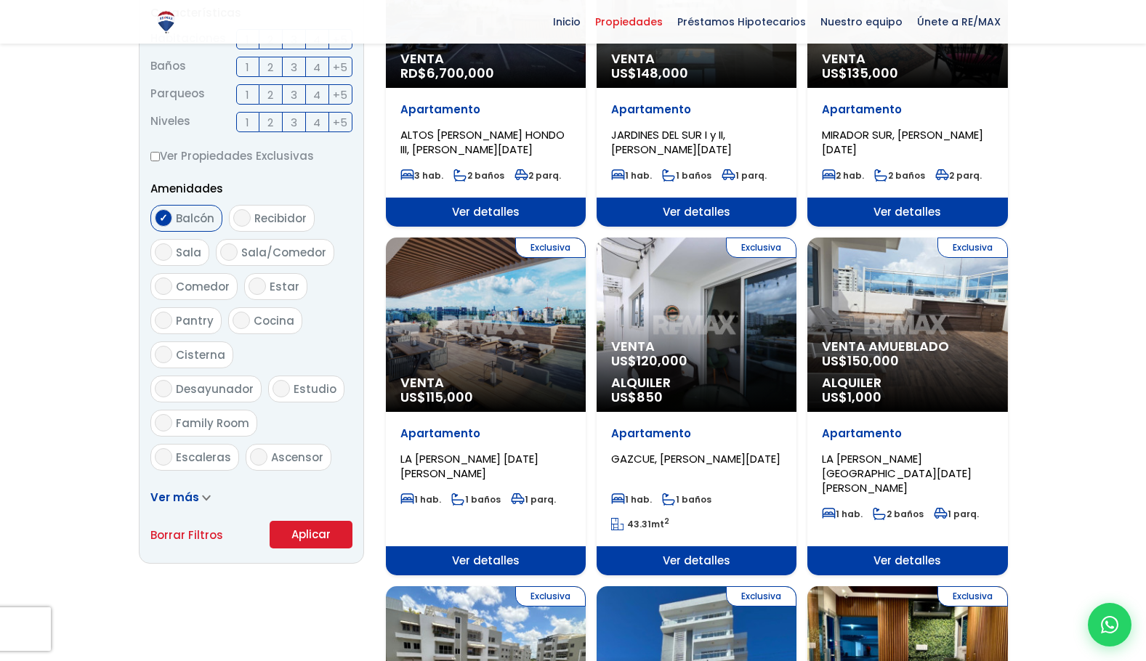
scroll to position [654, 0]
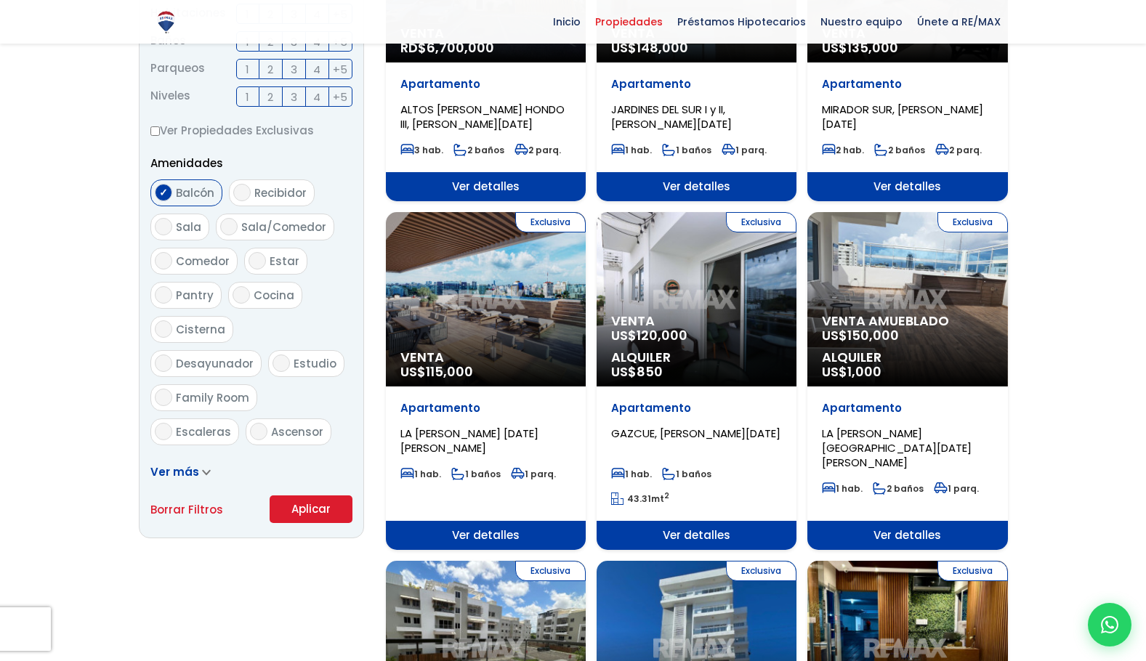
click at [256, 423] on input "Ascensor" at bounding box center [258, 431] width 17 height 17
checkbox input "true"
click at [159, 457] on input "Terraza techada" at bounding box center [163, 465] width 17 height 17
checkbox input "true"
click at [313, 504] on button "Aplicar" at bounding box center [311, 510] width 83 height 28
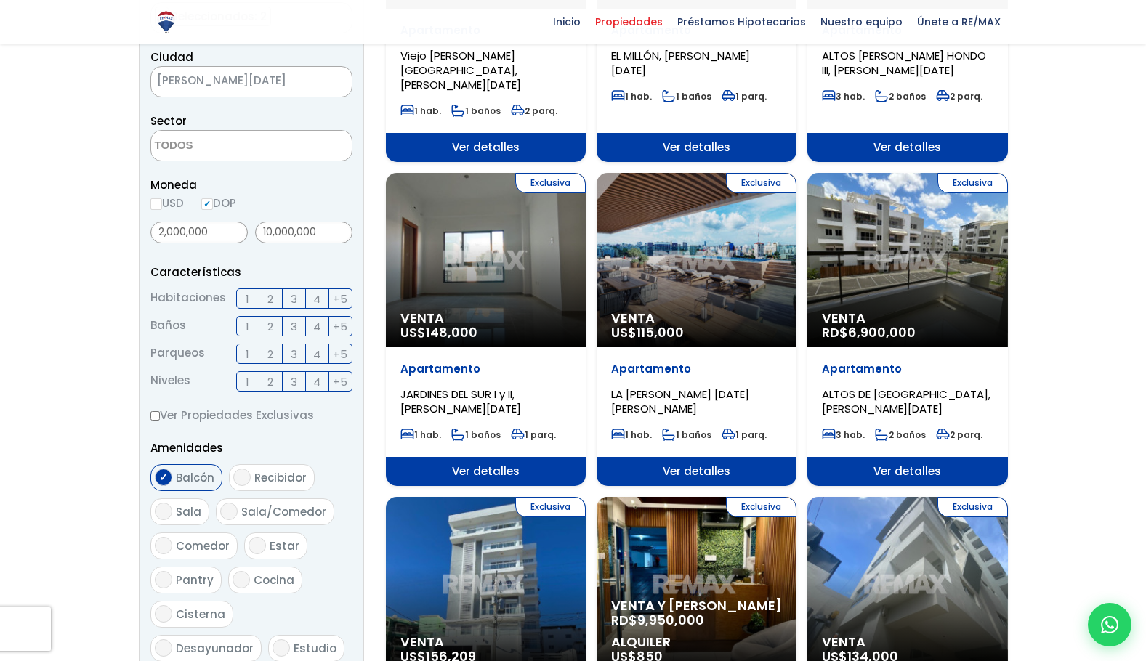
scroll to position [363, 0]
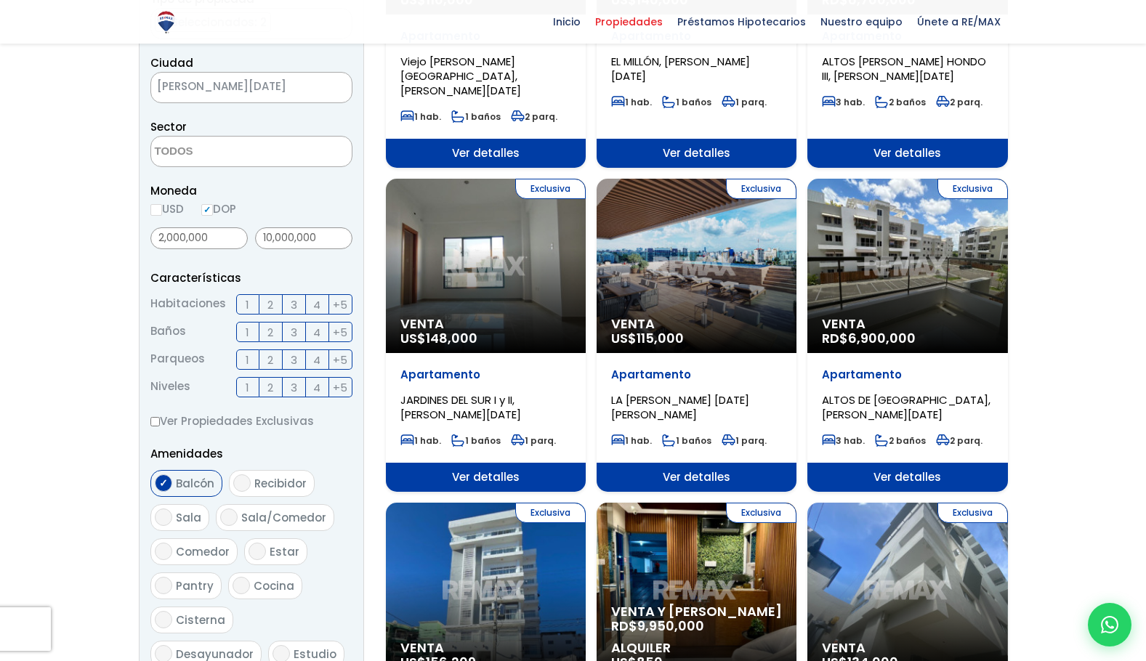
click at [900, 463] on span "Ver detalles" at bounding box center [908, 477] width 200 height 29
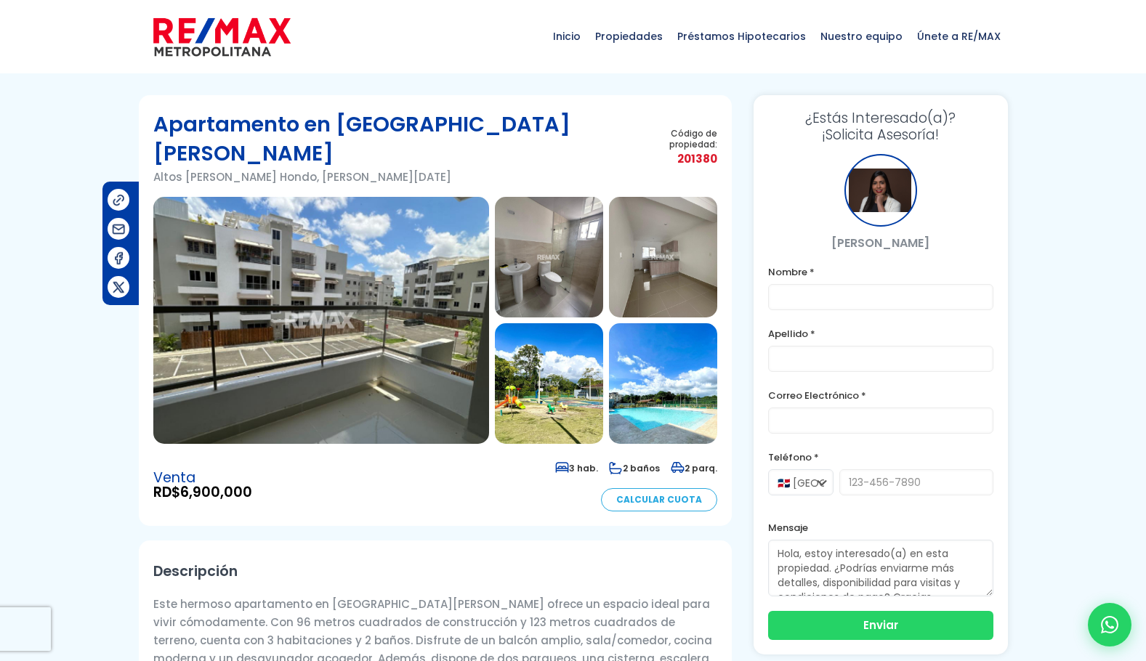
click at [359, 337] on img at bounding box center [321, 320] width 336 height 247
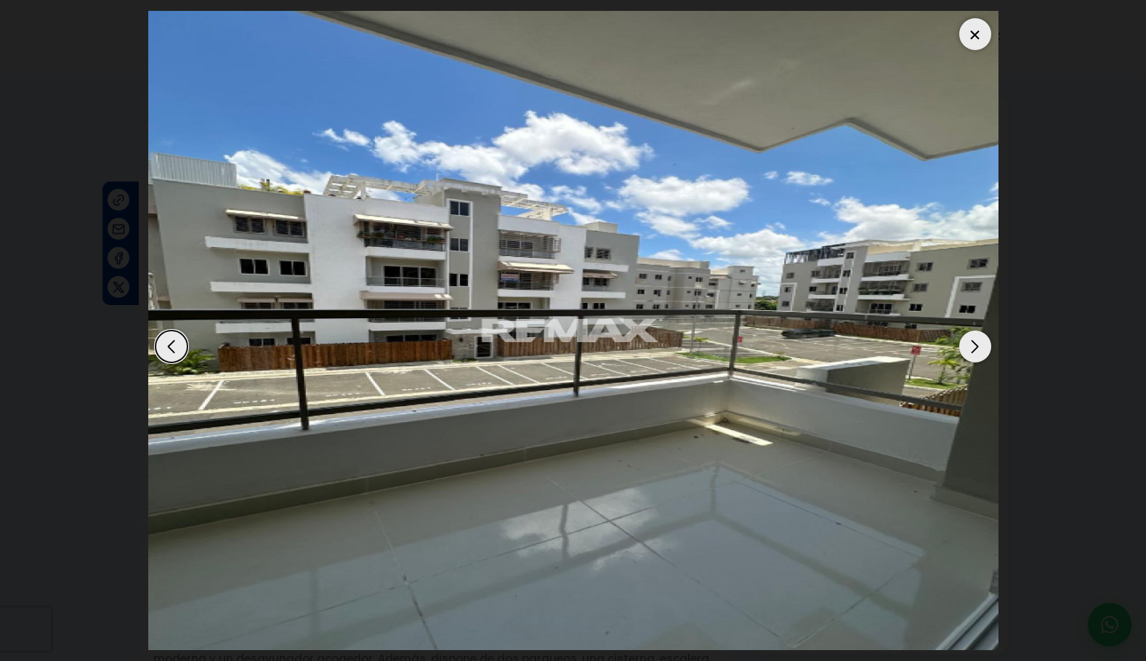
click at [978, 343] on div "Next slide" at bounding box center [975, 347] width 32 height 32
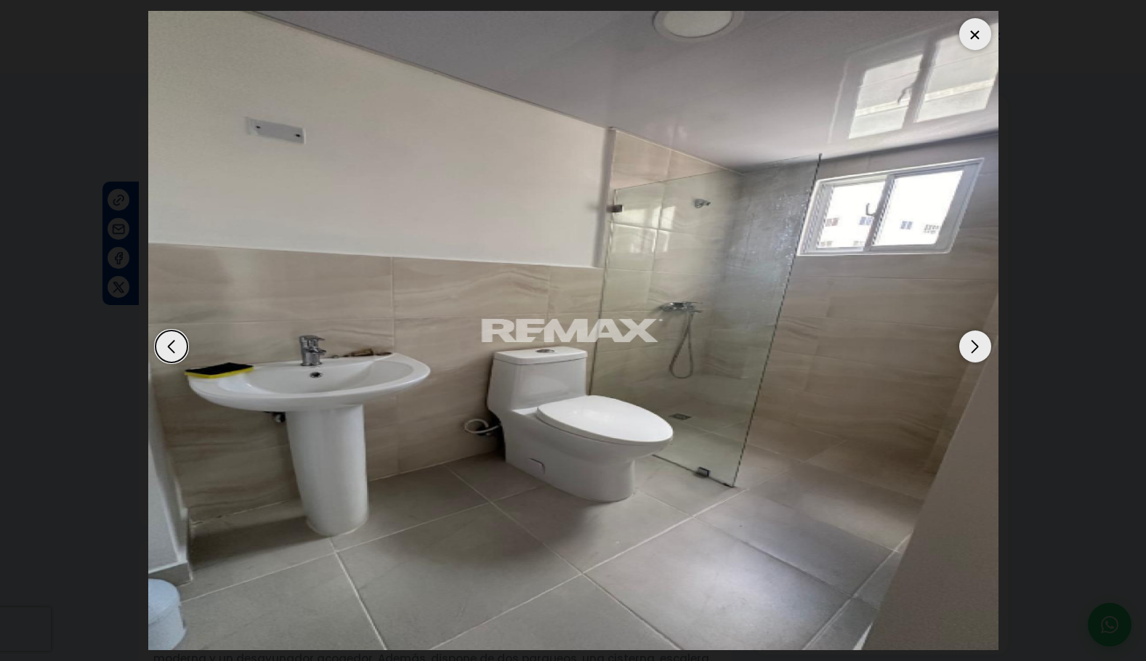
click at [978, 343] on div "Next slide" at bounding box center [975, 347] width 32 height 32
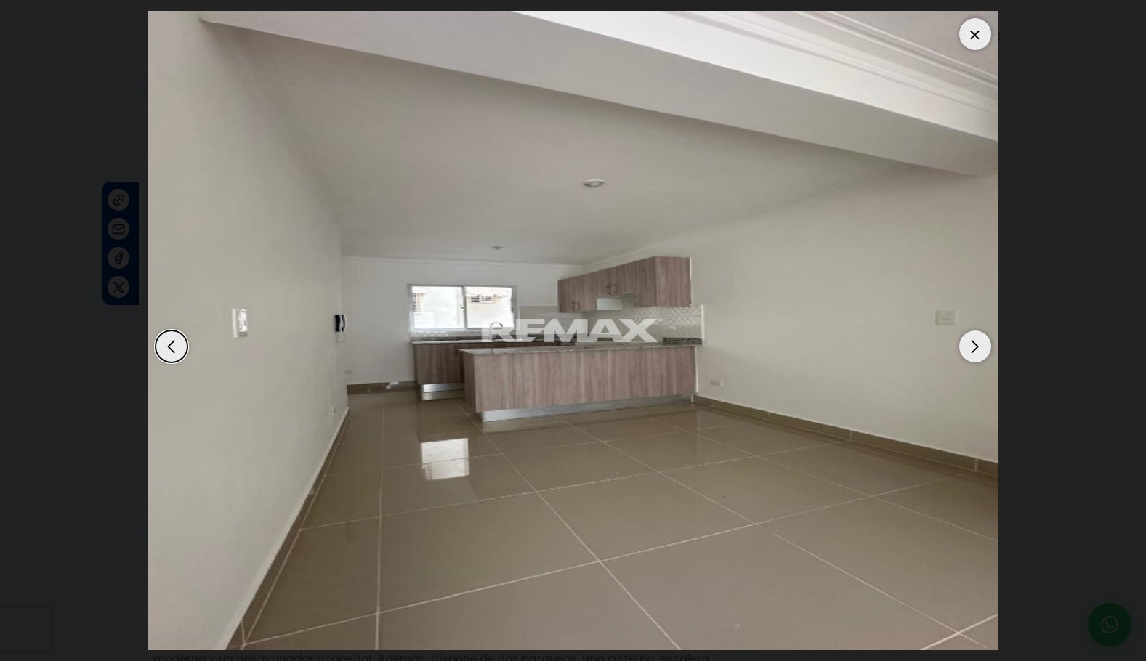
click at [978, 343] on div "Next slide" at bounding box center [975, 347] width 32 height 32
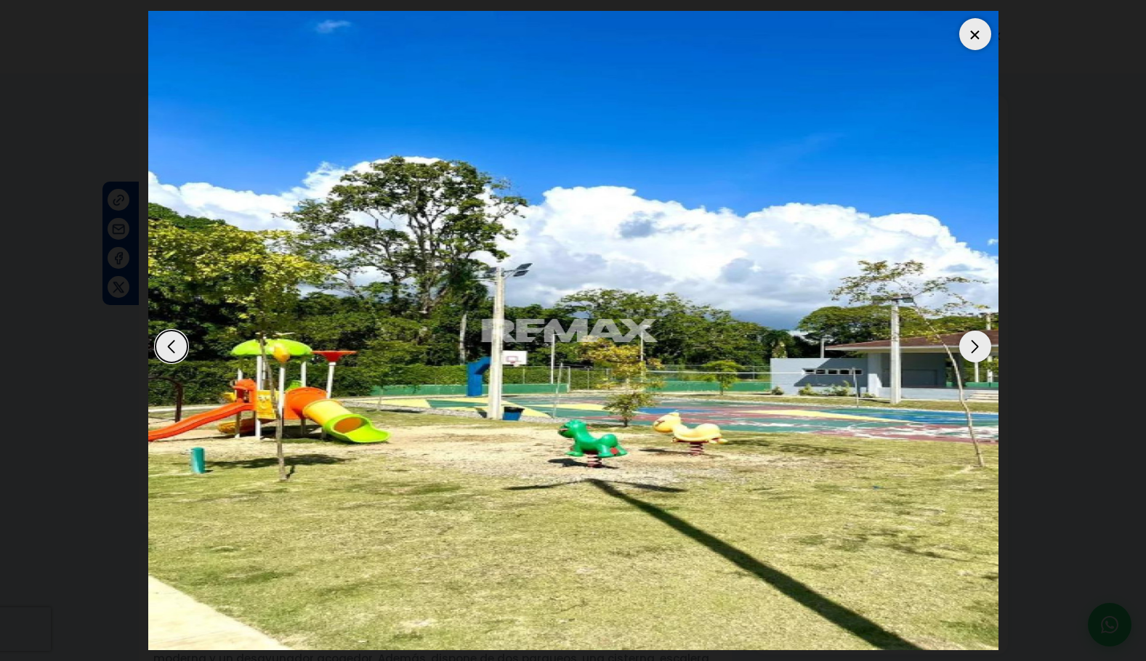
click at [978, 343] on div "Next slide" at bounding box center [975, 347] width 32 height 32
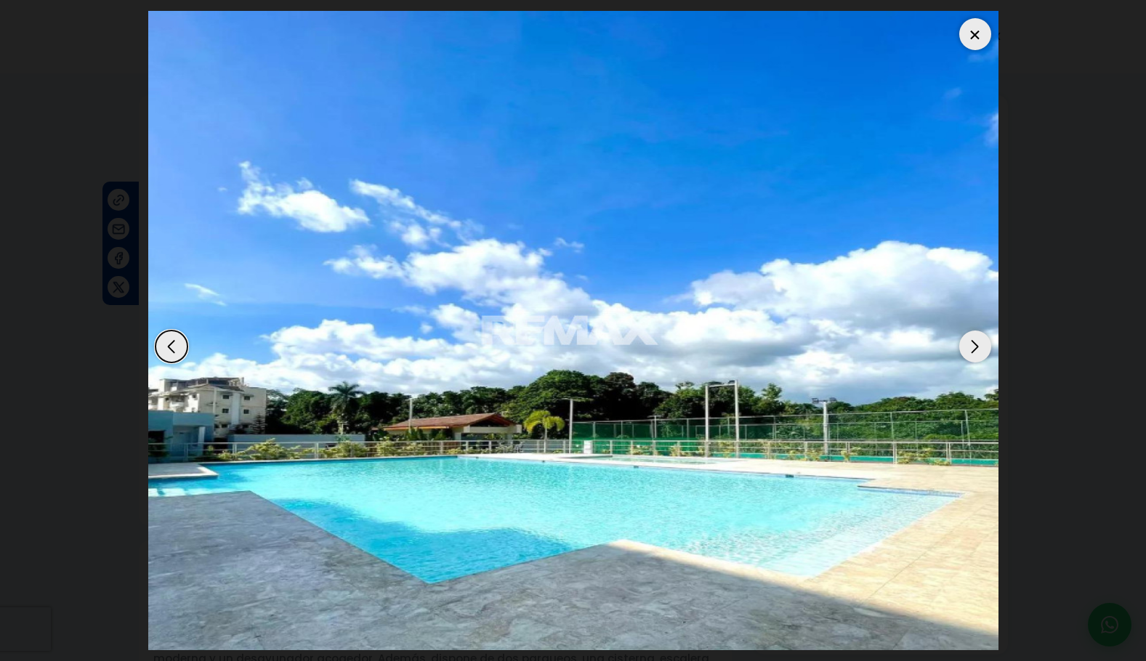
click at [978, 343] on div "Next slide" at bounding box center [975, 347] width 32 height 32
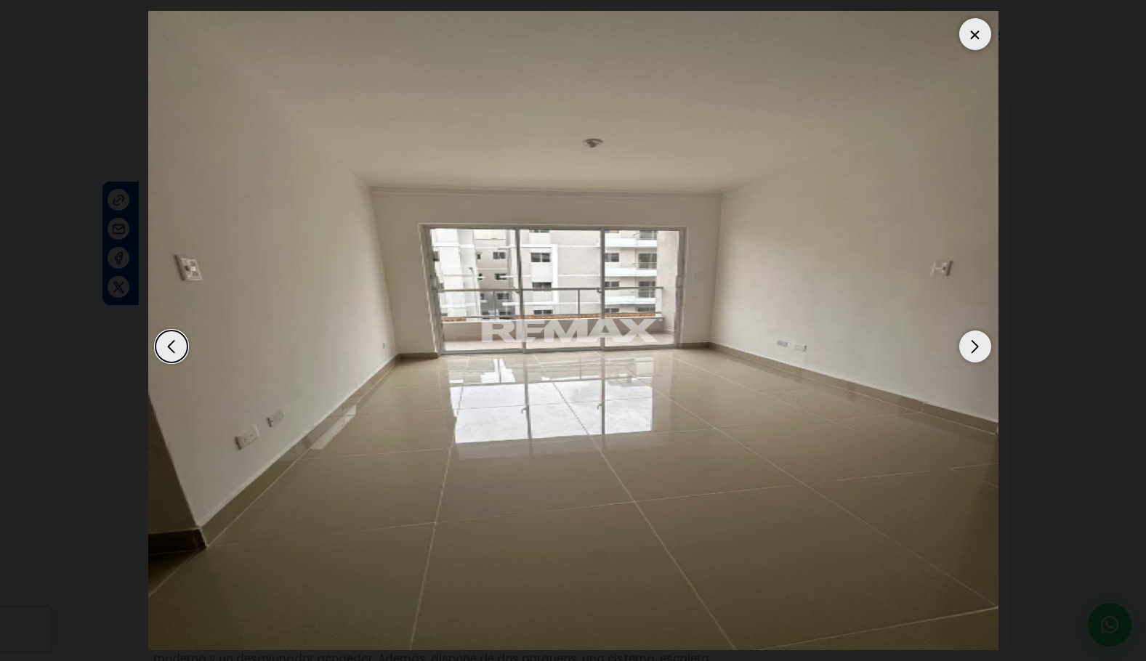
click at [978, 343] on div "Next slide" at bounding box center [975, 347] width 32 height 32
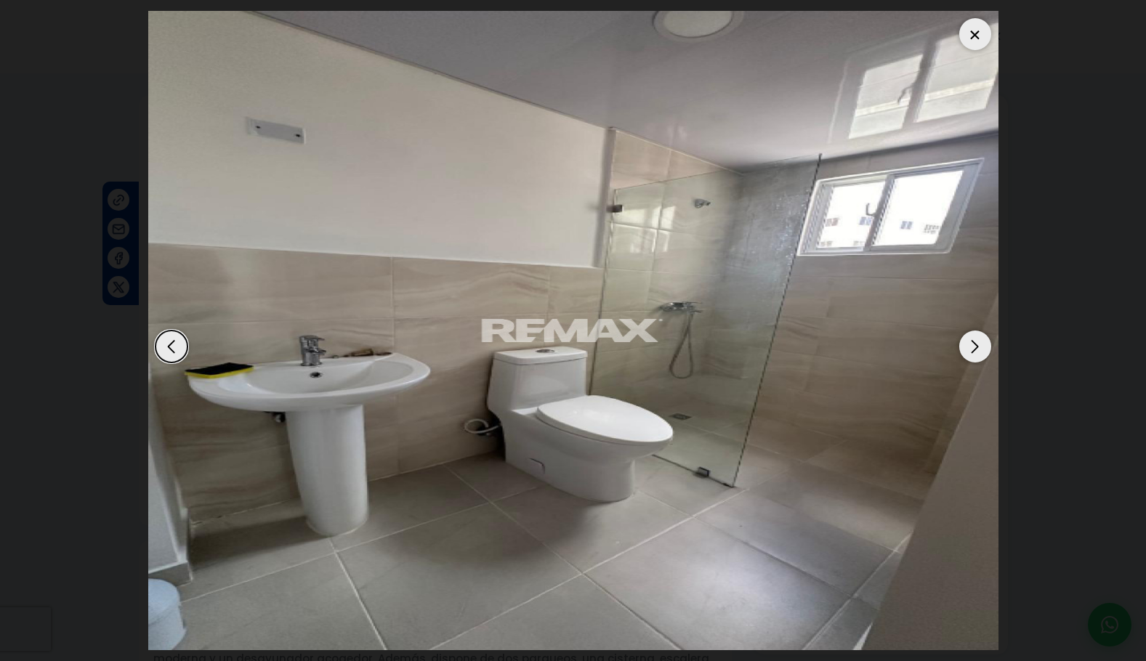
click at [978, 343] on div "Next slide" at bounding box center [975, 347] width 32 height 32
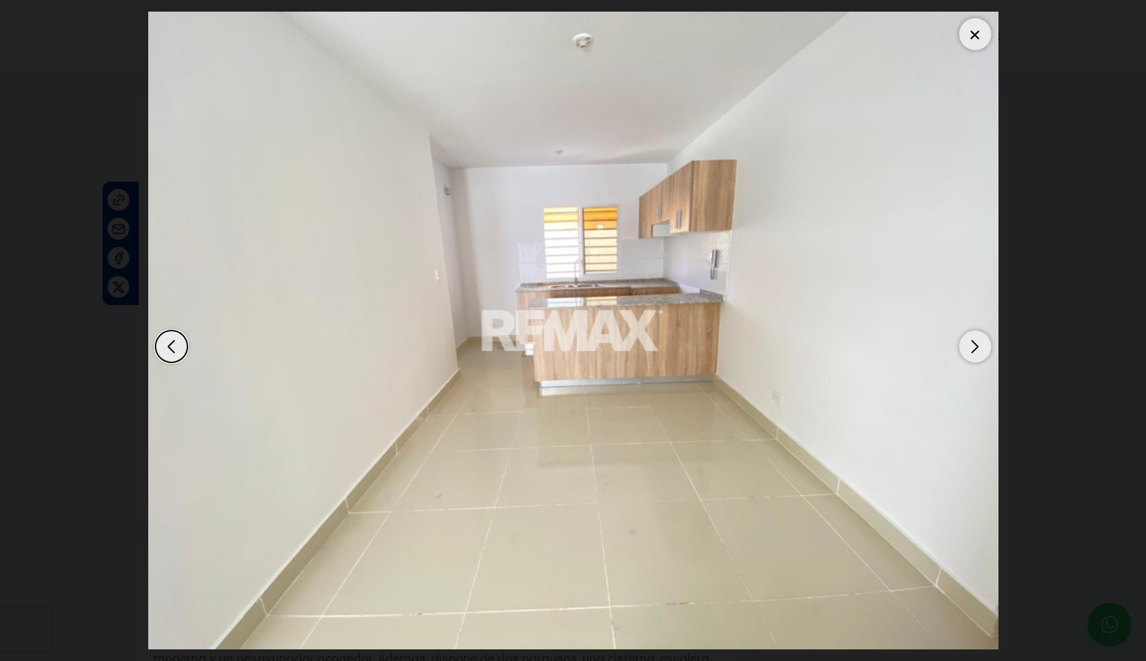
click at [974, 33] on div at bounding box center [975, 34] width 32 height 32
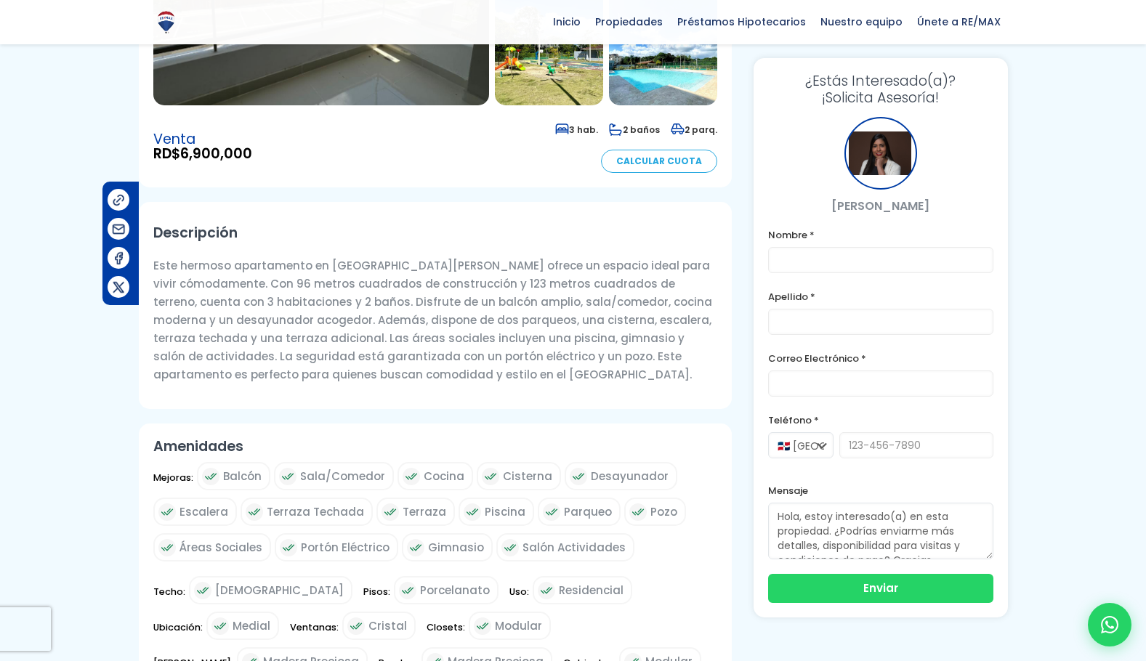
scroll to position [363, 0]
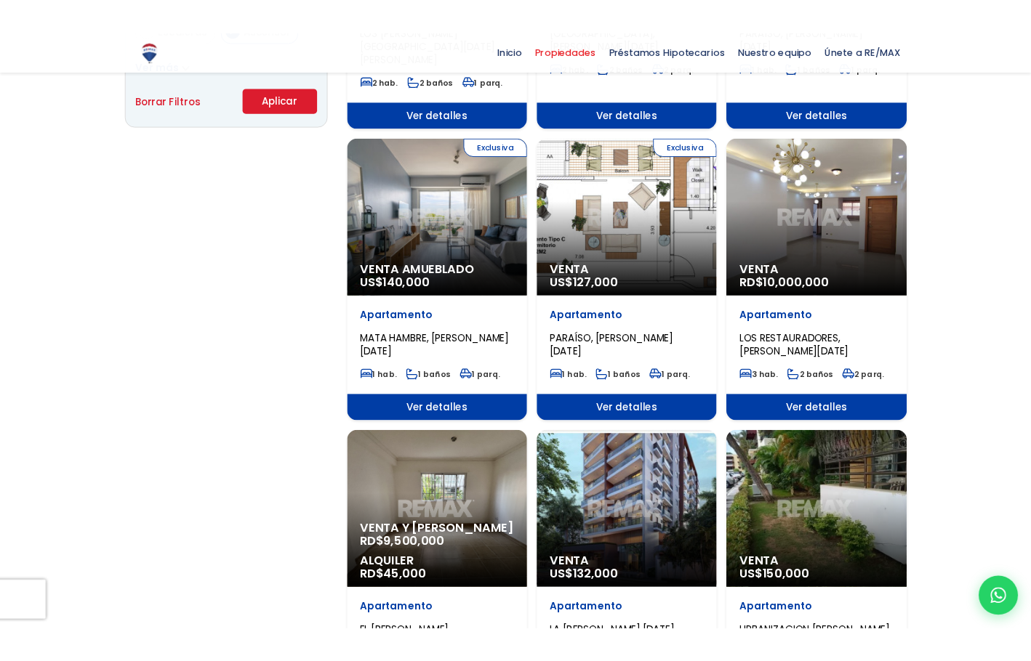
scroll to position [1090, 0]
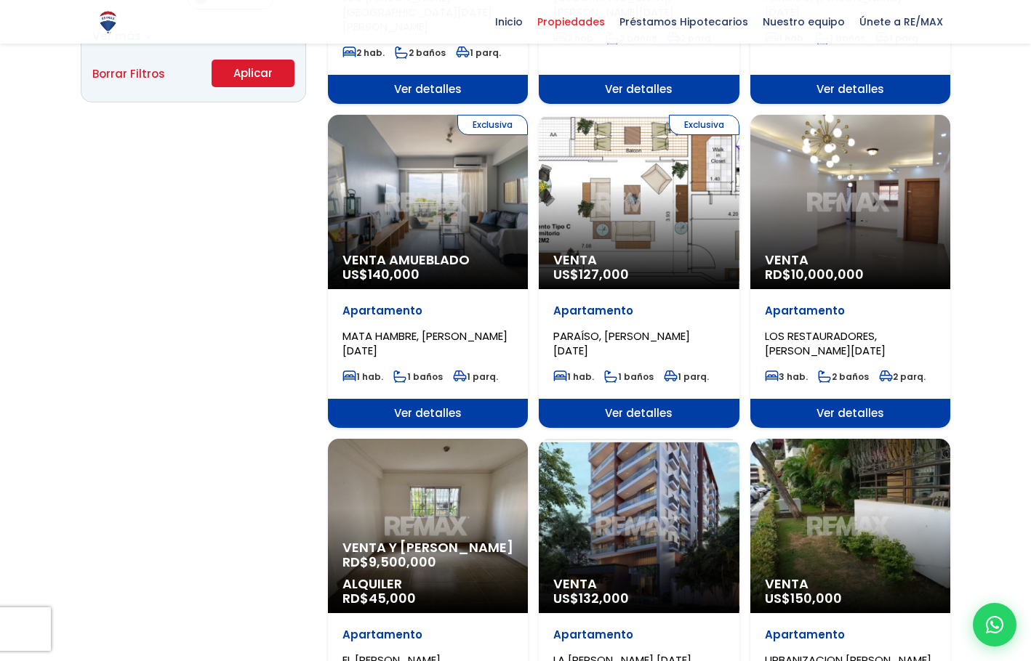
click at [844, 399] on span "Ver detalles" at bounding box center [850, 413] width 200 height 29
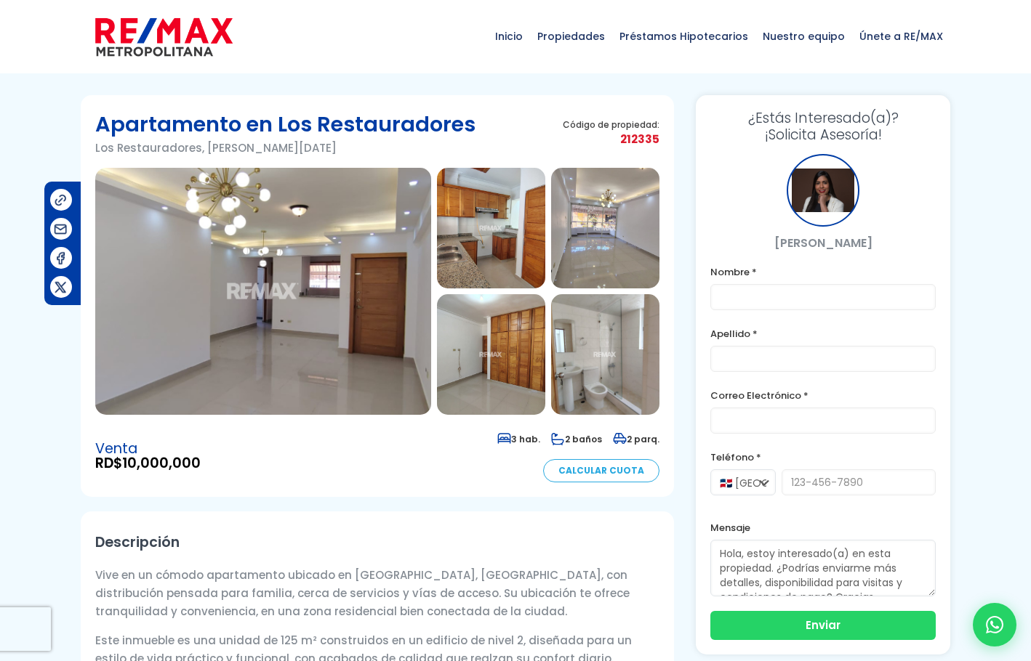
click at [290, 331] on img at bounding box center [263, 291] width 336 height 247
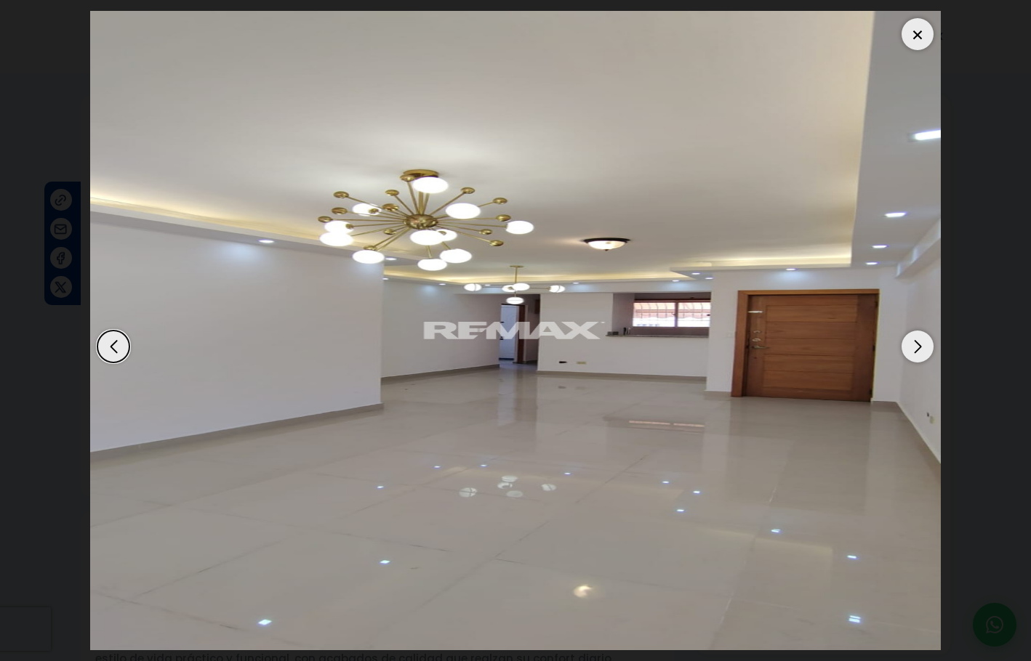
click at [918, 346] on div "Next slide" at bounding box center [917, 347] width 32 height 32
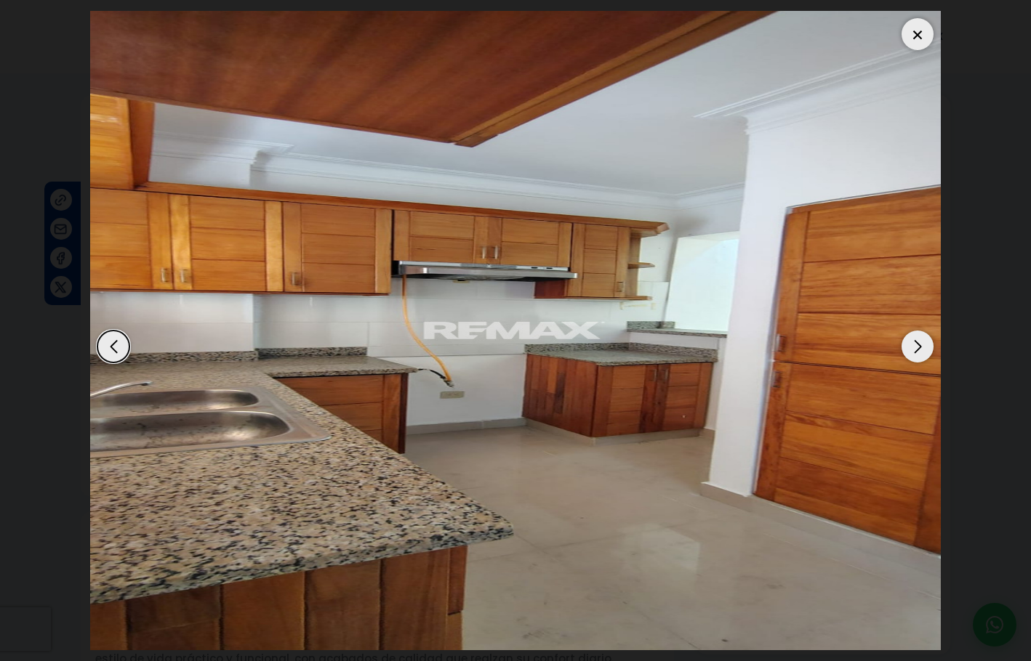
click at [914, 341] on div "Next slide" at bounding box center [917, 347] width 32 height 32
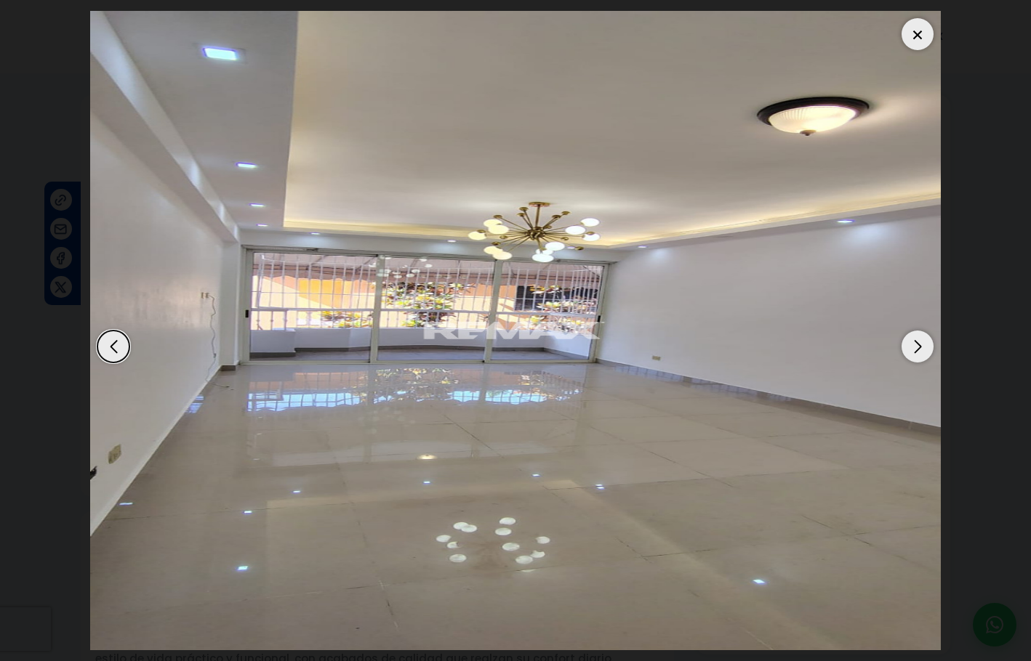
click at [914, 341] on div "Next slide" at bounding box center [917, 347] width 32 height 32
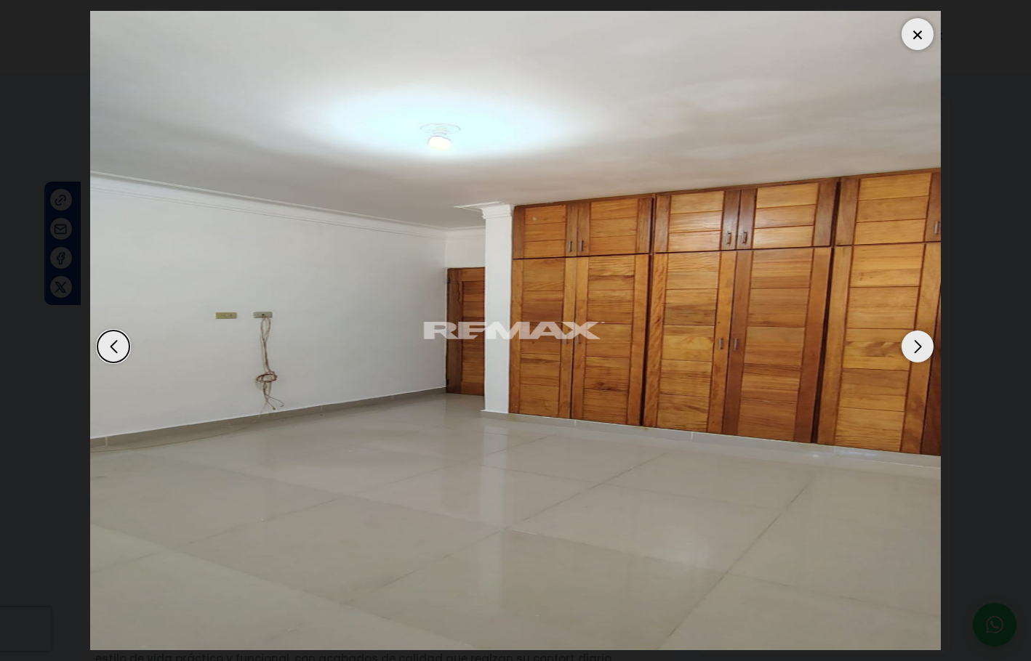
click at [914, 341] on div "Next slide" at bounding box center [917, 347] width 32 height 32
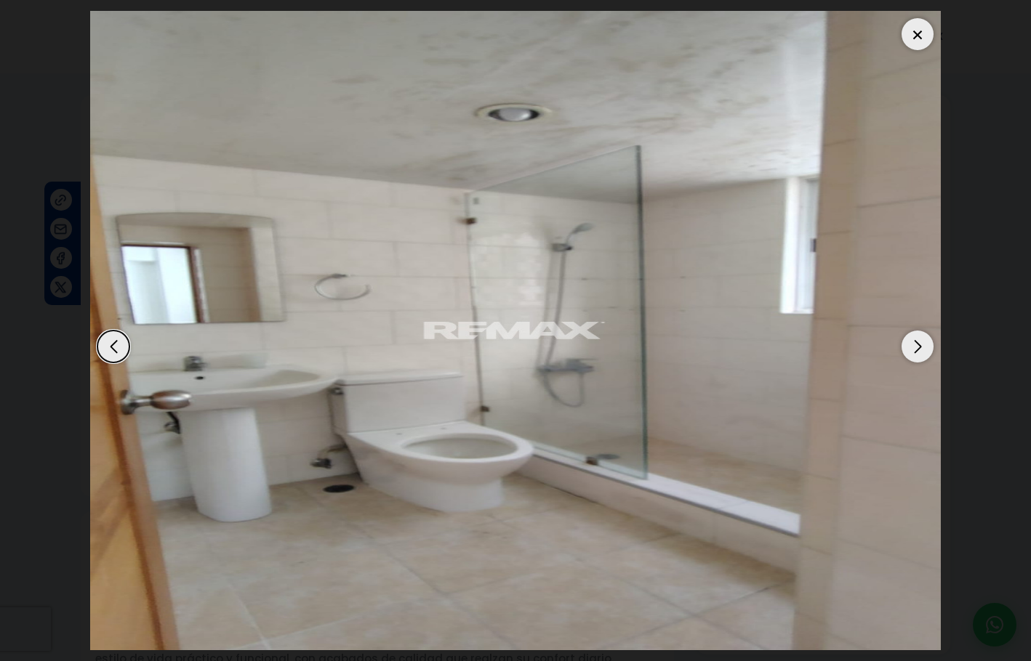
click at [914, 341] on div "Next slide" at bounding box center [917, 347] width 32 height 32
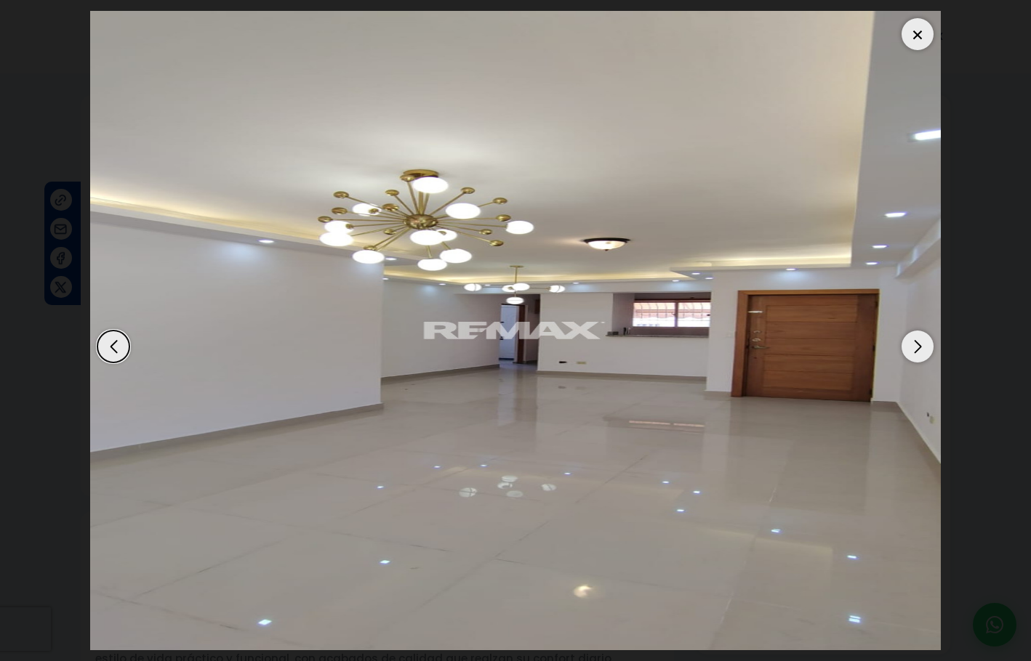
click at [914, 341] on div "Next slide" at bounding box center [917, 347] width 32 height 32
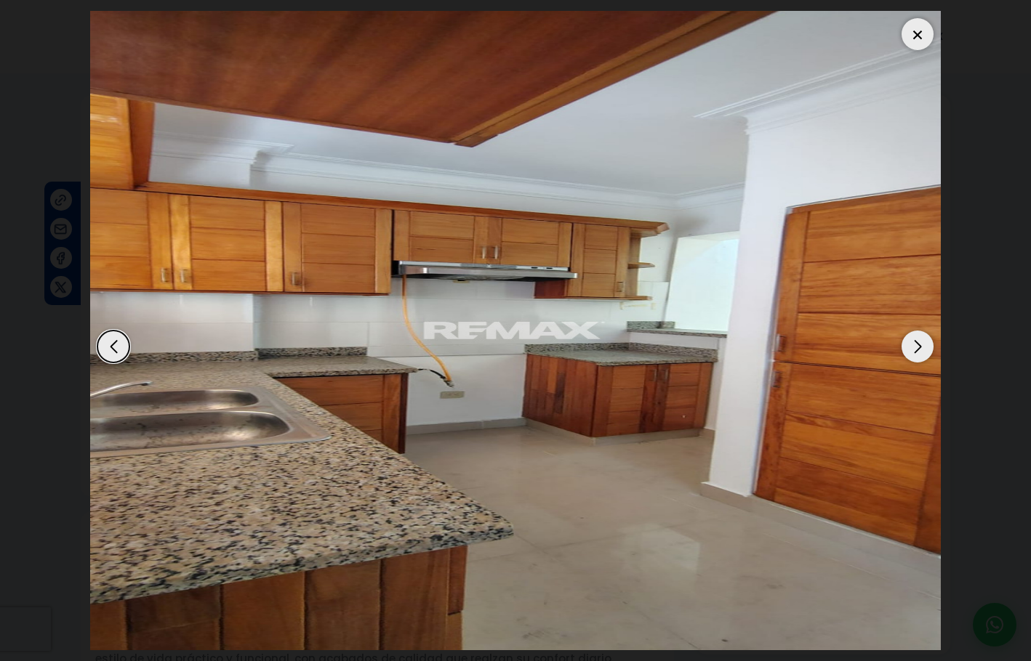
click at [909, 28] on div at bounding box center [917, 34] width 32 height 32
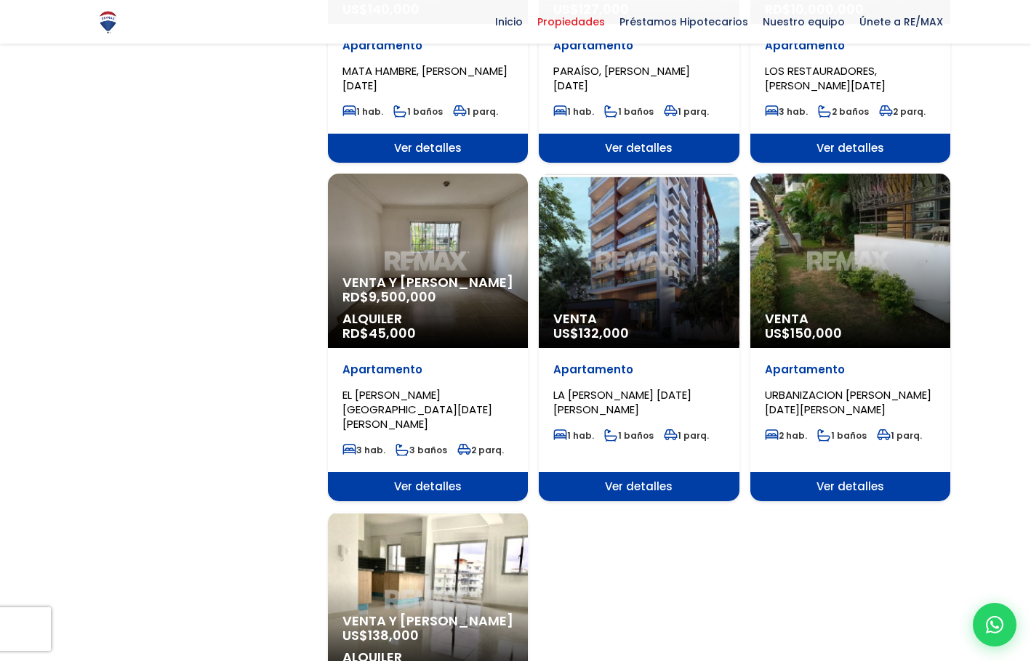
scroll to position [1381, 0]
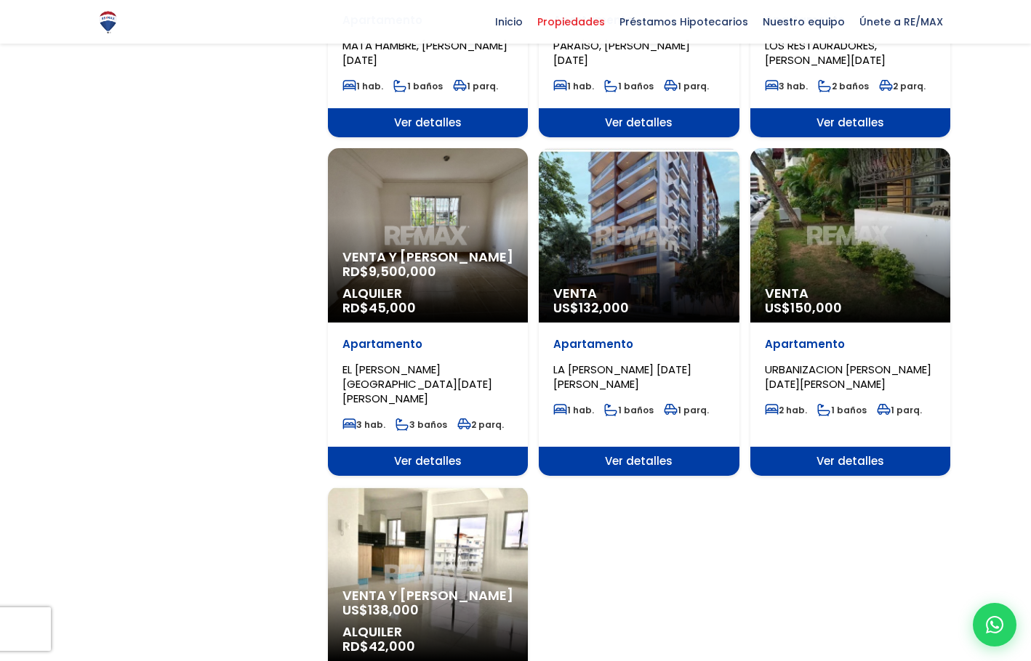
click at [855, 447] on span "Ver detalles" at bounding box center [850, 461] width 200 height 29
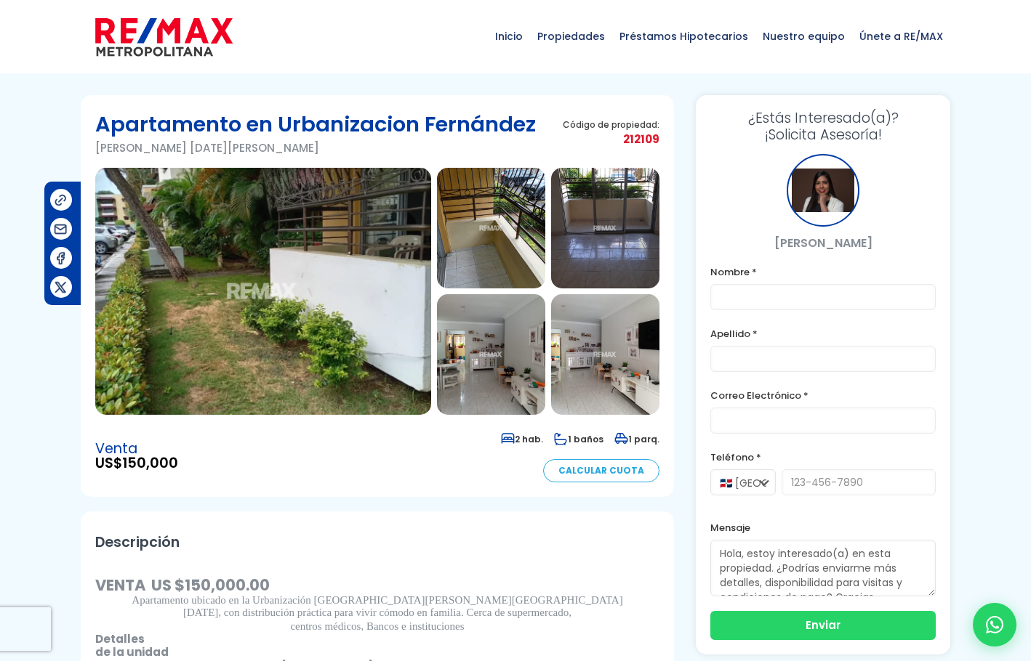
click at [261, 340] on img at bounding box center [263, 291] width 336 height 247
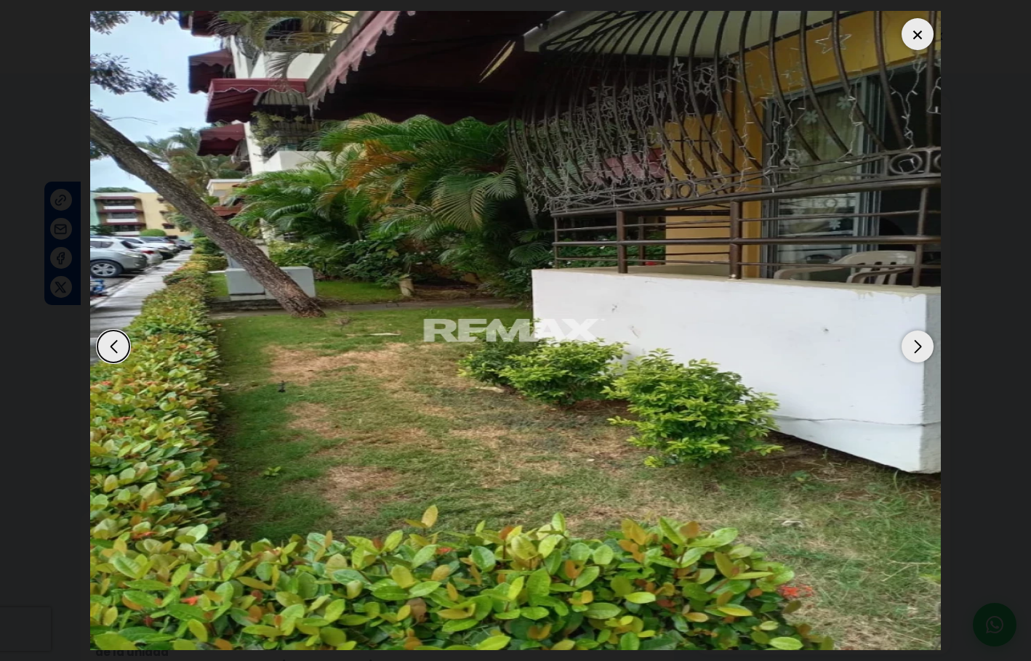
click at [917, 345] on div "Next slide" at bounding box center [917, 347] width 32 height 32
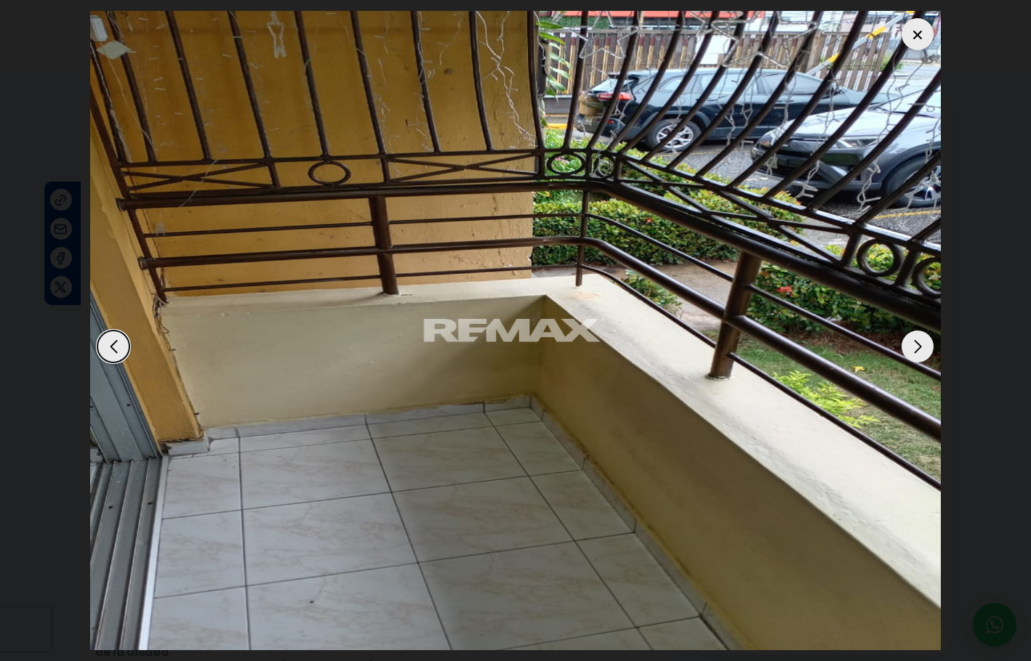
click at [917, 345] on div "Next slide" at bounding box center [917, 347] width 32 height 32
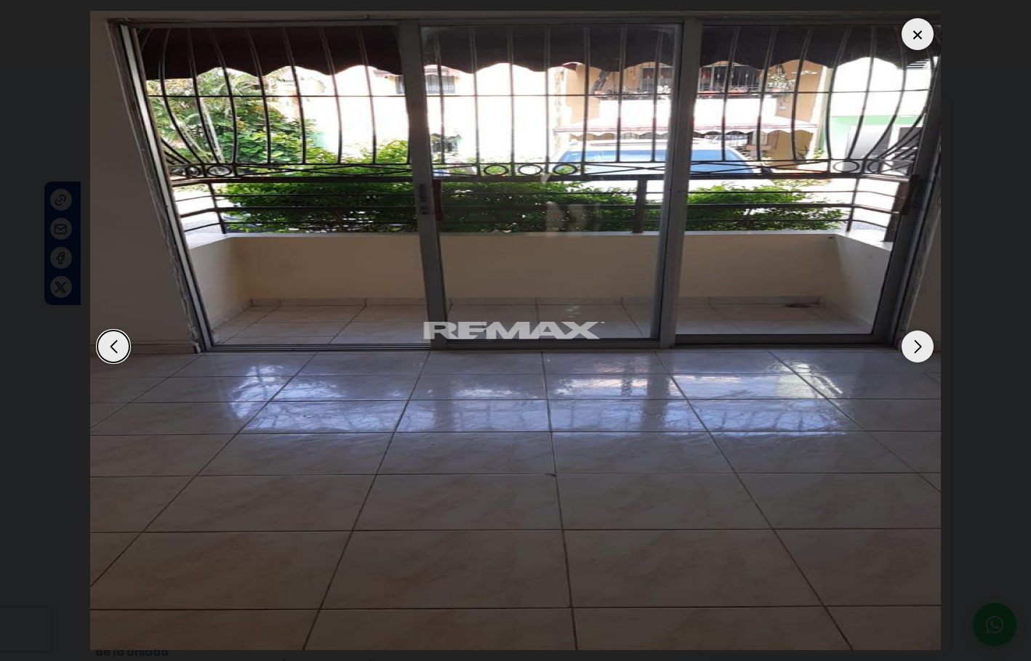
click at [917, 345] on div "Next slide" at bounding box center [917, 347] width 32 height 32
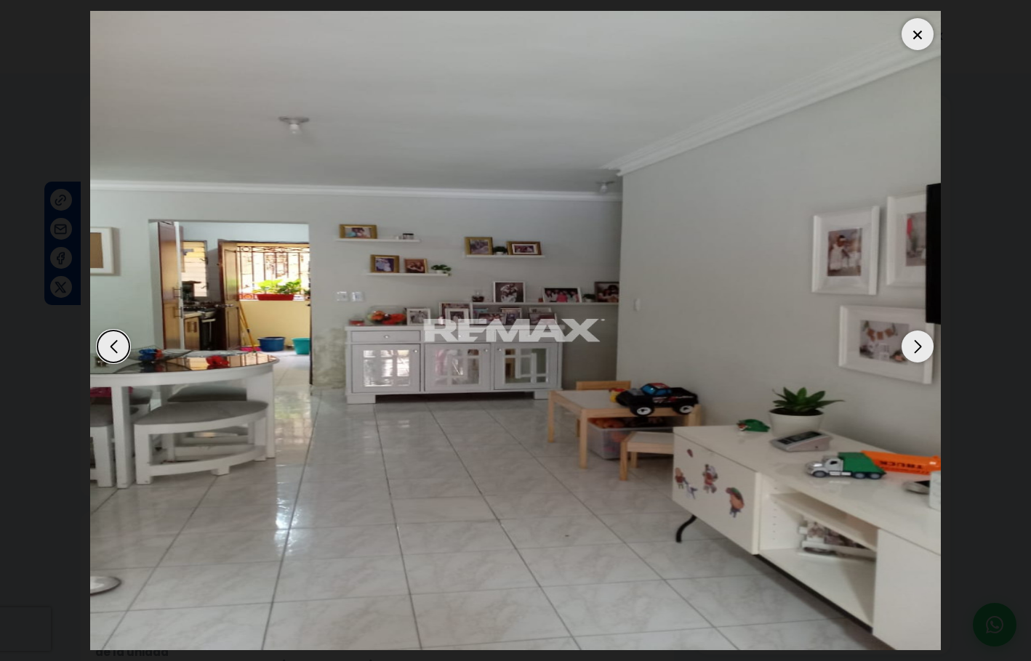
click at [917, 345] on div "Next slide" at bounding box center [917, 347] width 32 height 32
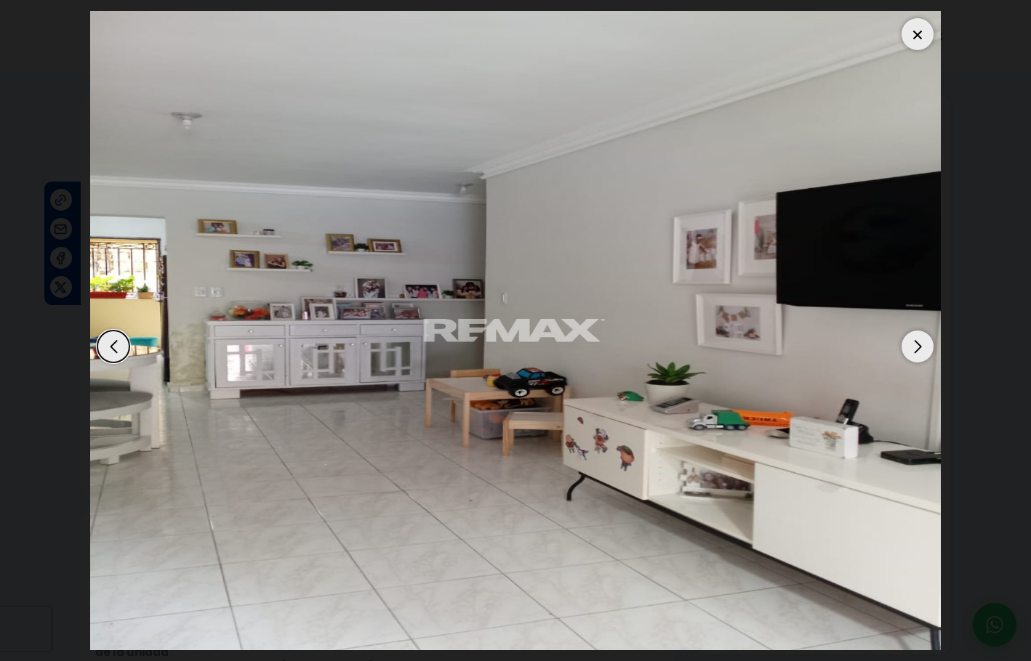
click at [917, 345] on div "Next slide" at bounding box center [917, 347] width 32 height 32
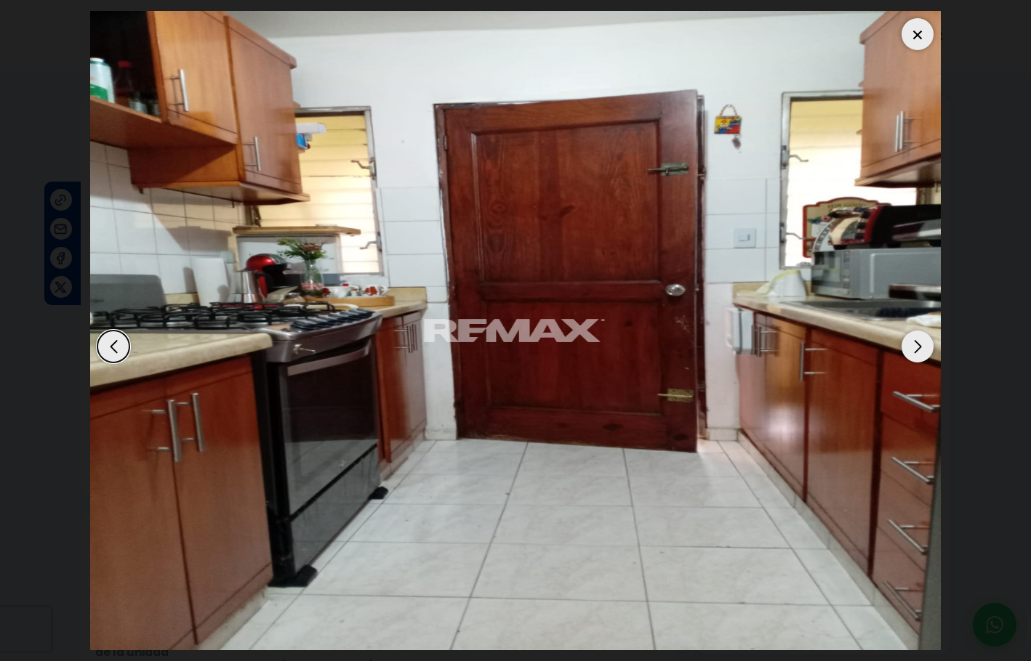
click at [917, 345] on div "Next slide" at bounding box center [917, 347] width 32 height 32
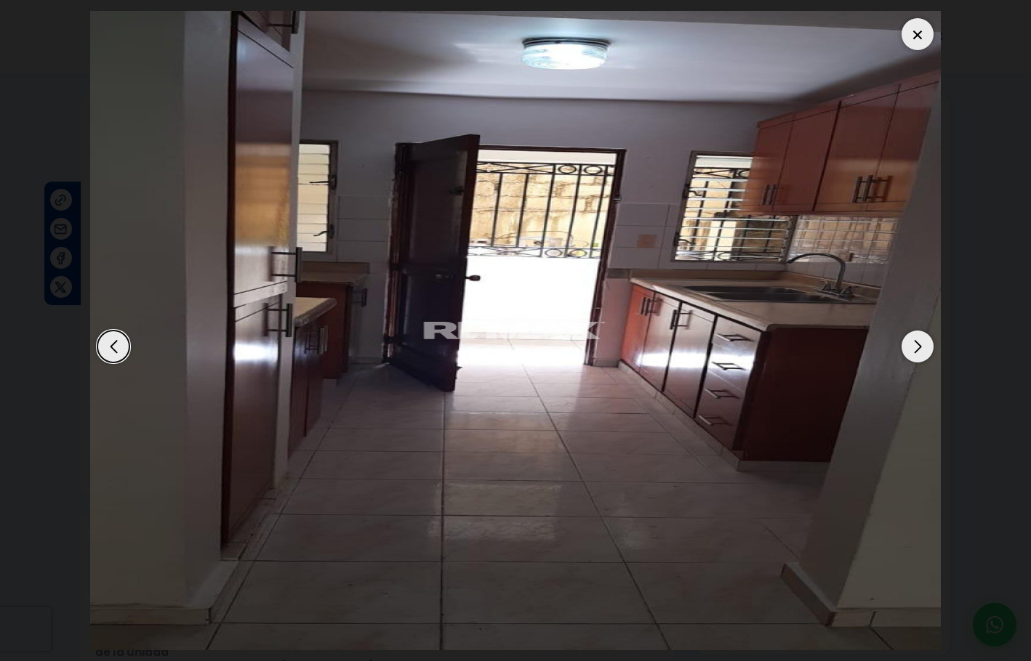
click at [917, 345] on div "Next slide" at bounding box center [917, 347] width 32 height 32
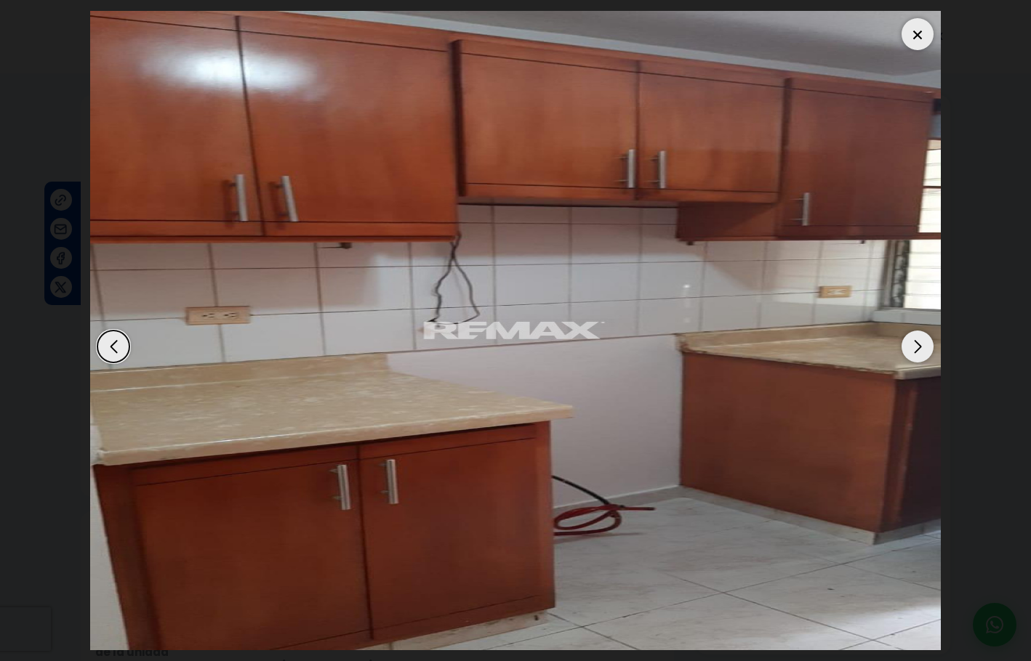
click at [917, 345] on div "Next slide" at bounding box center [917, 347] width 32 height 32
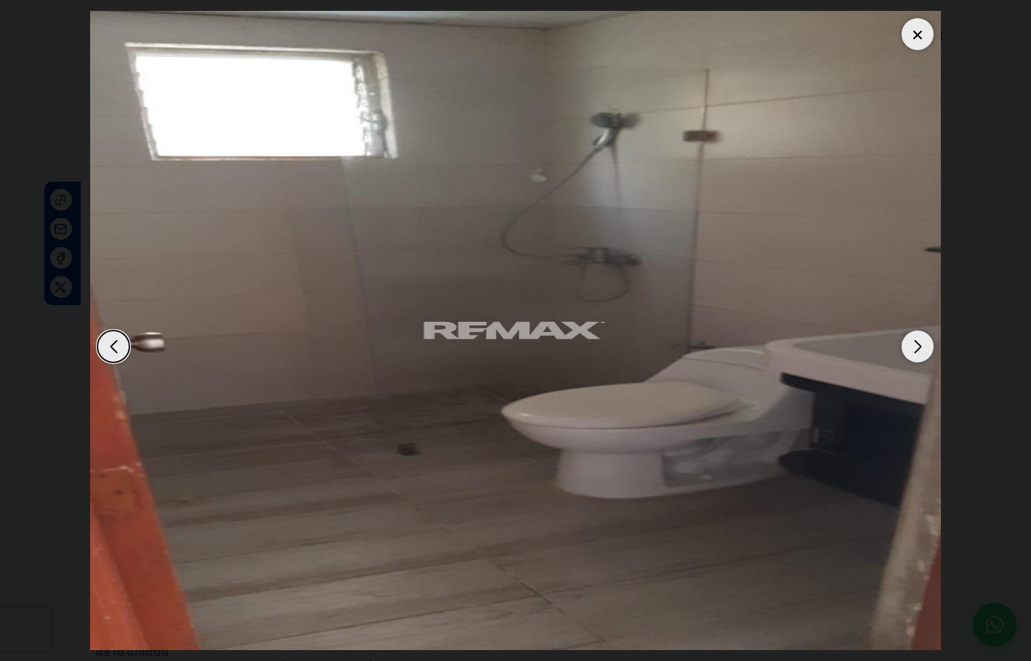
click at [918, 344] on div "Next slide" at bounding box center [917, 347] width 32 height 32
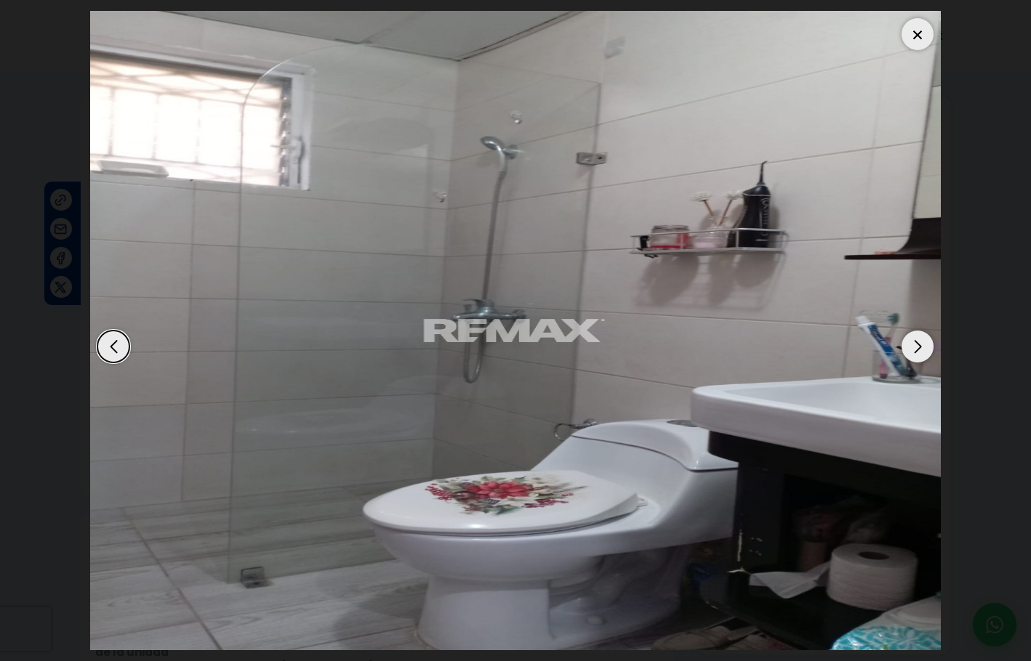
click at [918, 344] on div "Next slide" at bounding box center [917, 347] width 32 height 32
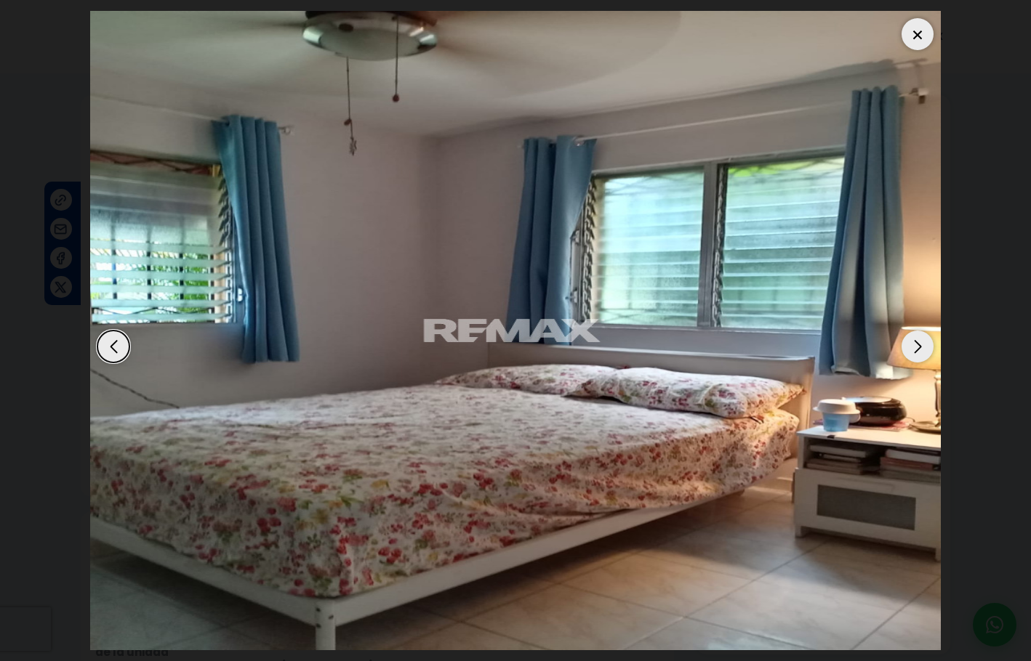
click at [918, 344] on div "Next slide" at bounding box center [917, 347] width 32 height 32
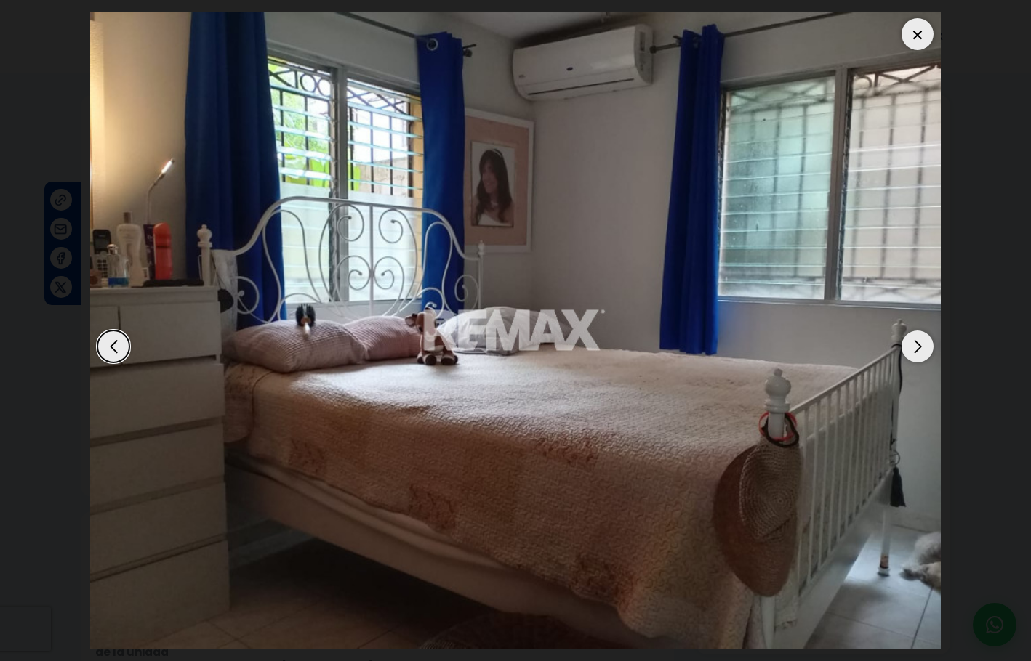
click at [918, 344] on div "Next slide" at bounding box center [917, 347] width 32 height 32
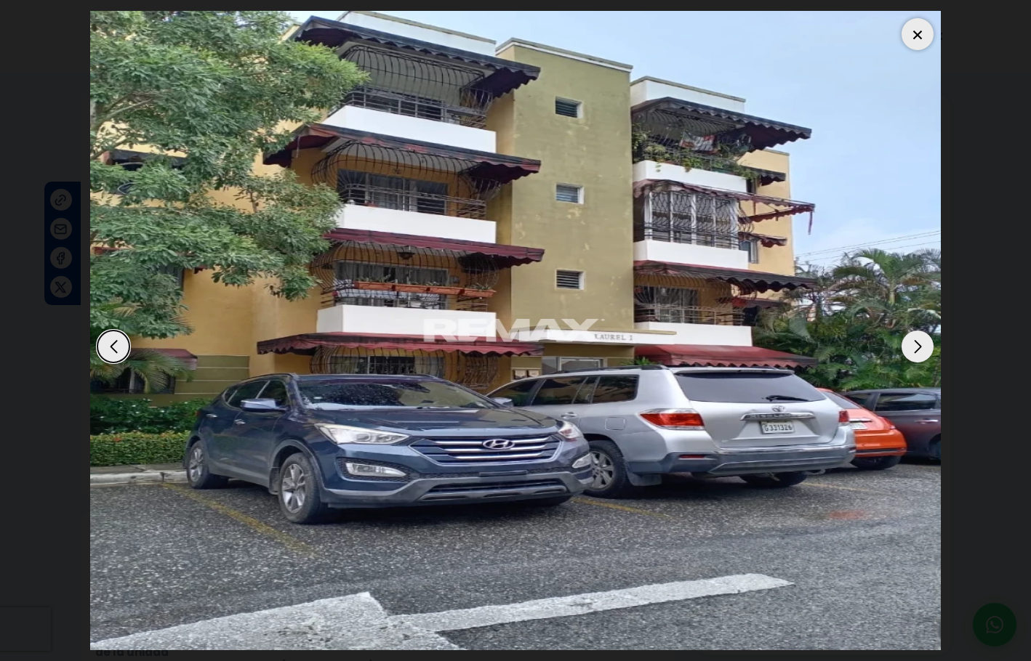
click at [918, 344] on div "Next slide" at bounding box center [917, 347] width 32 height 32
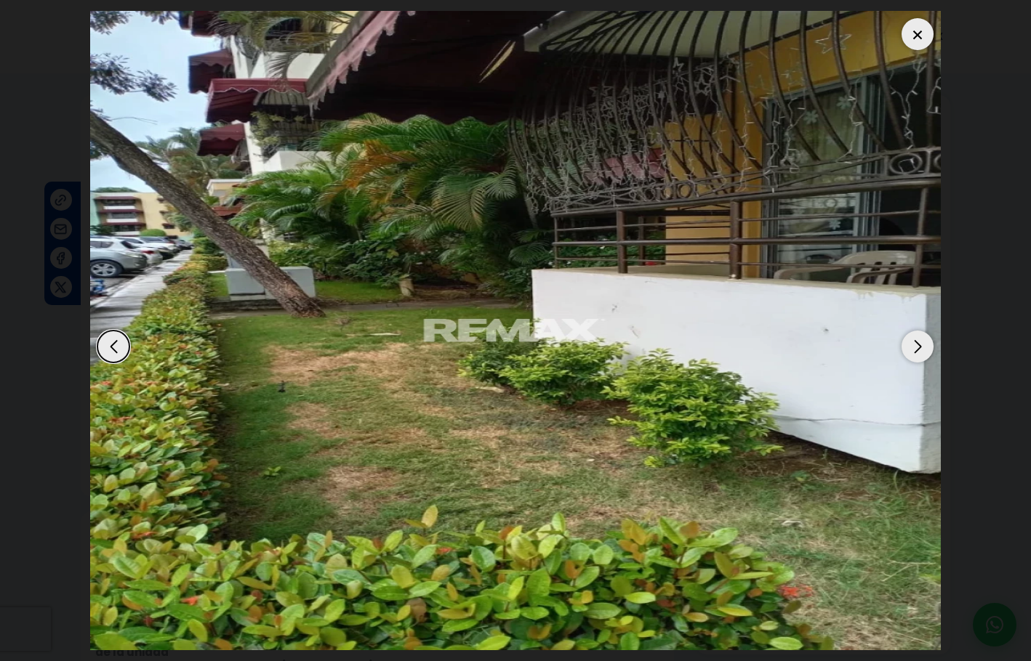
click at [912, 35] on div at bounding box center [917, 34] width 32 height 32
